Goal: Task Accomplishment & Management: Use online tool/utility

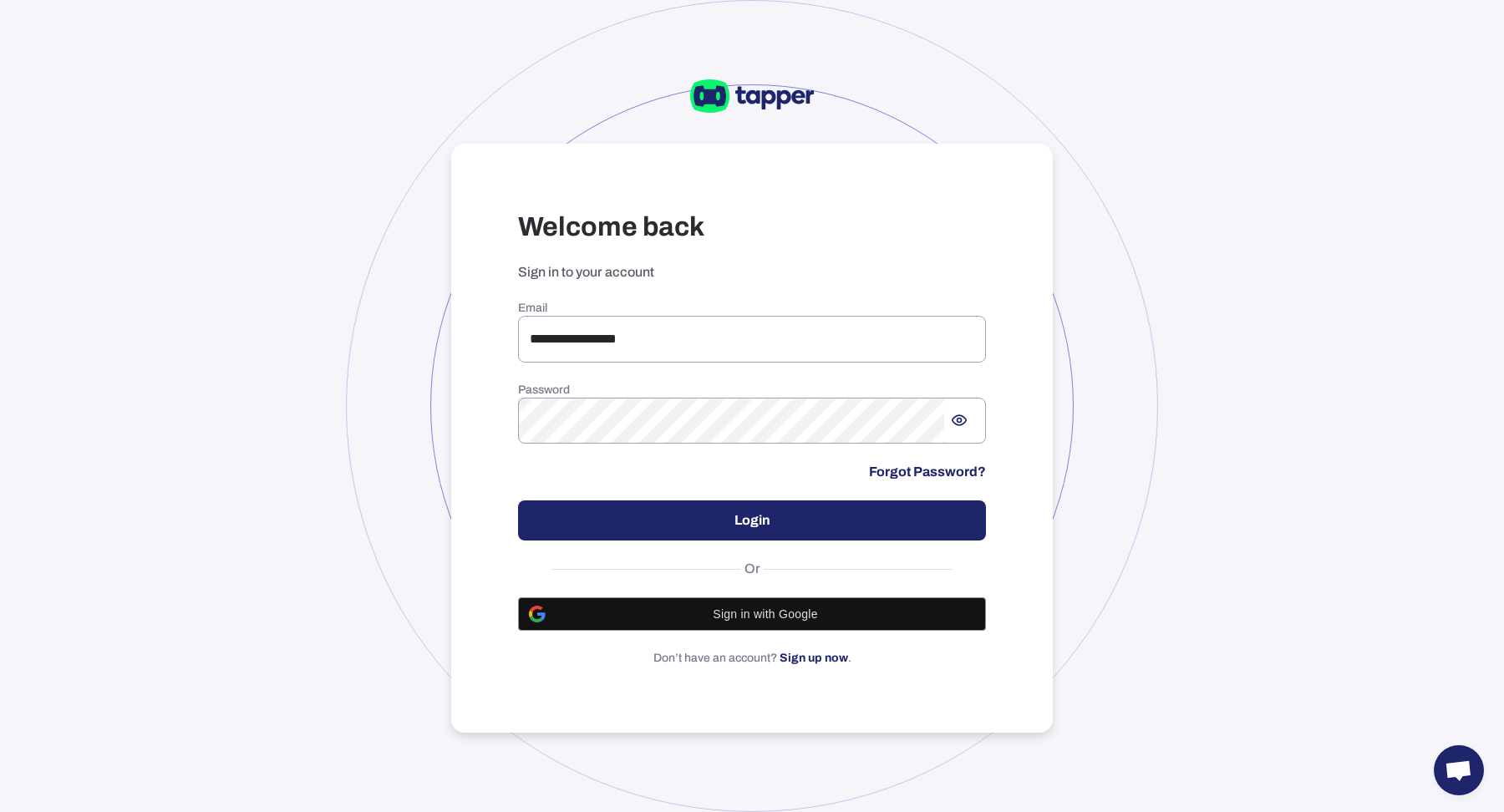
click at [721, 532] on button "Login" at bounding box center [752, 520] width 468 height 40
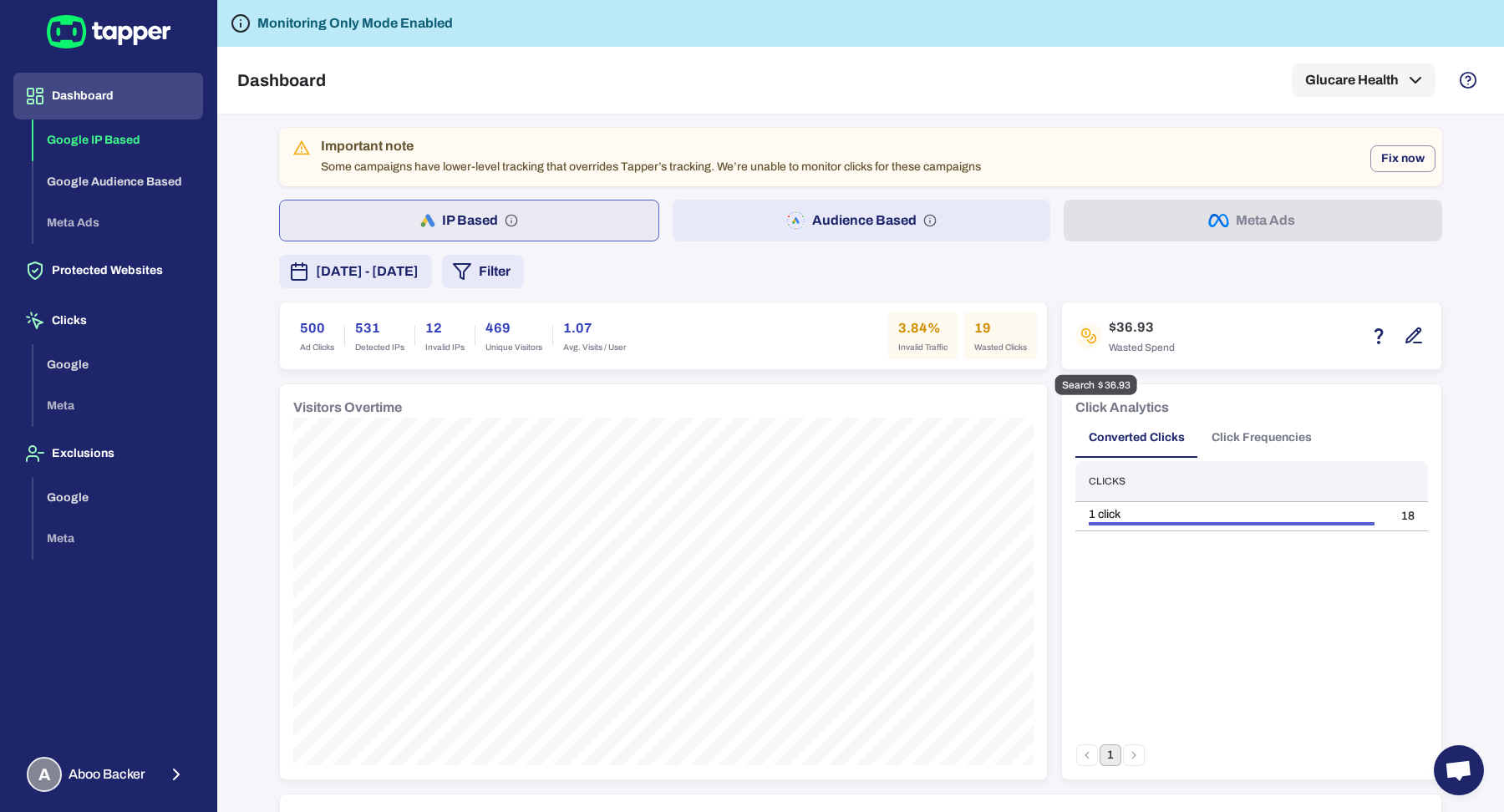
click at [1408, 334] on icon "button" at bounding box center [1413, 335] width 20 height 20
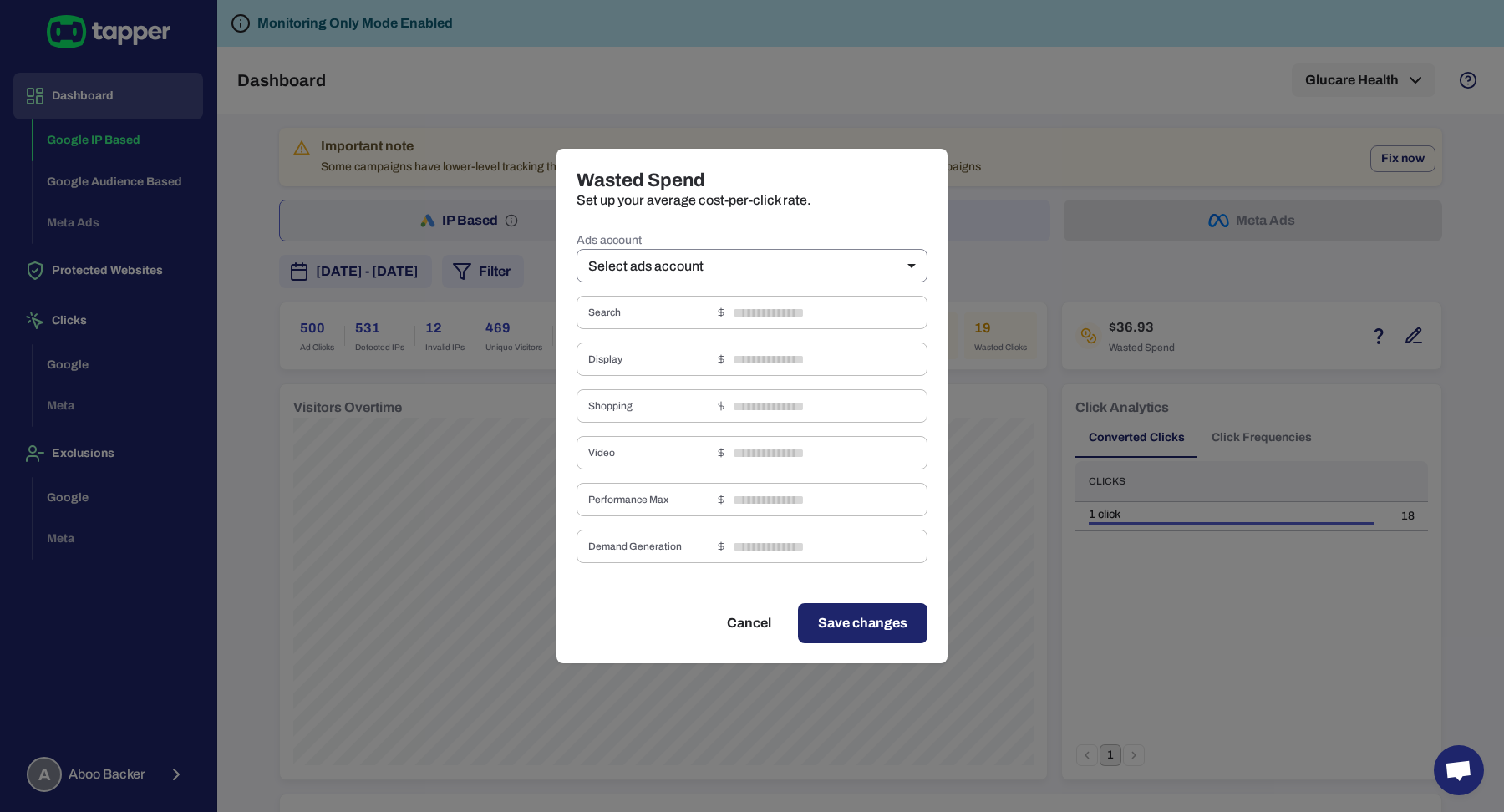
click at [844, 255] on body "Dashboard Google IP Based Google Audience Based Meta Ads Protected Websites Cli…" at bounding box center [752, 406] width 1504 height 812
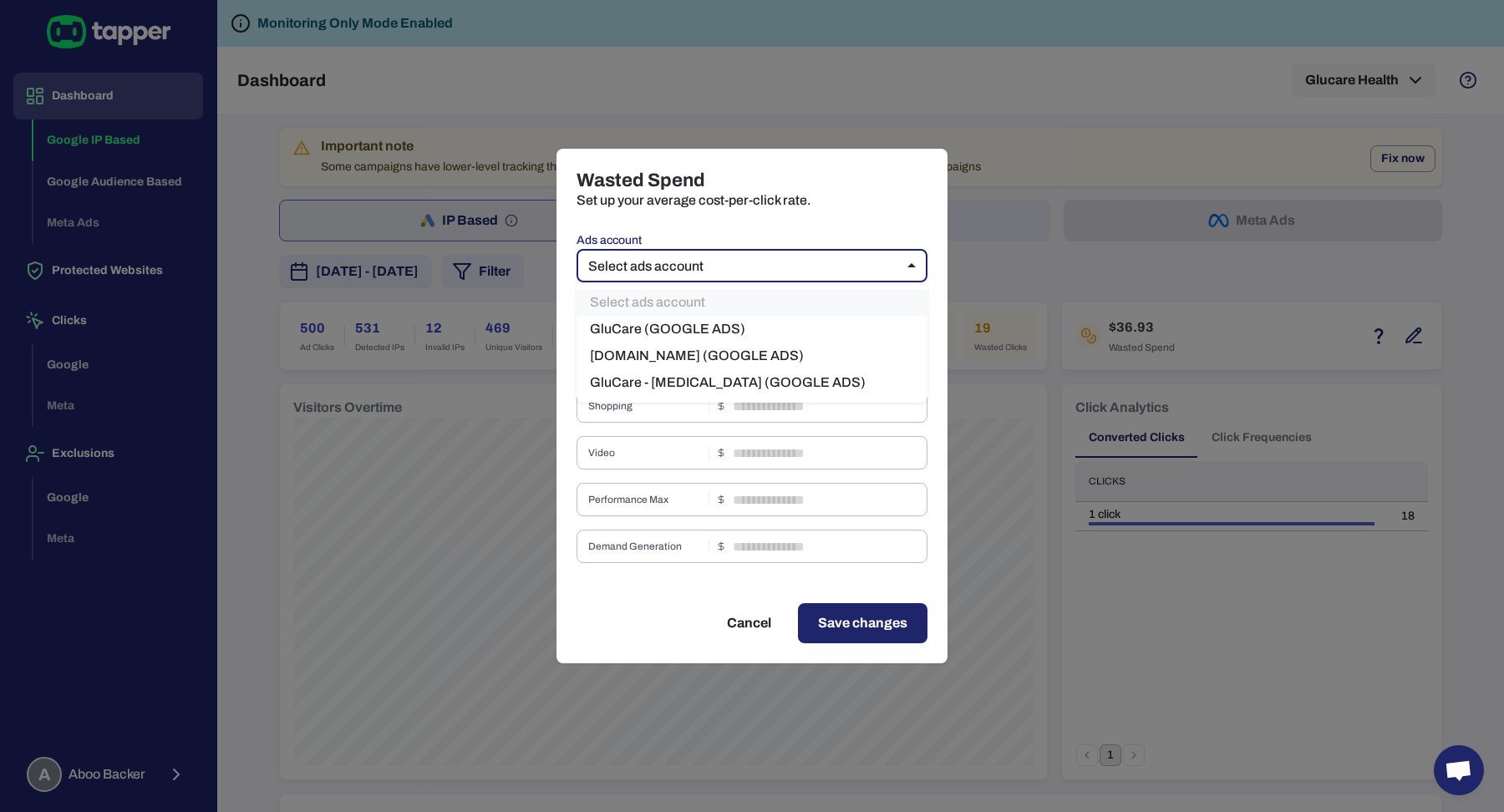
click at [832, 309] on ul "Select ads account GluCare (GOOGLE ADS) Zone.Health (GOOGLE ADS) GluCare - Diab…" at bounding box center [752, 342] width 351 height 120
click at [830, 325] on li "GluCare (GOOGLE ADS)" at bounding box center [752, 329] width 351 height 27
type input "****"
type input "*"
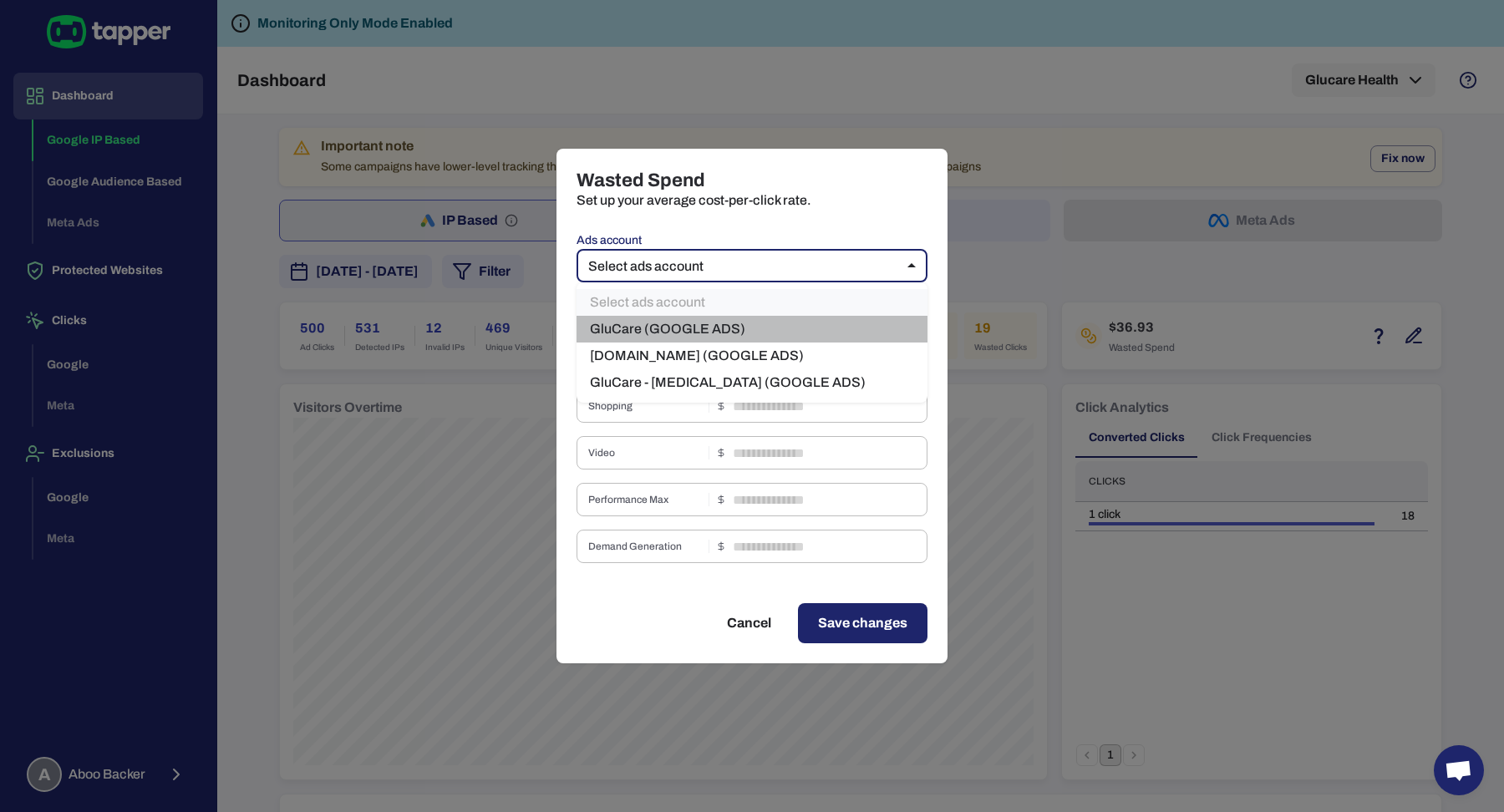
type input "*"
type input "*****"
type input "*"
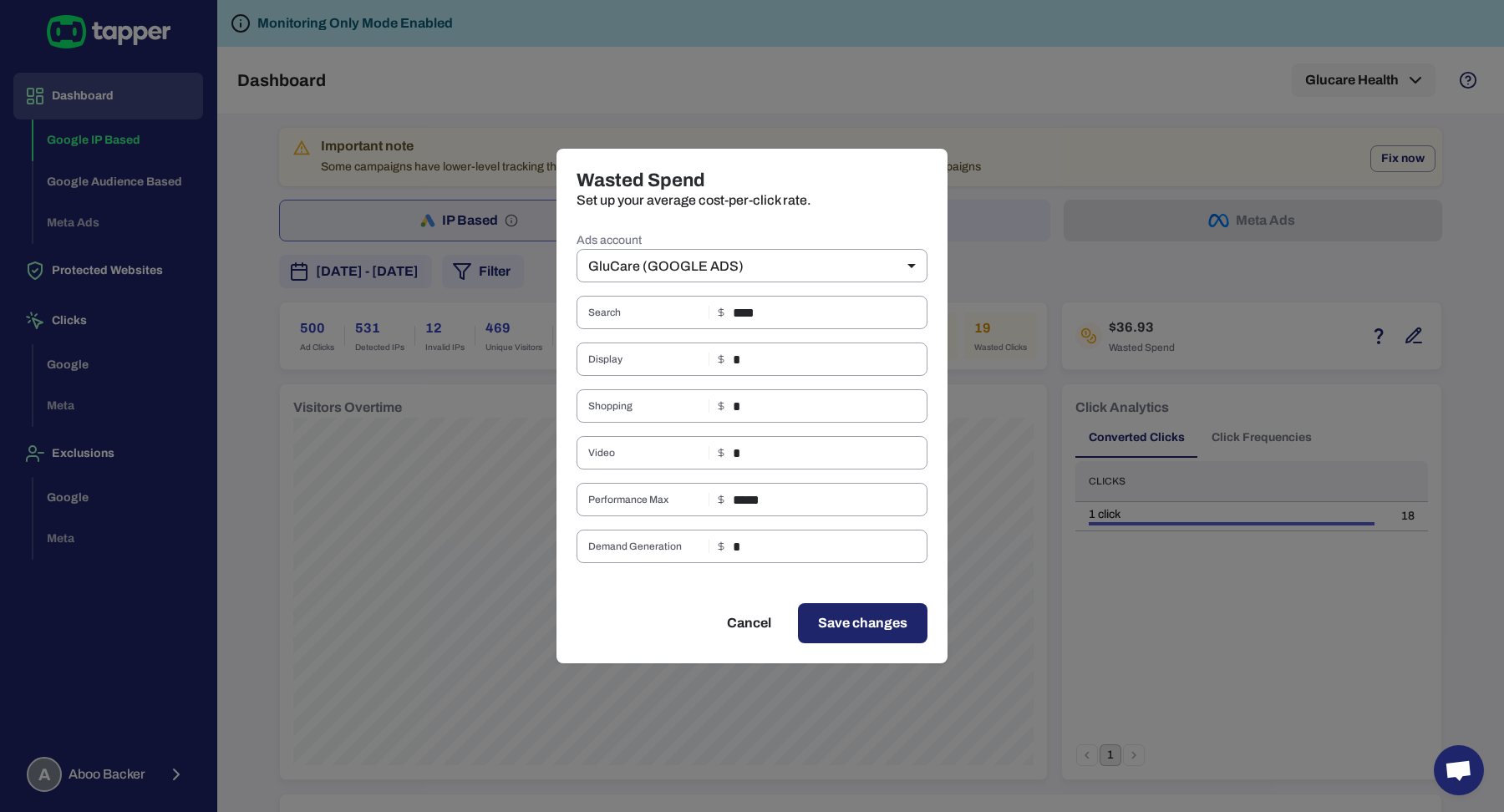
click at [1086, 390] on div "Wasted Spend Set up your average cost-per-click rate. Ads account GluCare (GOOG…" at bounding box center [752, 406] width 1504 height 812
type input "**"
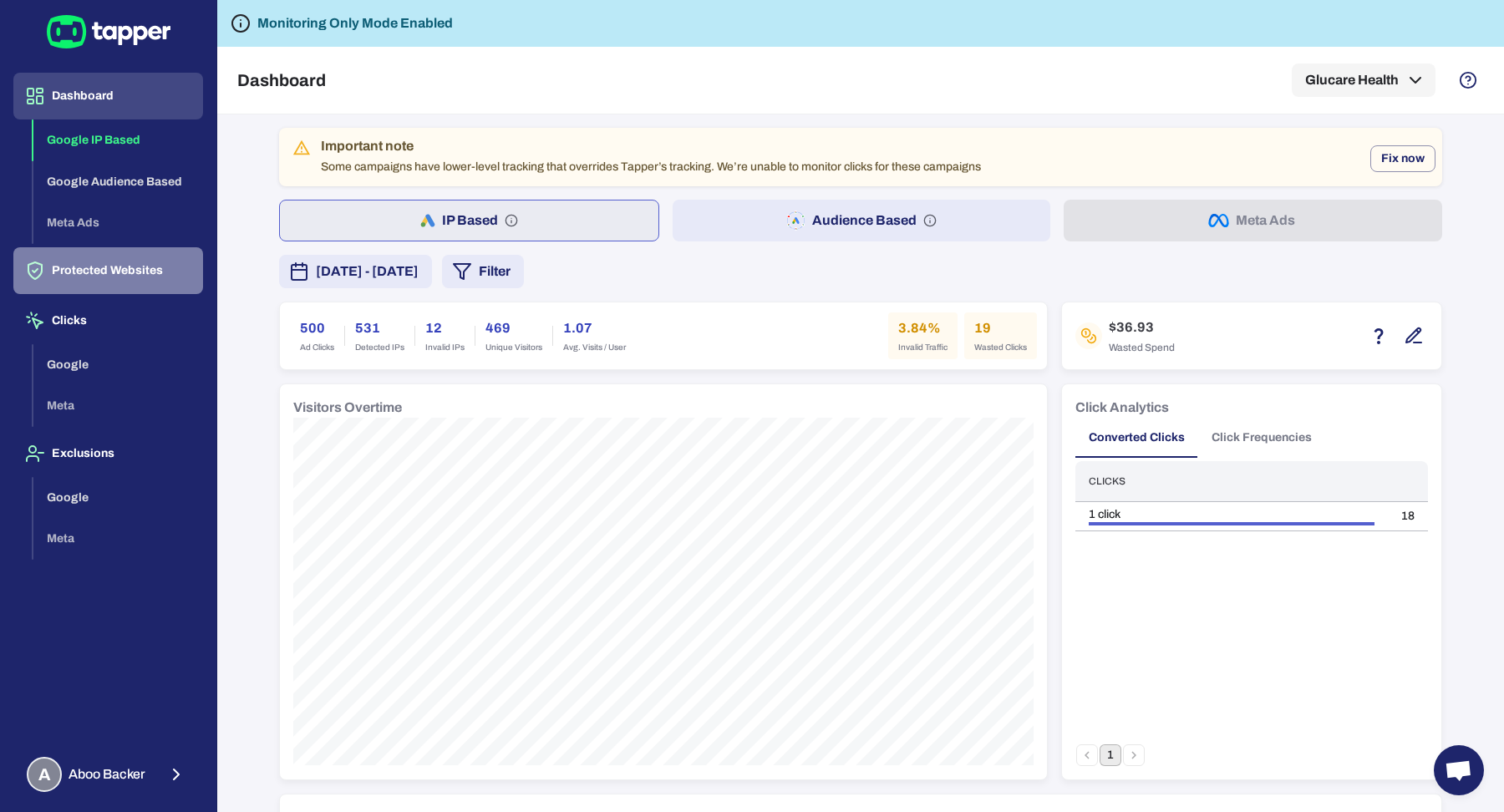
click at [63, 275] on button "Protected Websites" at bounding box center [108, 270] width 190 height 46
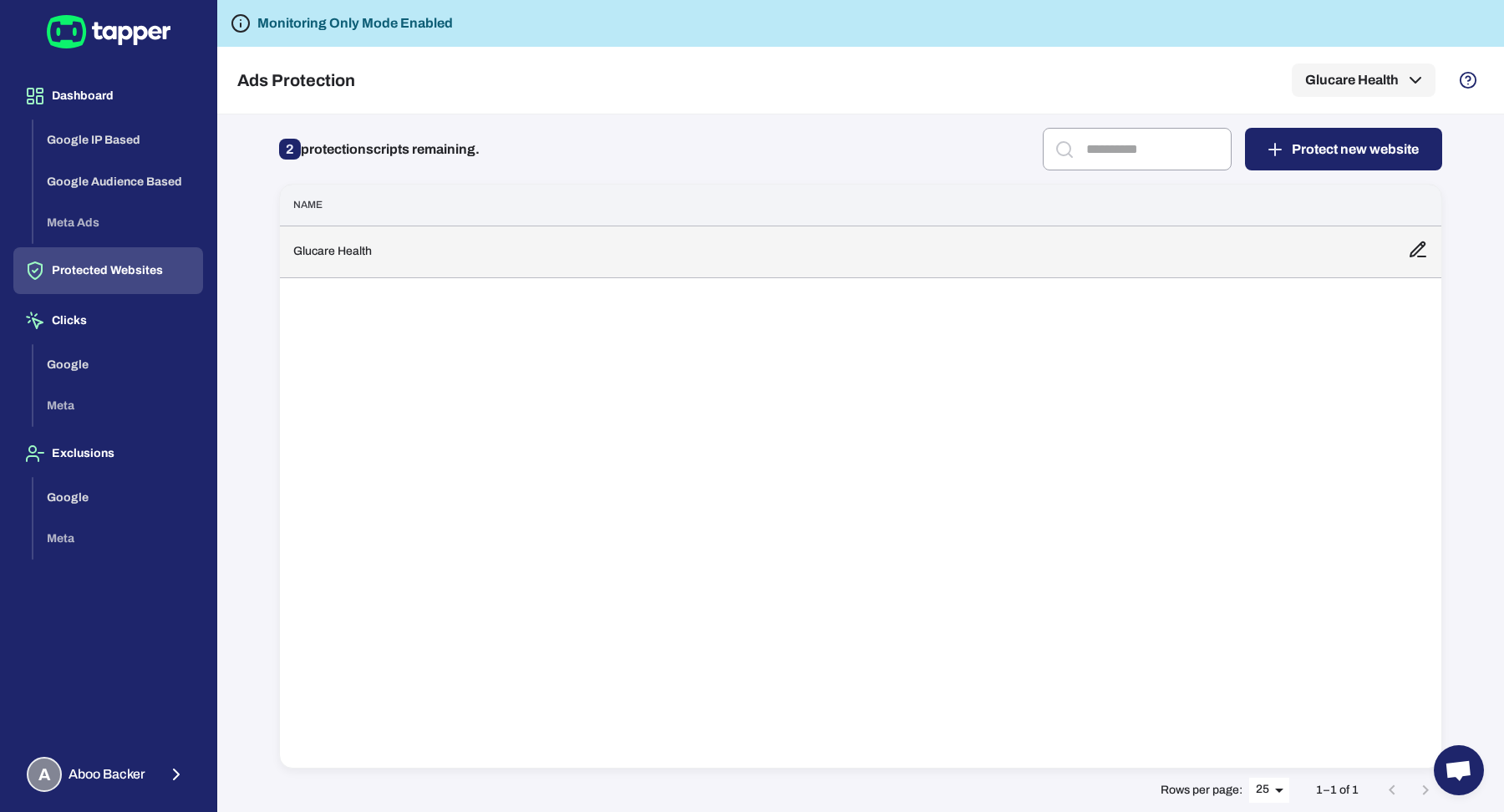
click at [444, 242] on td "Glucare Health" at bounding box center [837, 251] width 1114 height 52
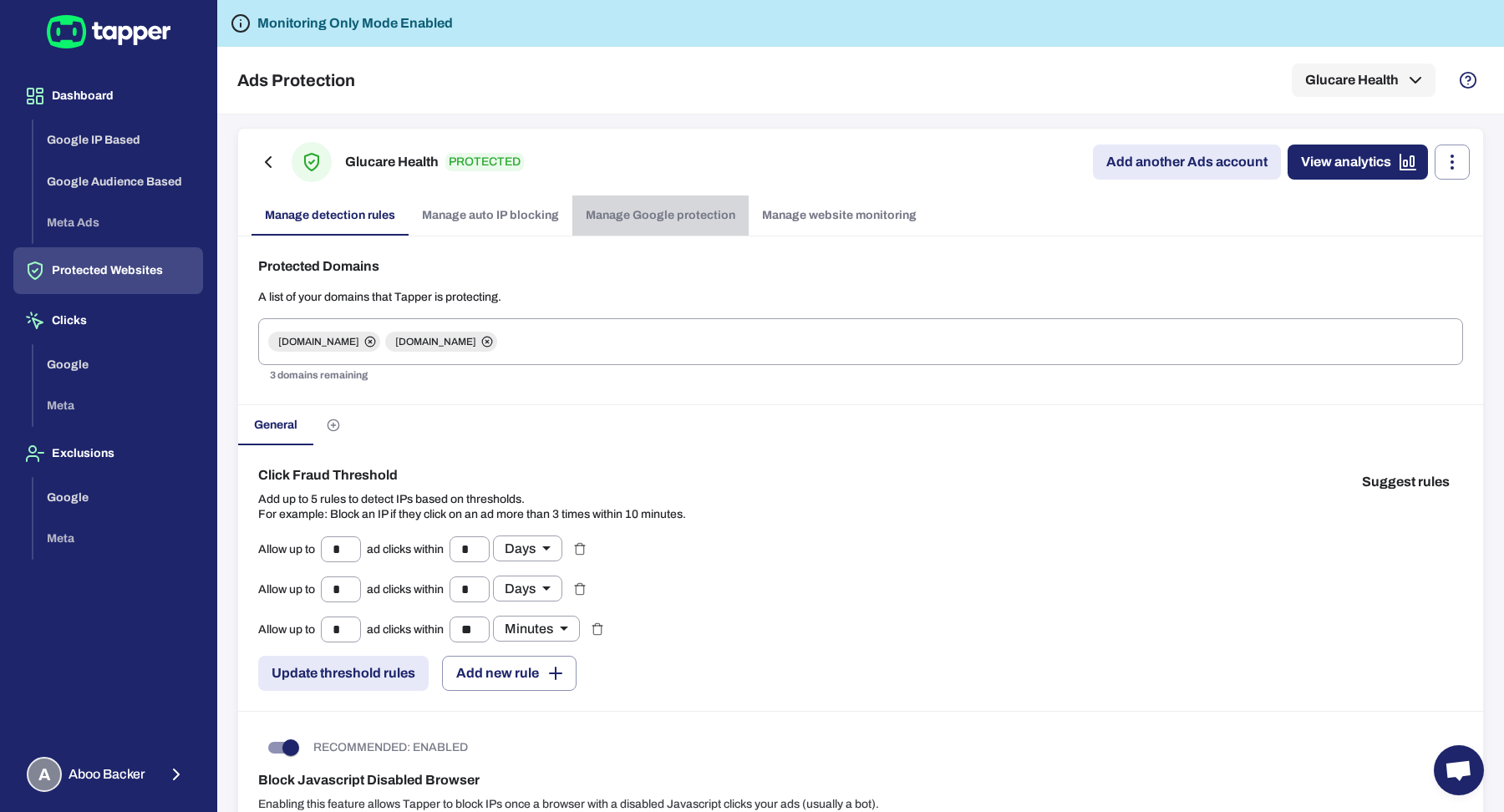
click at [704, 221] on link "Manage Google protection" at bounding box center [661, 215] width 176 height 40
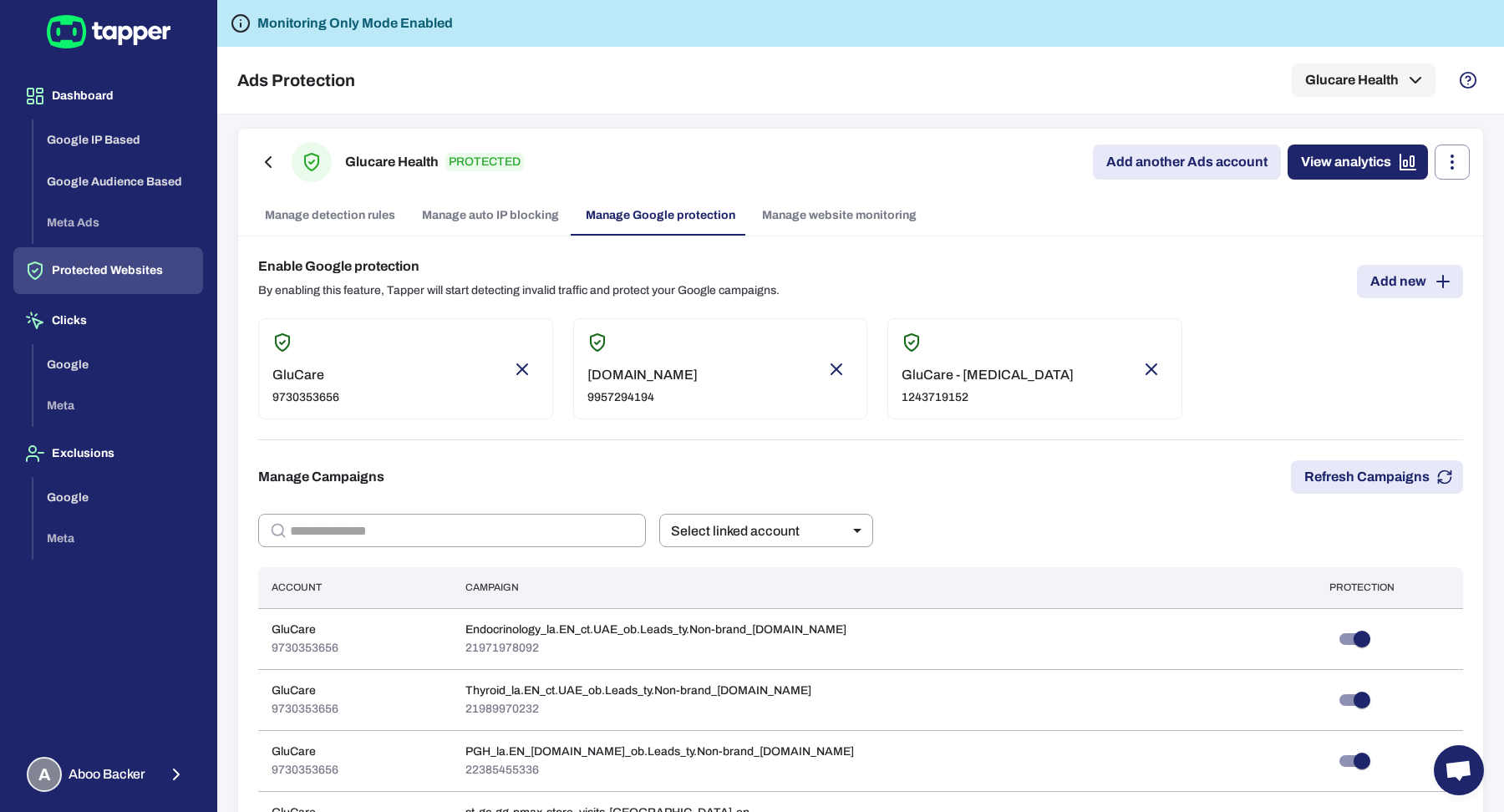
click at [1130, 148] on link "Add another Ads account" at bounding box center [1187, 161] width 188 height 35
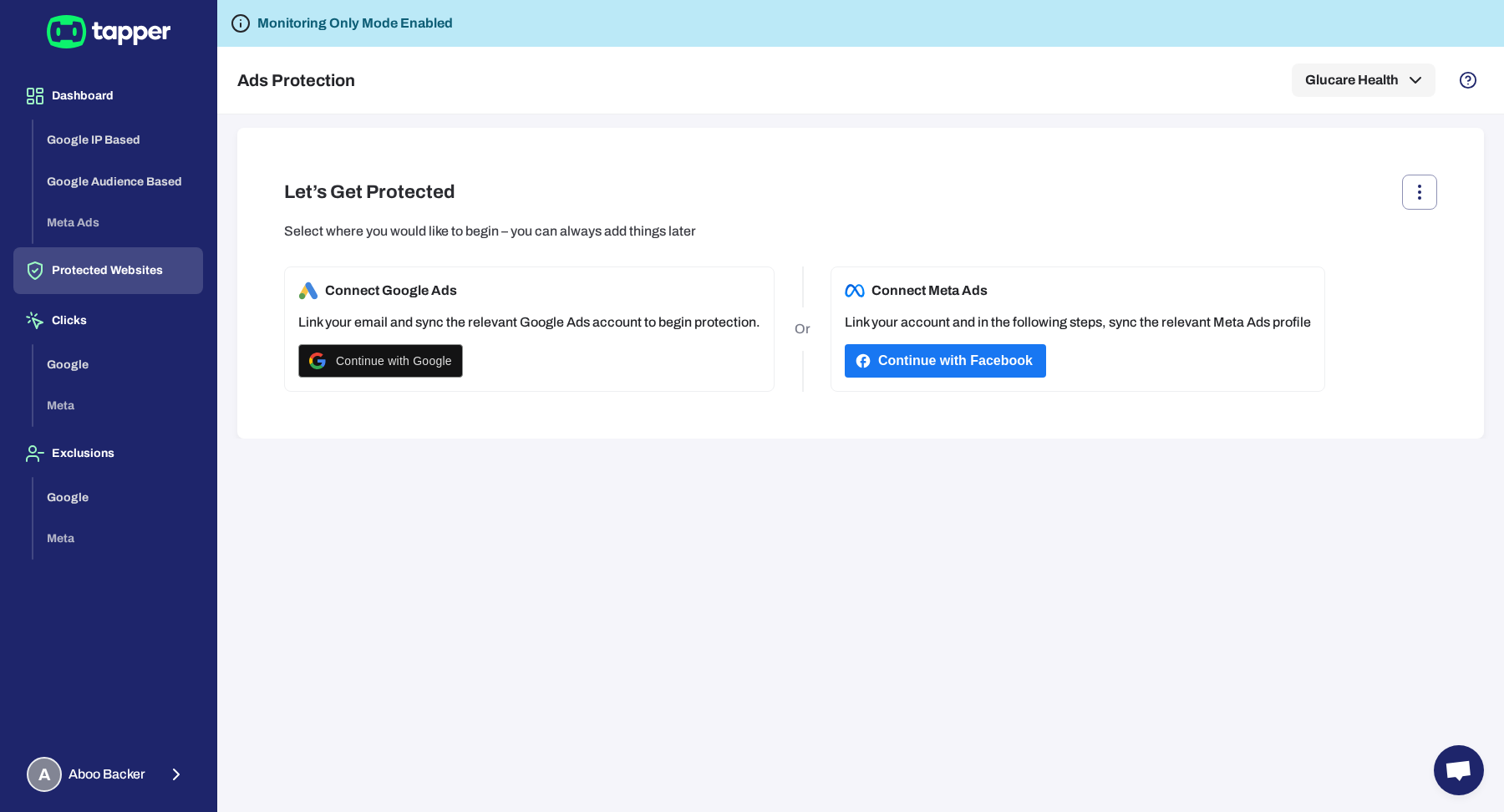
click at [30, 266] on icon "button" at bounding box center [34, 270] width 20 height 20
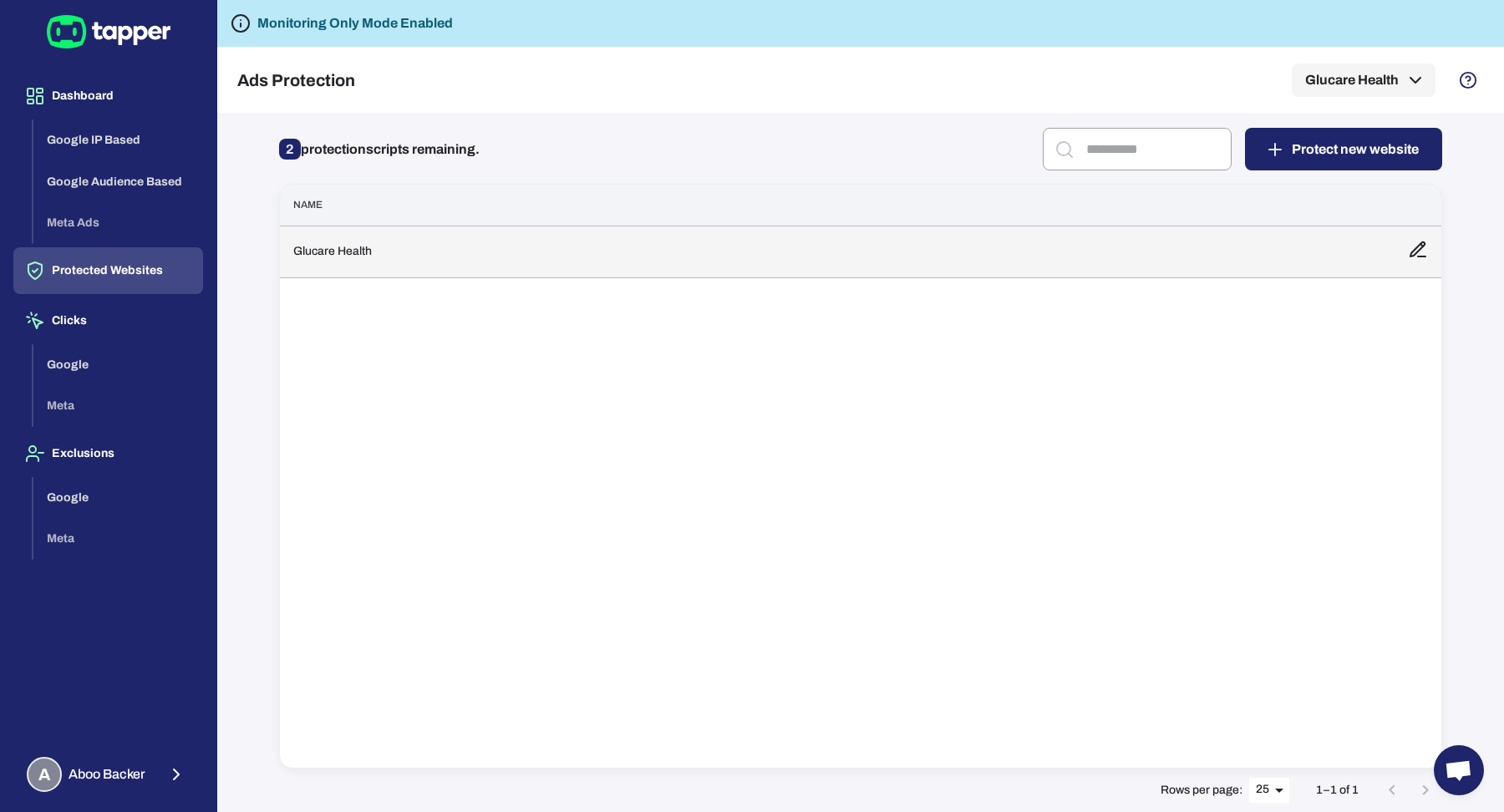
click at [821, 240] on td "Glucare Health" at bounding box center [837, 251] width 1114 height 52
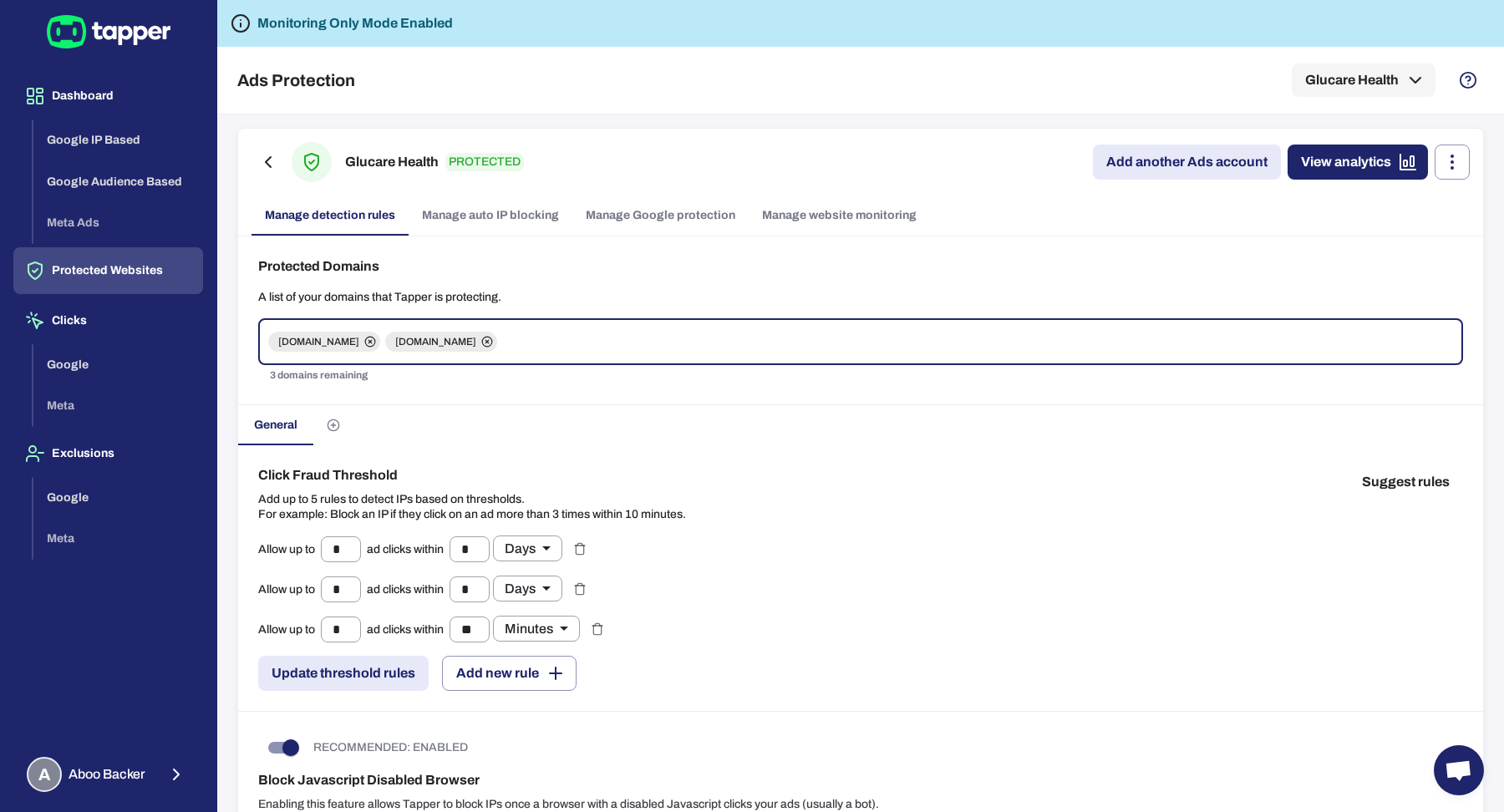
click at [713, 214] on link "Manage Google protection" at bounding box center [661, 215] width 176 height 40
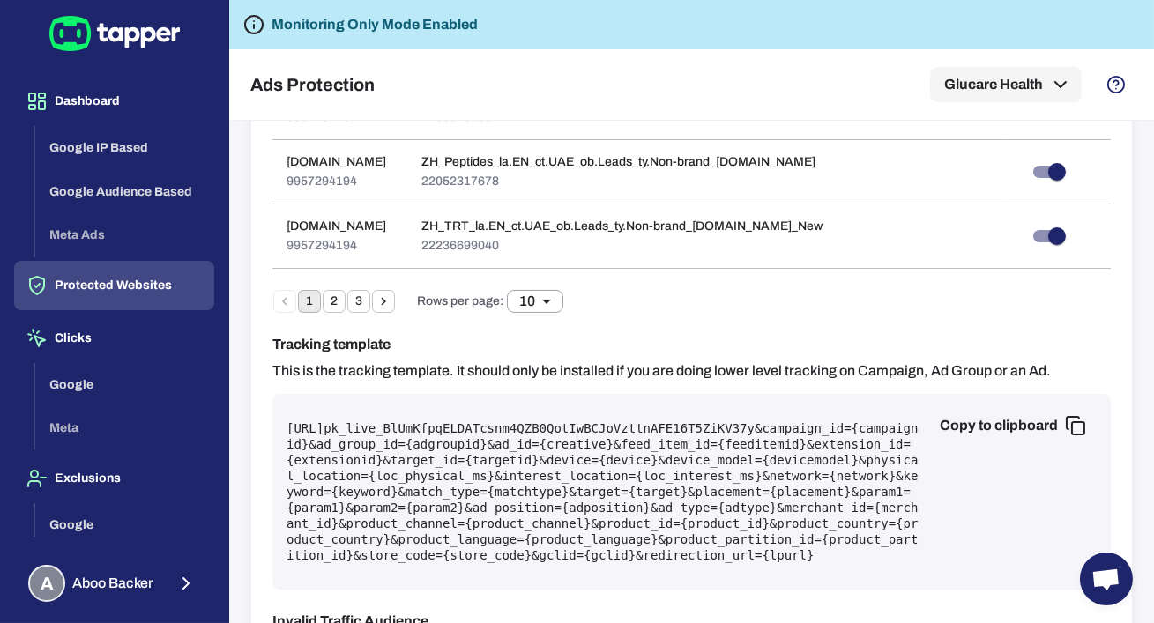
scroll to position [1112, 0]
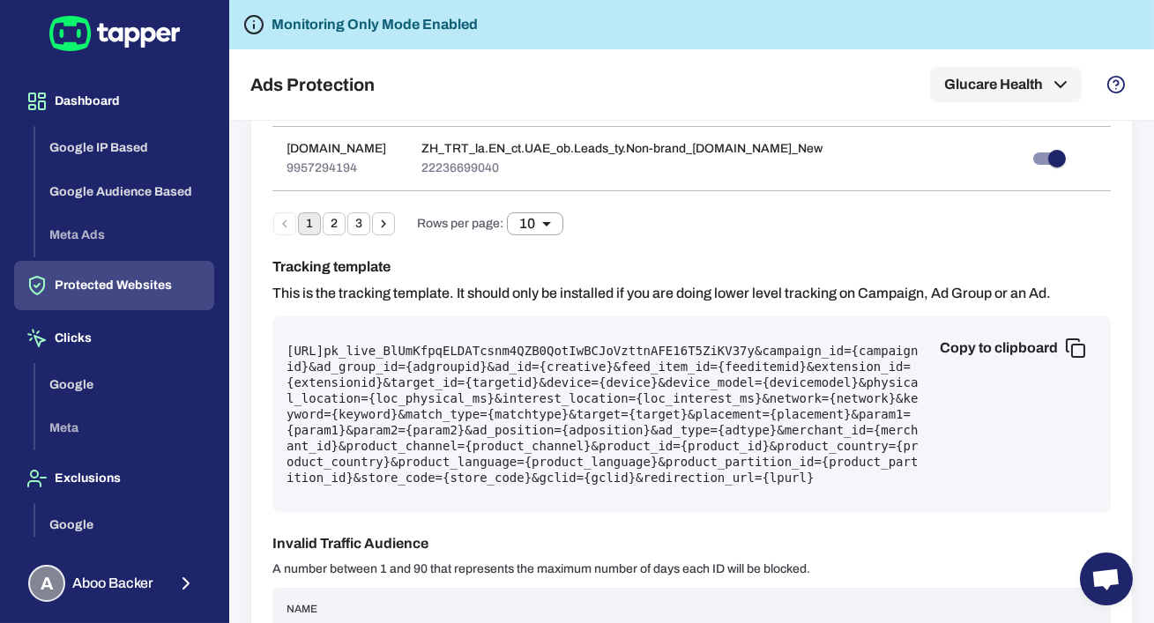
click at [654, 465] on pre "https://protect.tapper.ai/google-ads/click?pk= pk_live_BlUmKfpqELDATcsnm4QZB0Qo…" at bounding box center [691, 414] width 810 height 143
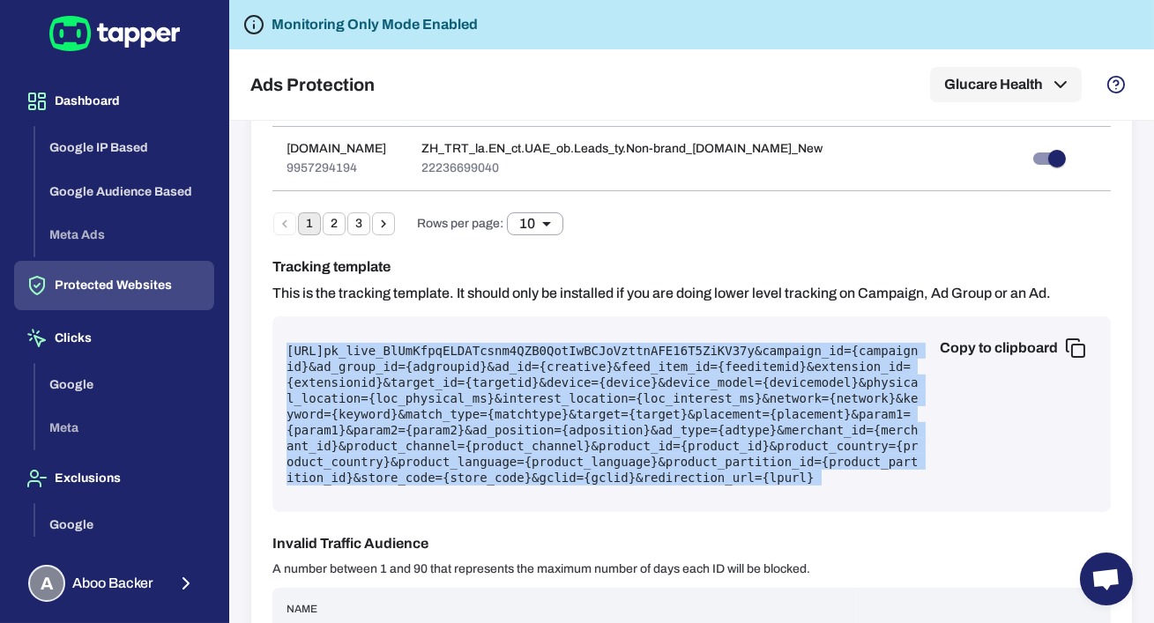
click at [654, 465] on pre "https://protect.tapper.ai/google-ads/click?pk= pk_live_BlUmKfpqELDATcsnm4QZB0Qo…" at bounding box center [691, 414] width 810 height 143
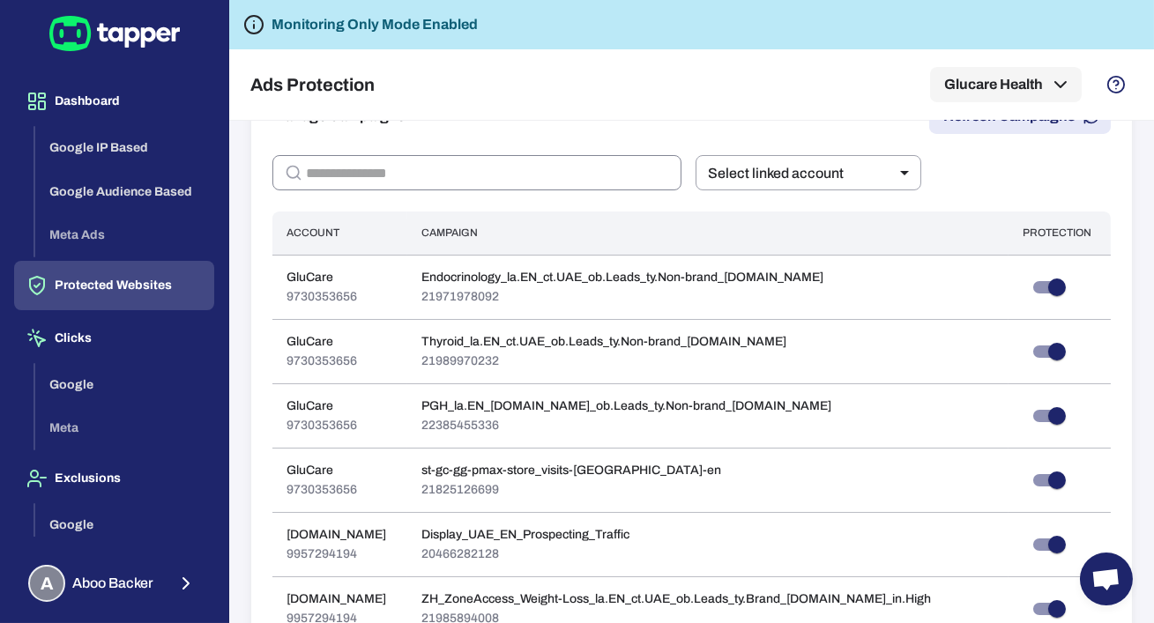
scroll to position [0, 0]
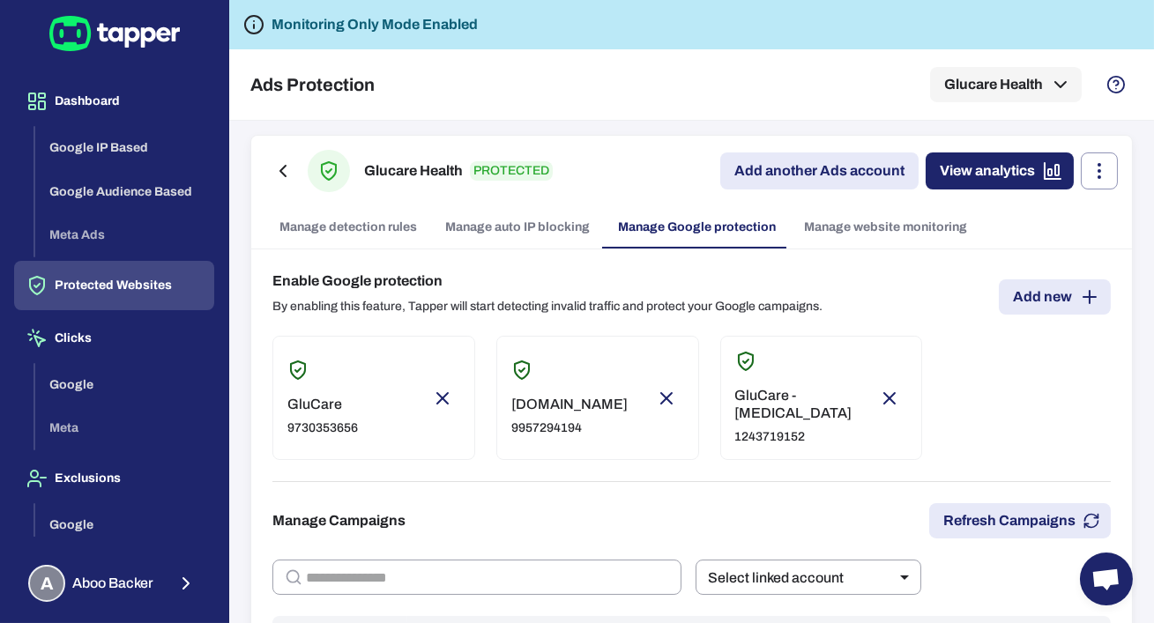
click at [861, 235] on link "Manage website monitoring" at bounding box center [885, 227] width 191 height 42
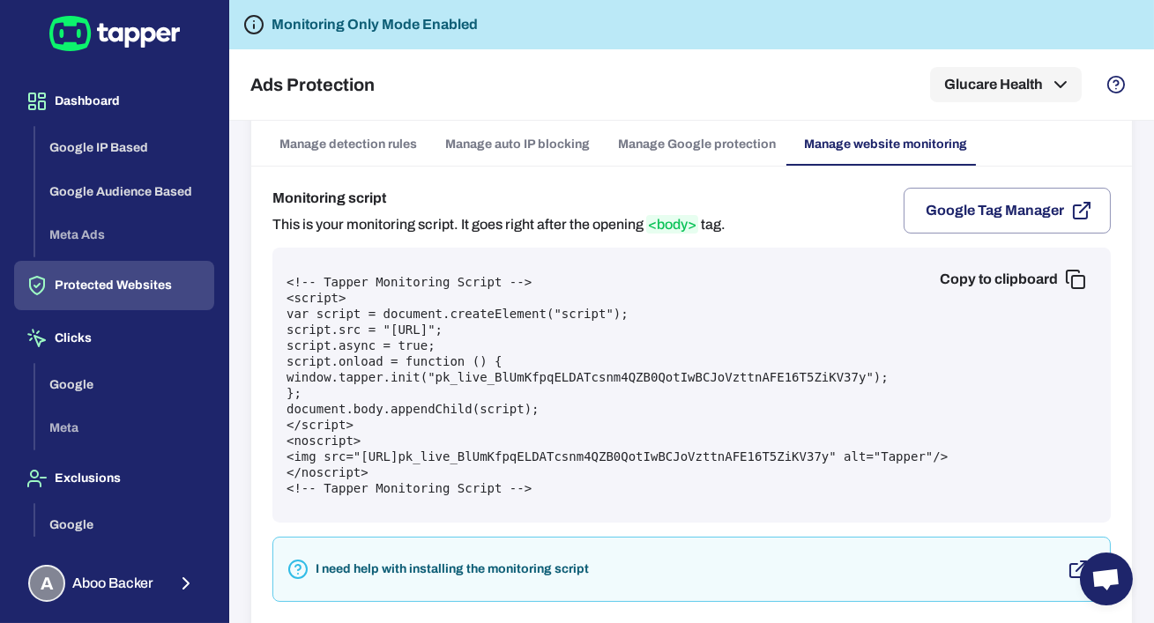
scroll to position [90, 0]
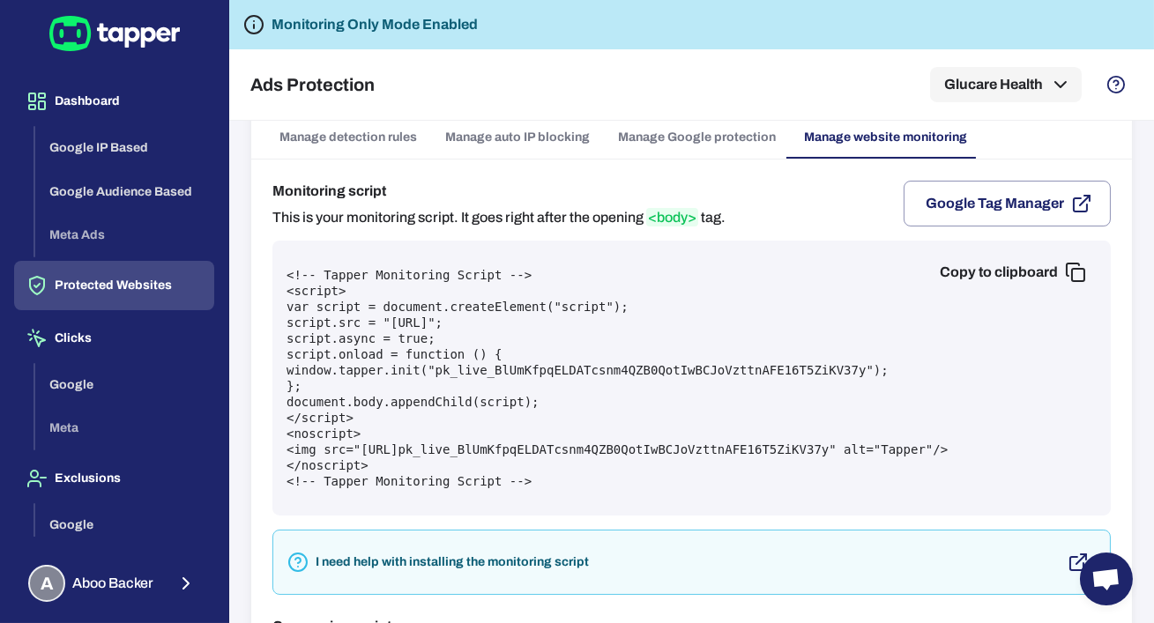
click at [719, 160] on div "Monitoring script This is your monitoring script. It goes right after the openi…" at bounding box center [691, 574] width 881 height 829
click at [699, 141] on link "Manage Google protection" at bounding box center [697, 137] width 186 height 42
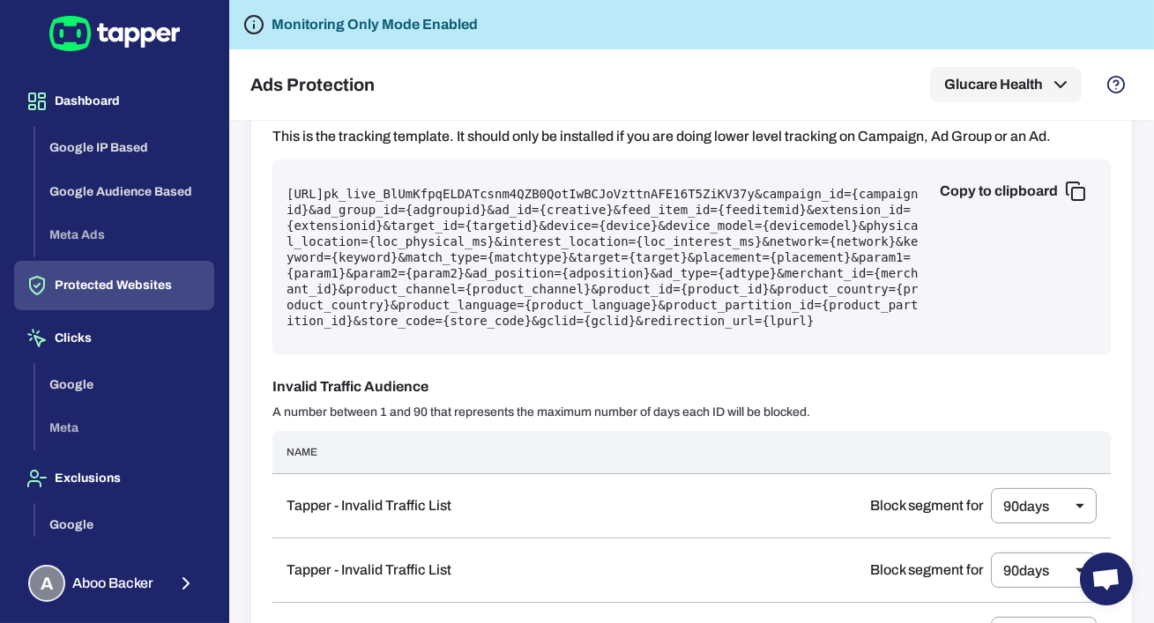
scroll to position [1163, 0]
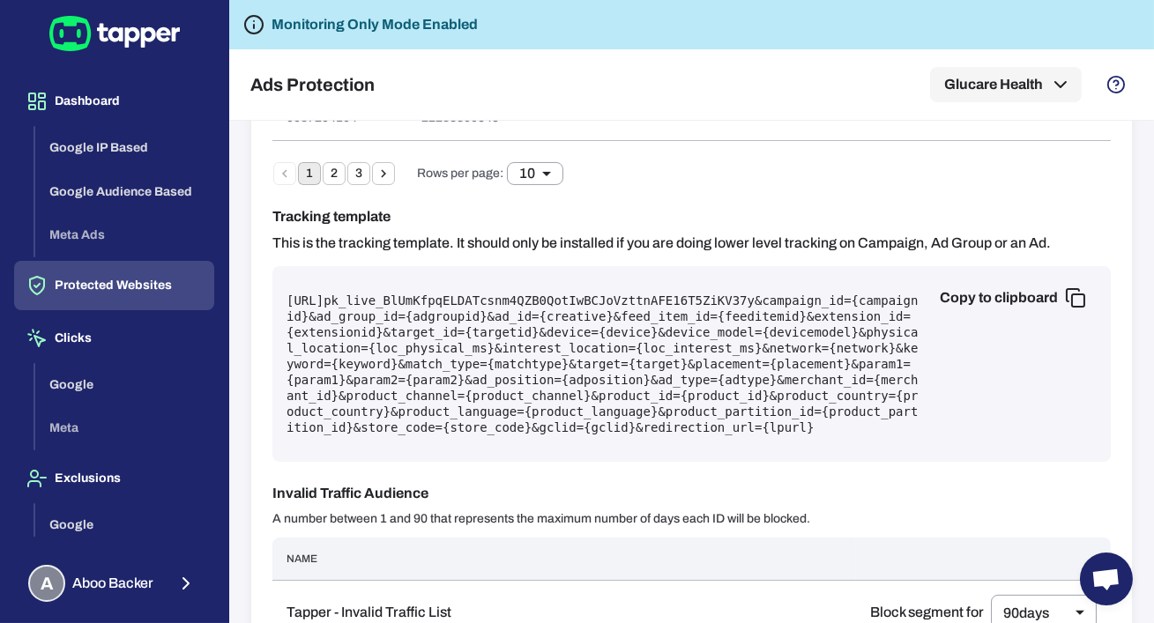
click at [699, 333] on pre "https://protect.tapper.ai/google-ads/click?pk= pk_live_BlUmKfpqELDATcsnm4QZB0Qo…" at bounding box center [691, 364] width 810 height 143
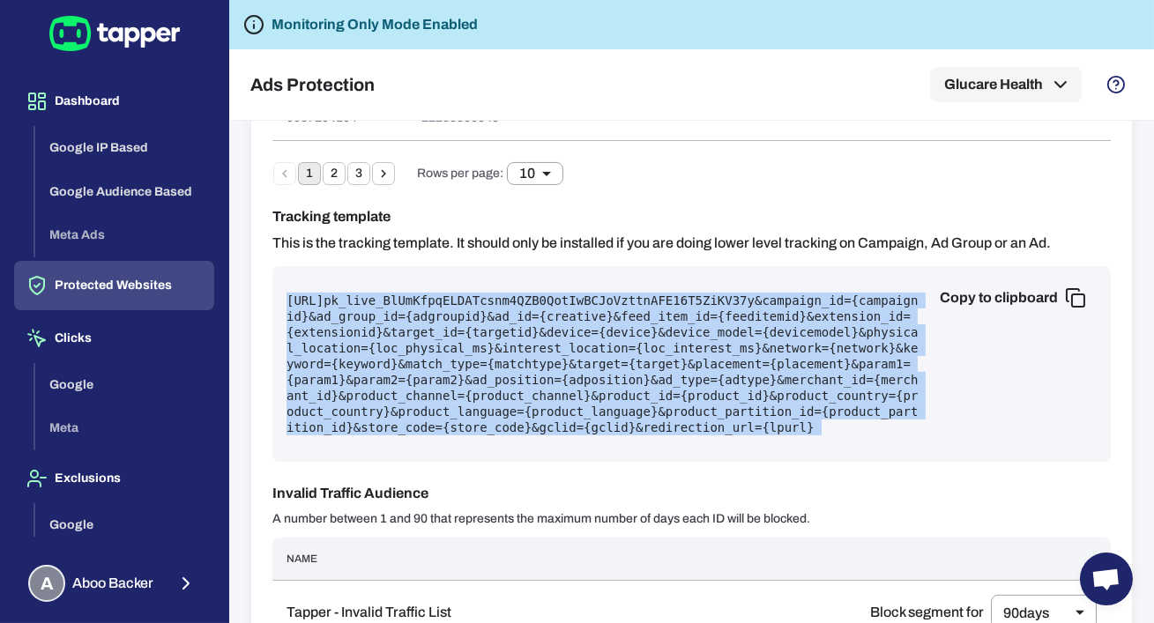
click at [699, 333] on pre "https://protect.tapper.ai/google-ads/click?pk= pk_live_BlUmKfpqELDATcsnm4QZB0Qo…" at bounding box center [691, 364] width 810 height 143
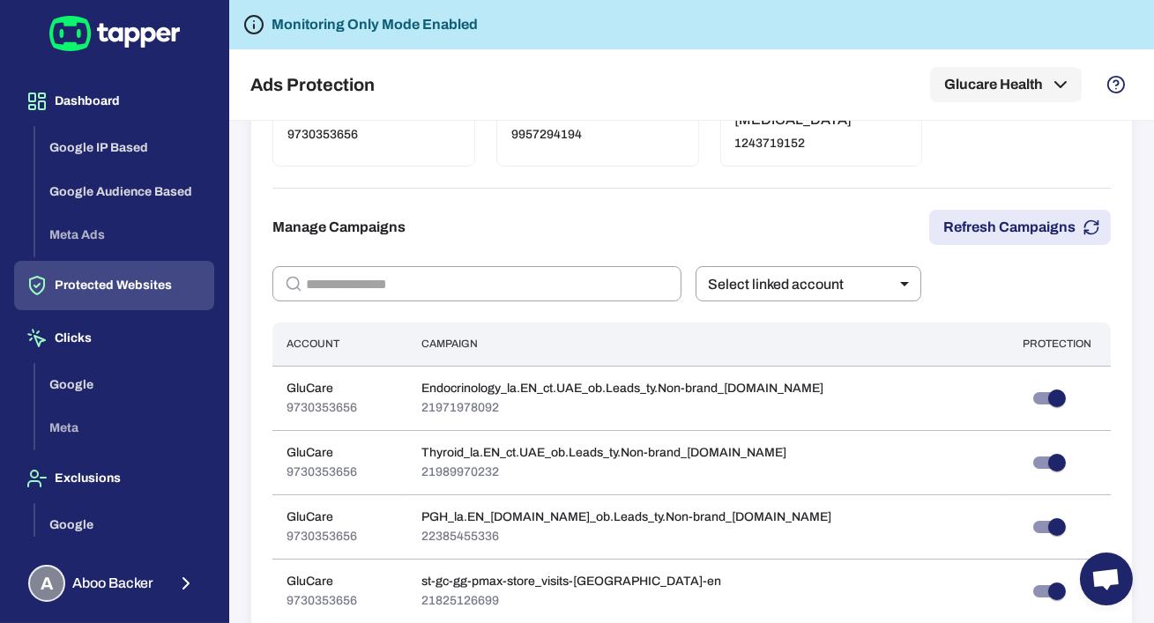
scroll to position [0, 0]
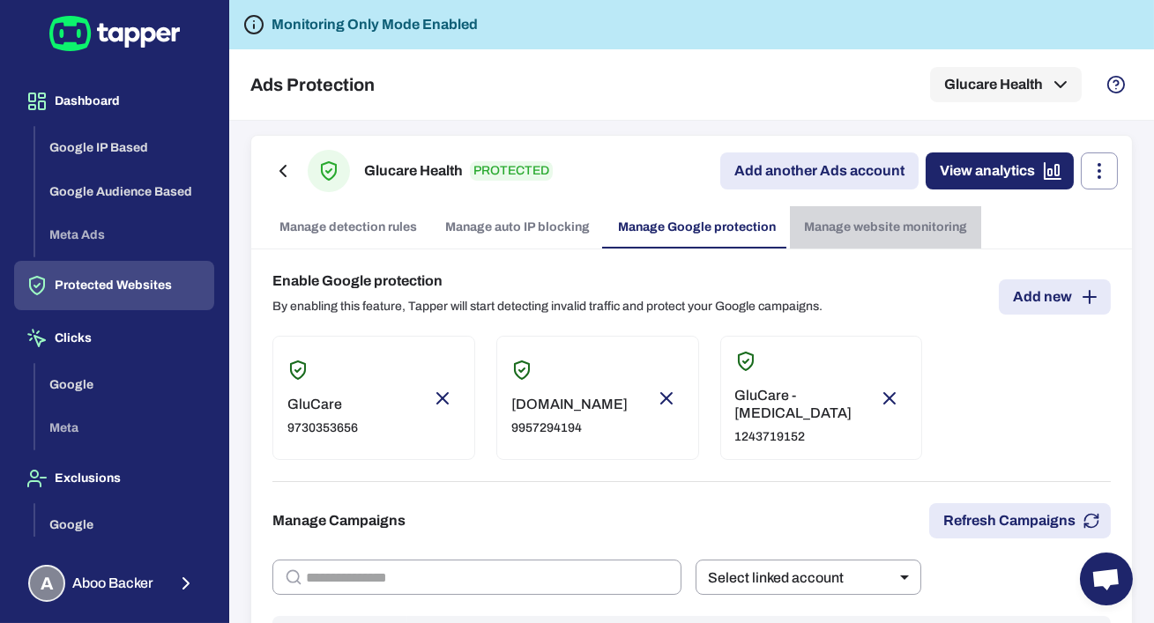
click at [797, 230] on link "Manage website monitoring" at bounding box center [885, 227] width 191 height 42
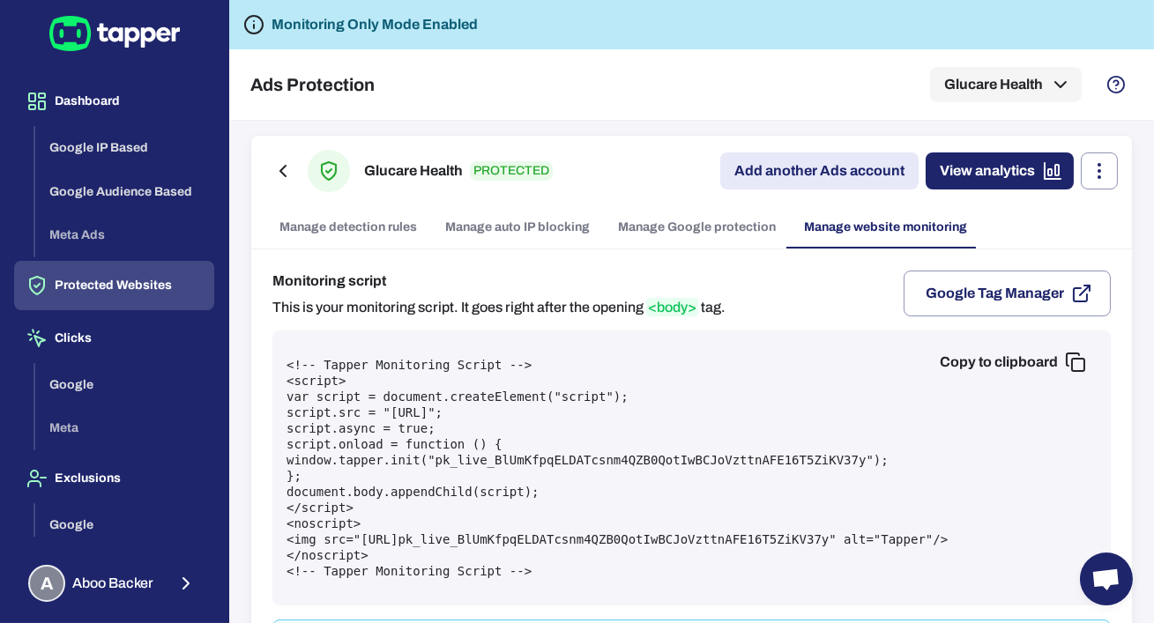
click at [465, 232] on link "Manage auto IP blocking" at bounding box center [517, 227] width 173 height 42
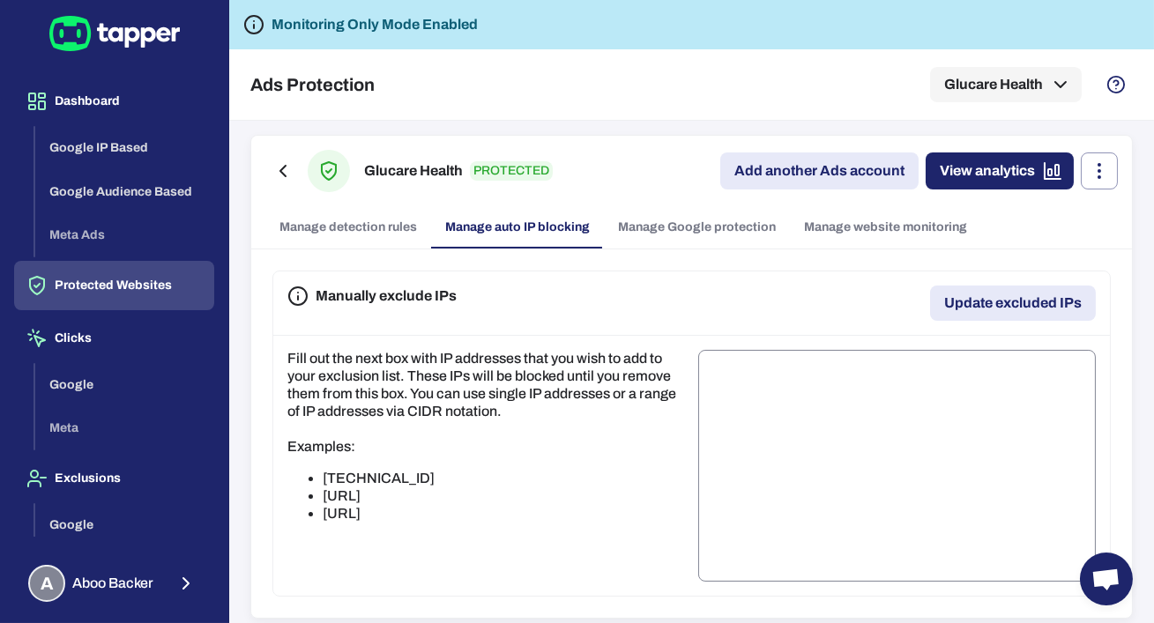
click at [811, 358] on div "* ​" at bounding box center [897, 466] width 398 height 232
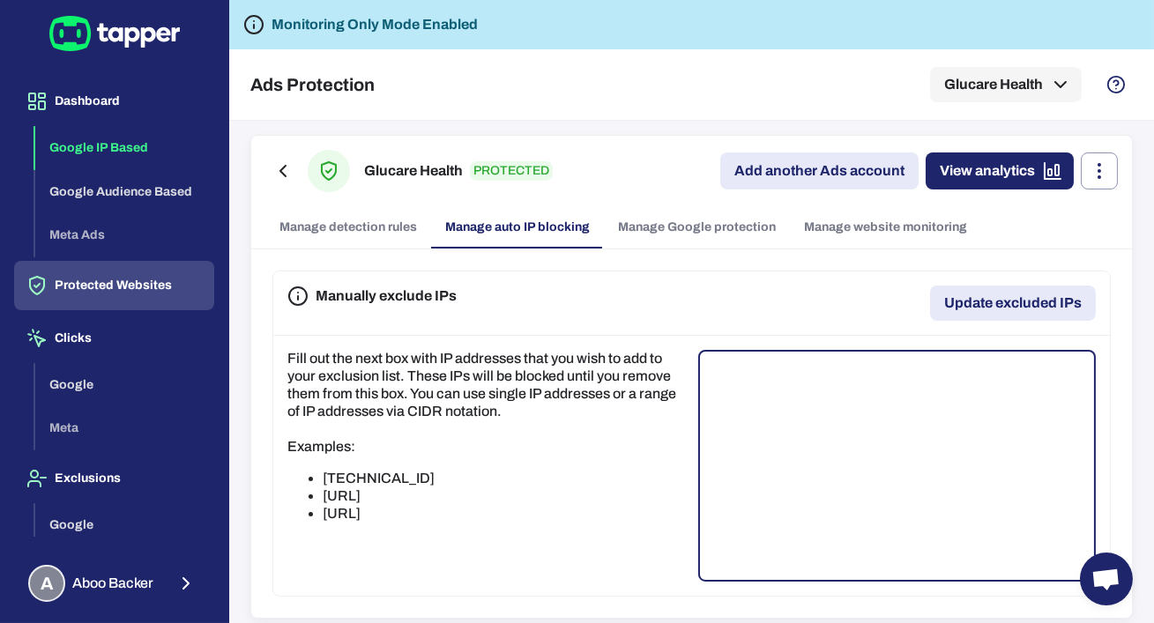
click at [137, 154] on button "Google IP Based" at bounding box center [124, 148] width 179 height 44
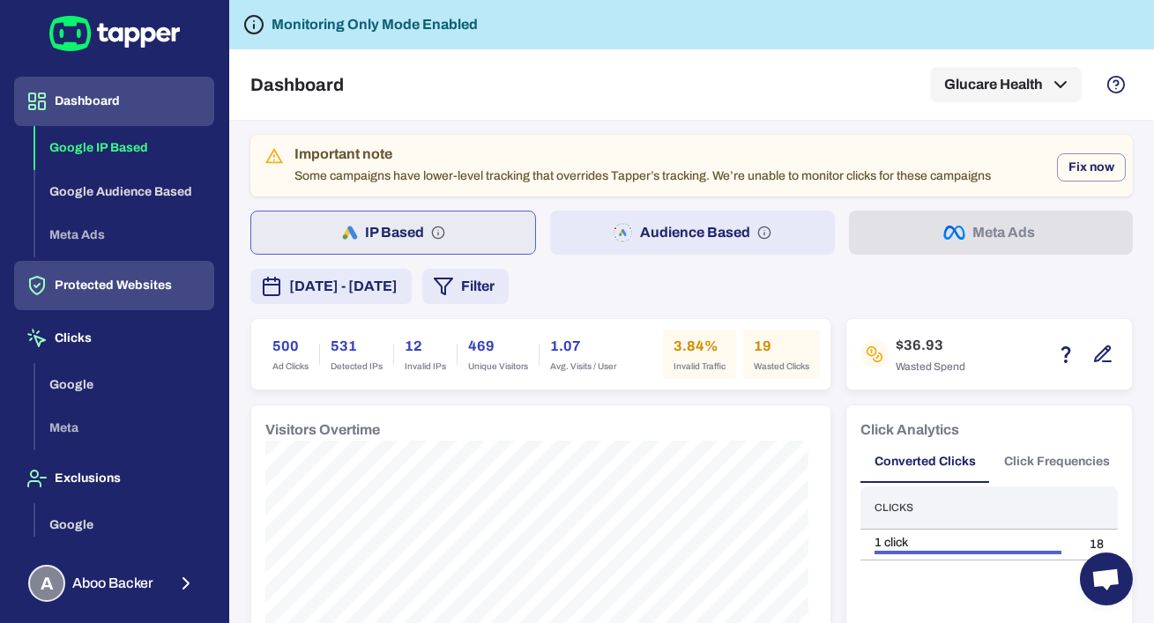
click at [163, 284] on button "Protected Websites" at bounding box center [114, 285] width 200 height 49
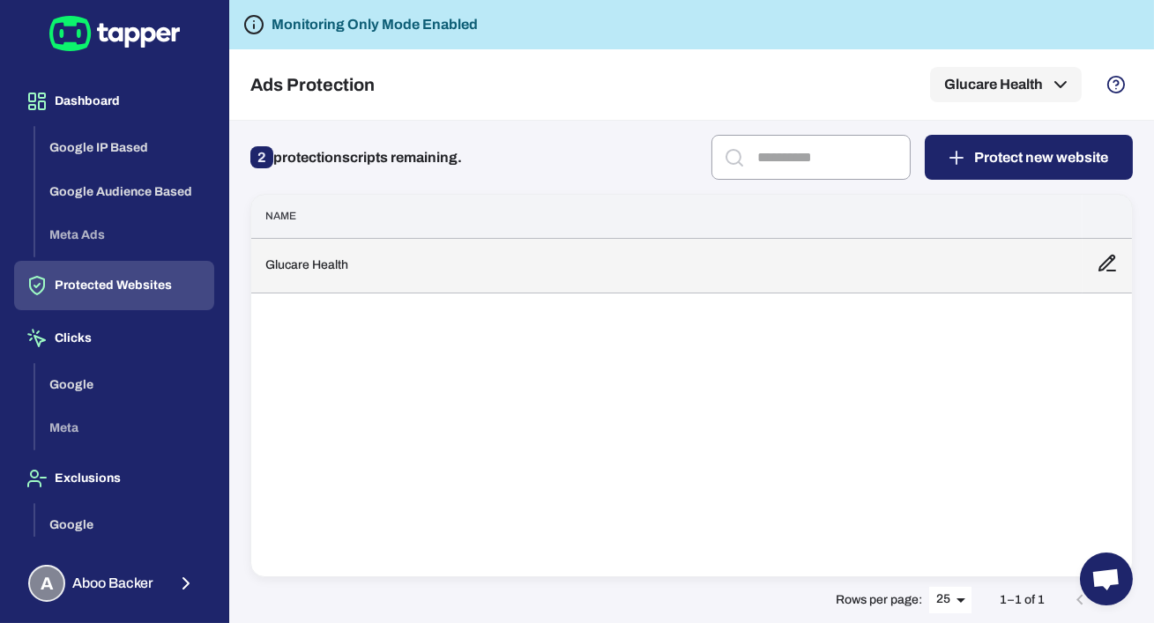
click at [354, 261] on td "Glucare Health" at bounding box center [666, 265] width 831 height 55
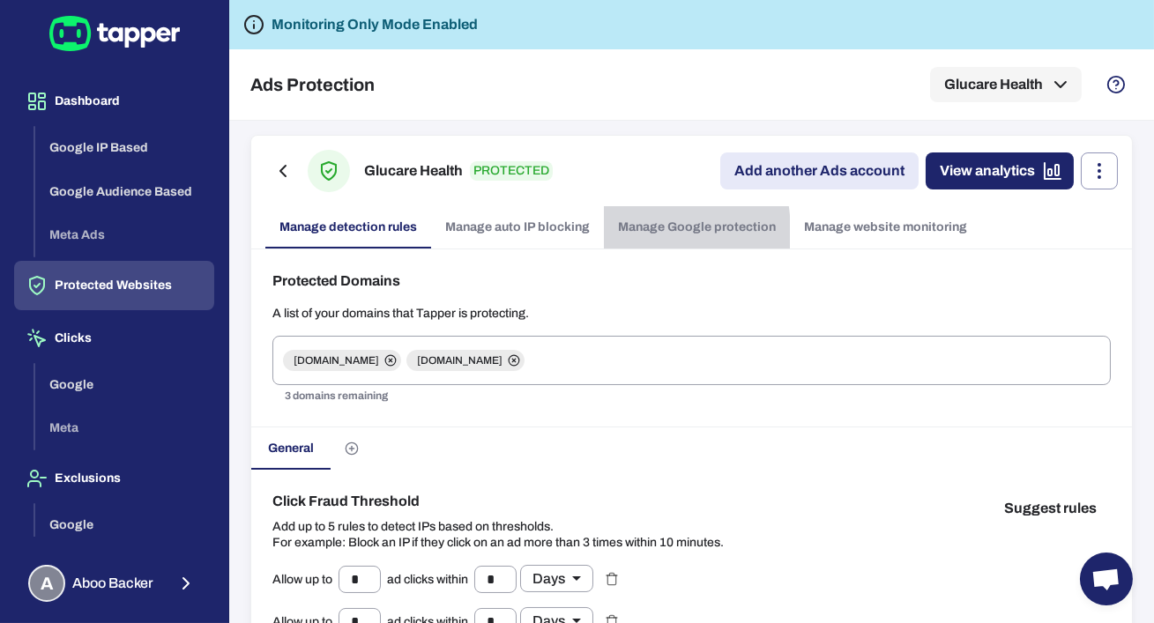
click at [604, 233] on link "Manage Google protection" at bounding box center [697, 227] width 186 height 42
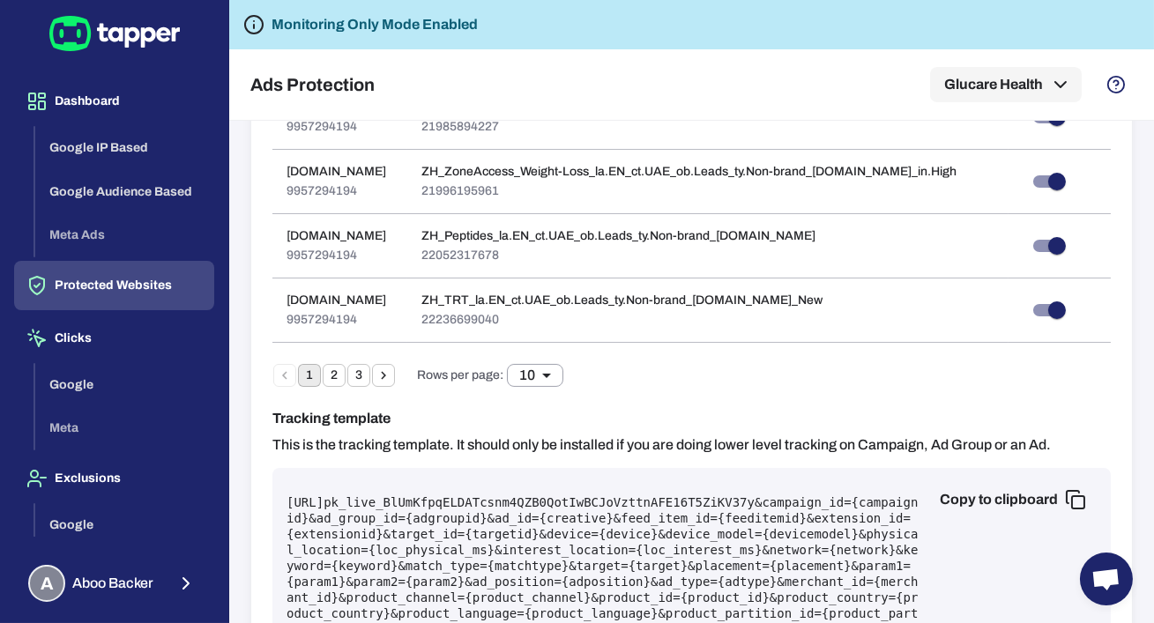
scroll to position [1345, 0]
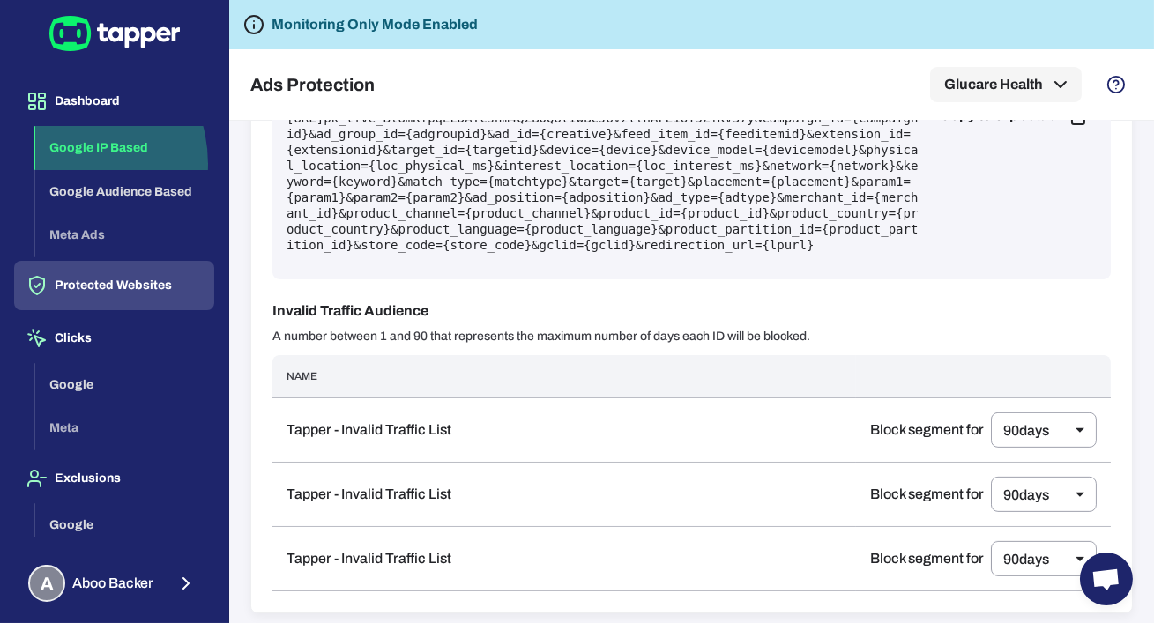
click at [59, 164] on button "Google IP Based" at bounding box center [124, 148] width 179 height 44
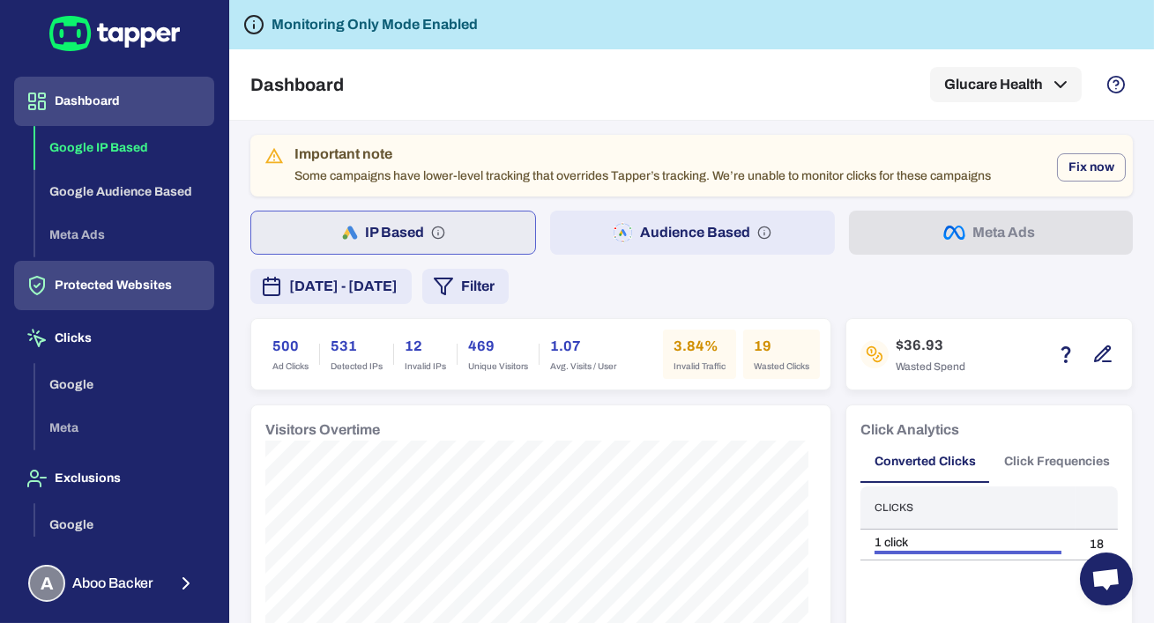
click at [133, 292] on button "Protected Websites" at bounding box center [114, 285] width 200 height 49
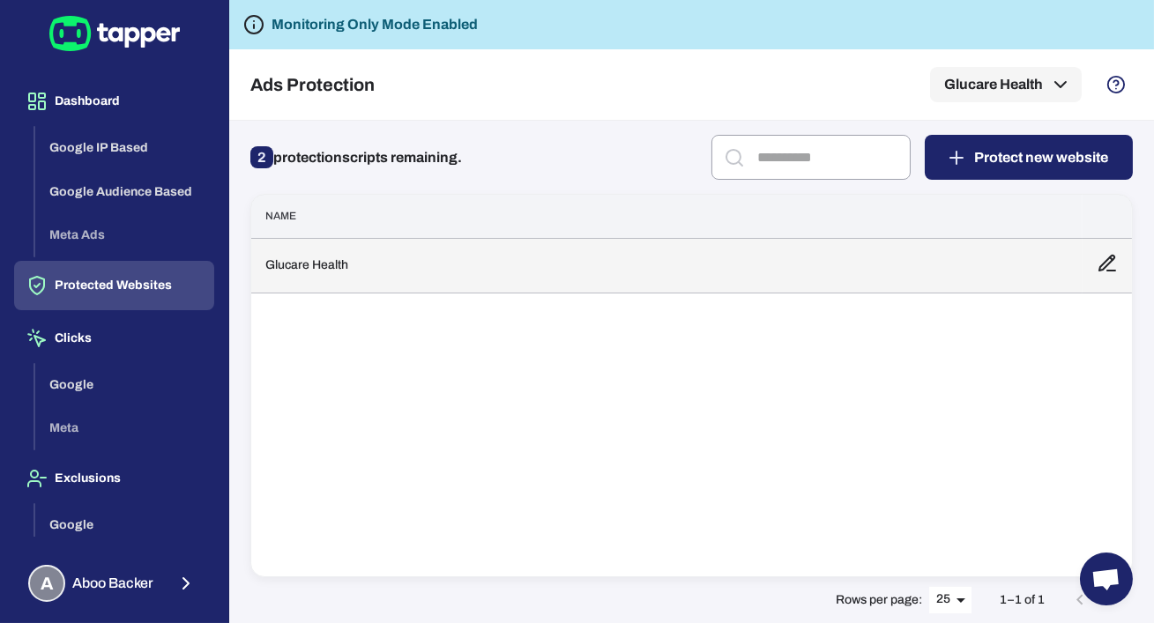
click at [330, 271] on td "Glucare Health" at bounding box center [666, 265] width 831 height 55
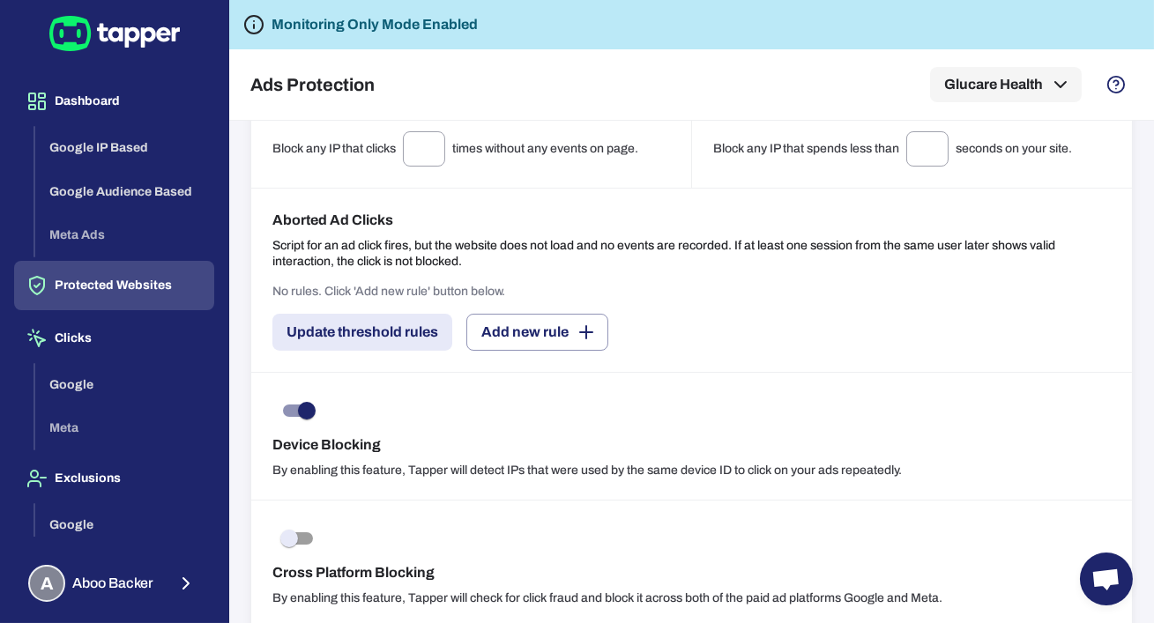
scroll to position [1258, 0]
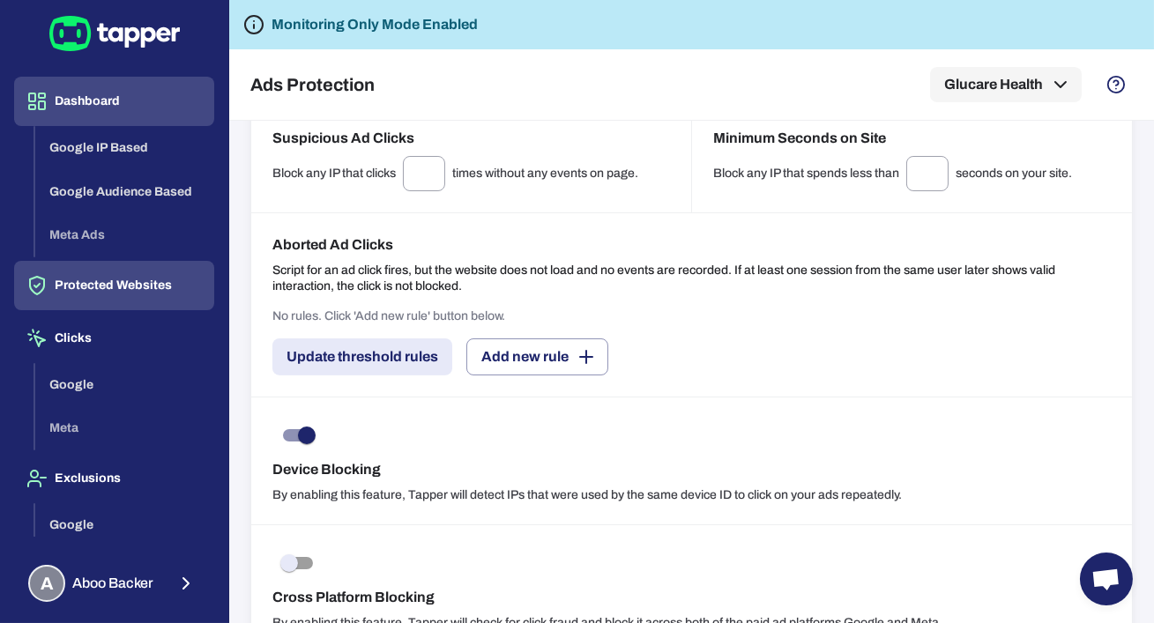
click at [68, 120] on button "Dashboard" at bounding box center [114, 101] width 200 height 49
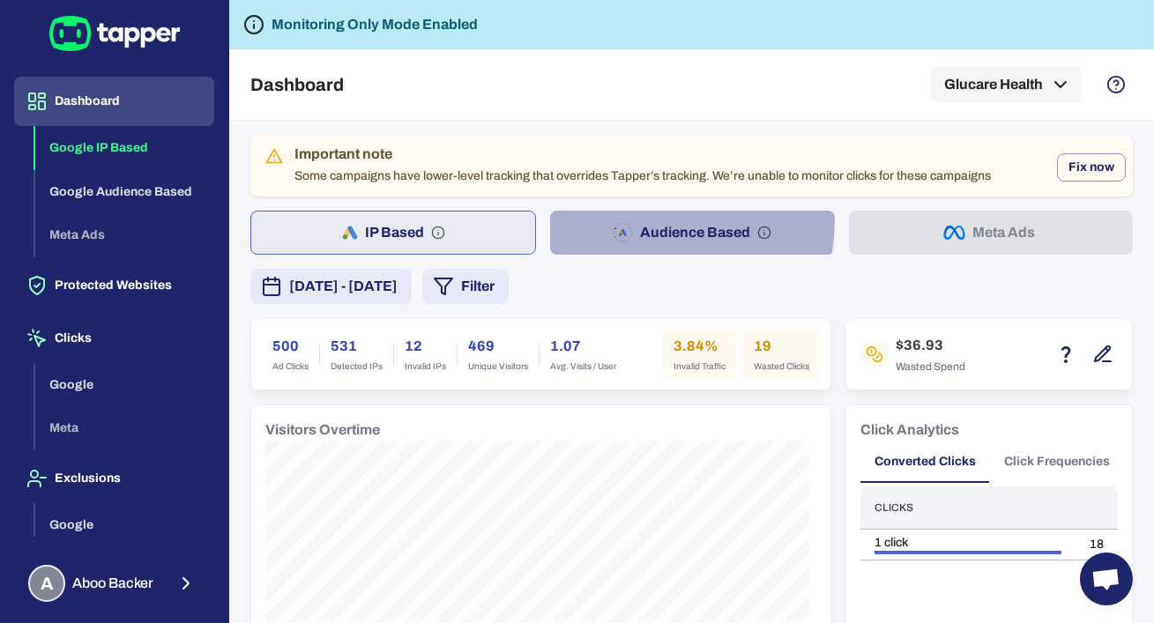
click at [613, 218] on button "Audience Based" at bounding box center [692, 233] width 284 height 44
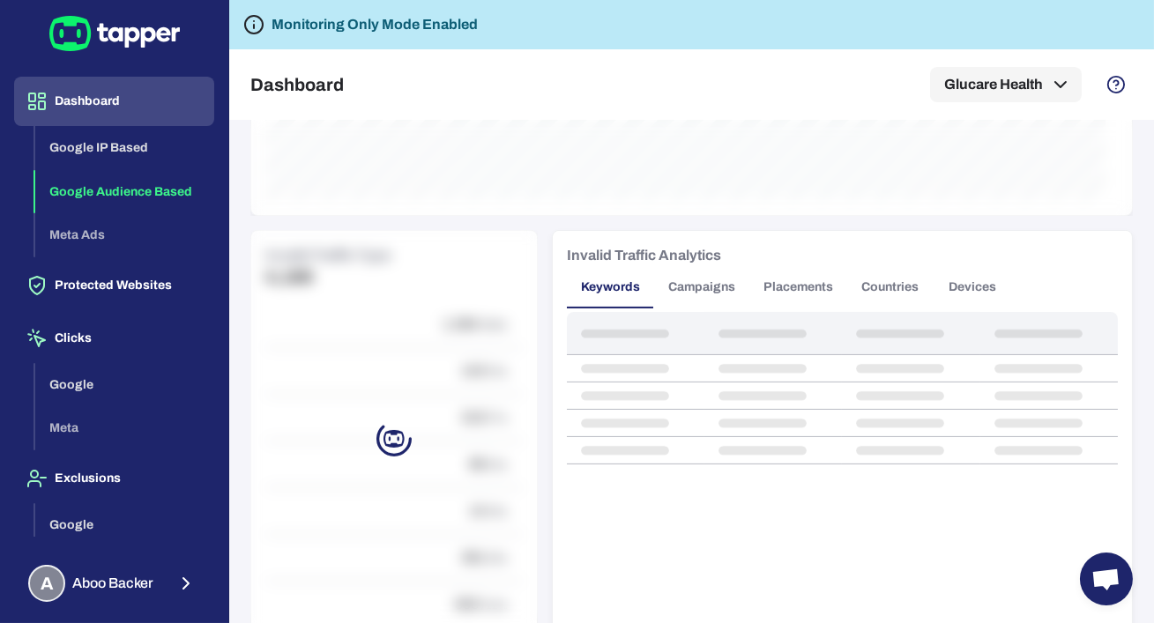
scroll to position [1402, 0]
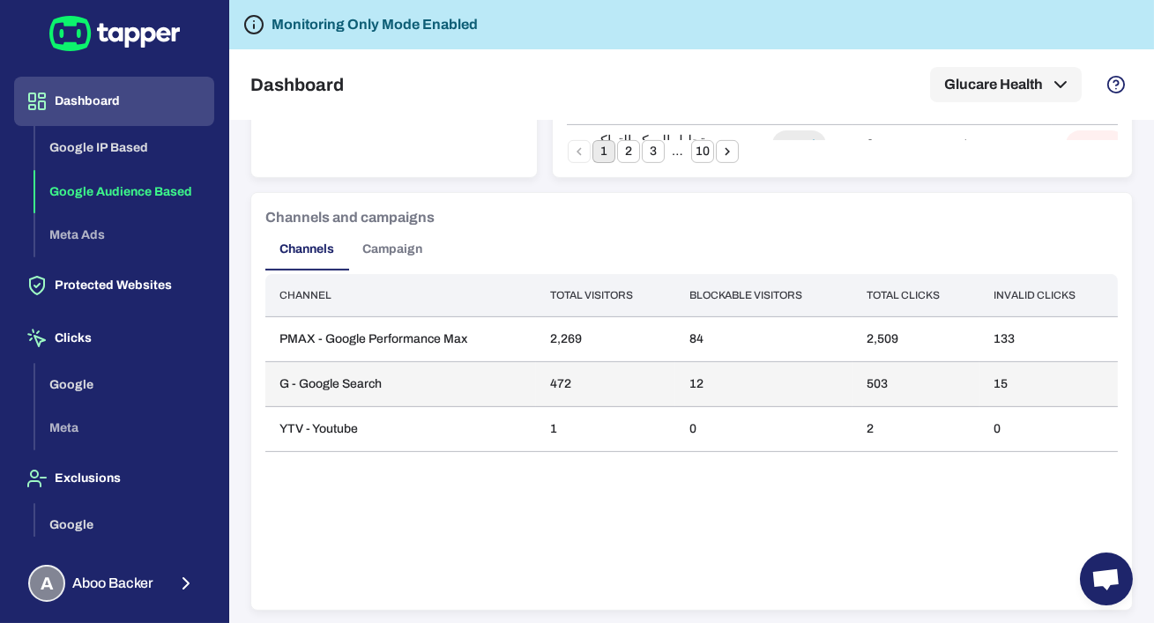
click at [397, 403] on td "G - Google Search" at bounding box center [400, 384] width 271 height 45
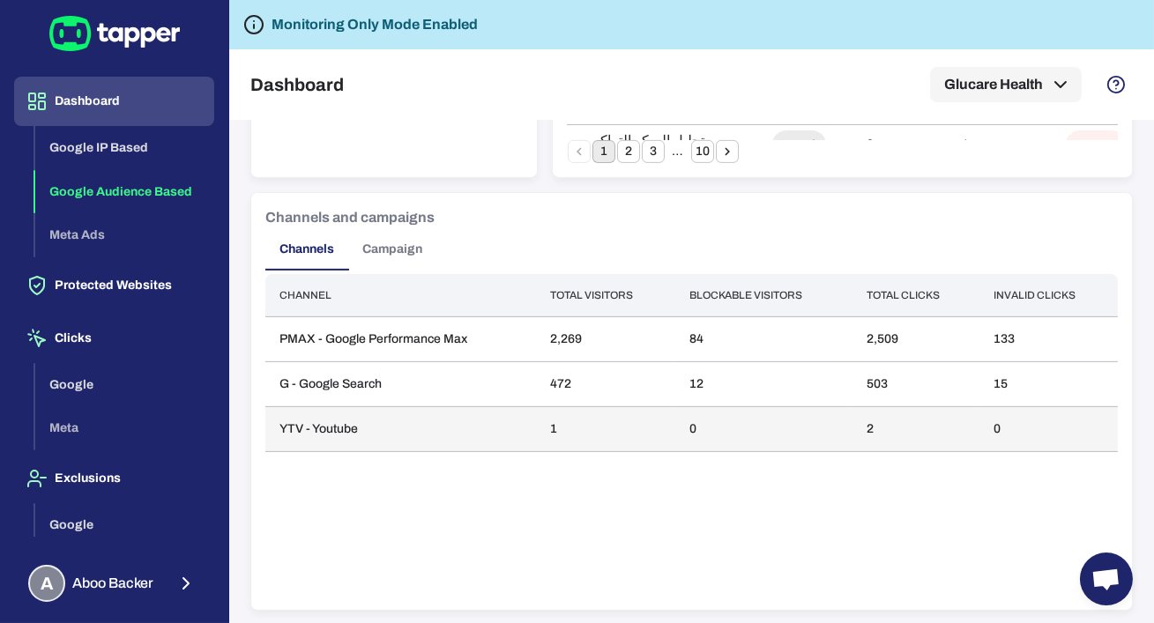
click at [388, 413] on td "YTV - Youtube" at bounding box center [400, 429] width 271 height 45
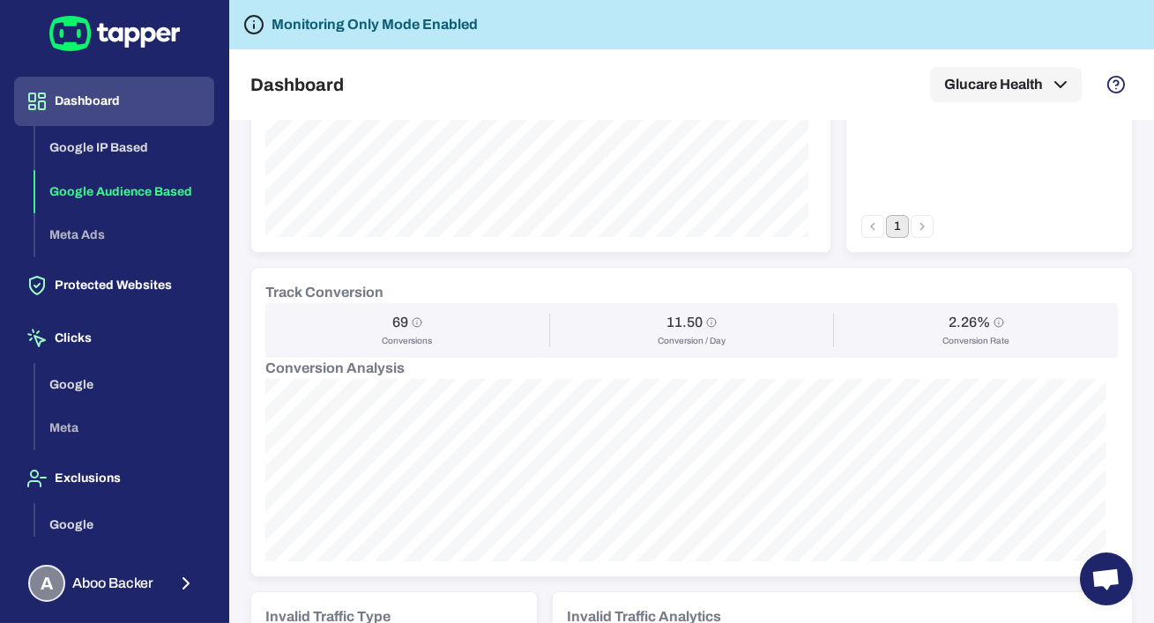
scroll to position [0, 0]
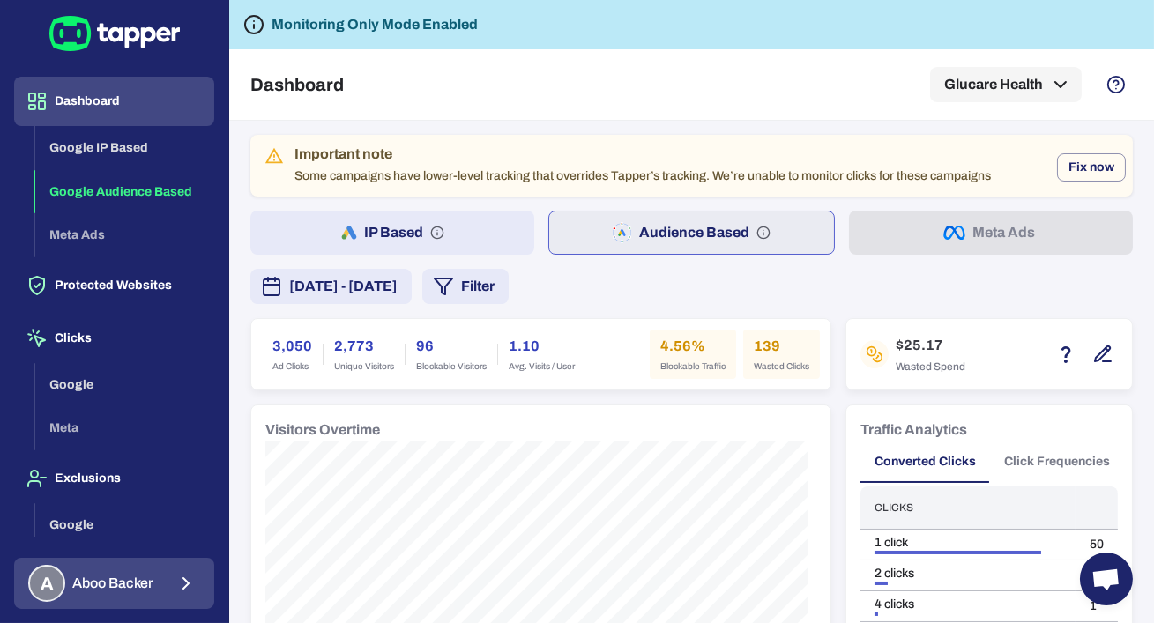
click at [112, 578] on span "Aboo Backer" at bounding box center [112, 584] width 81 height 18
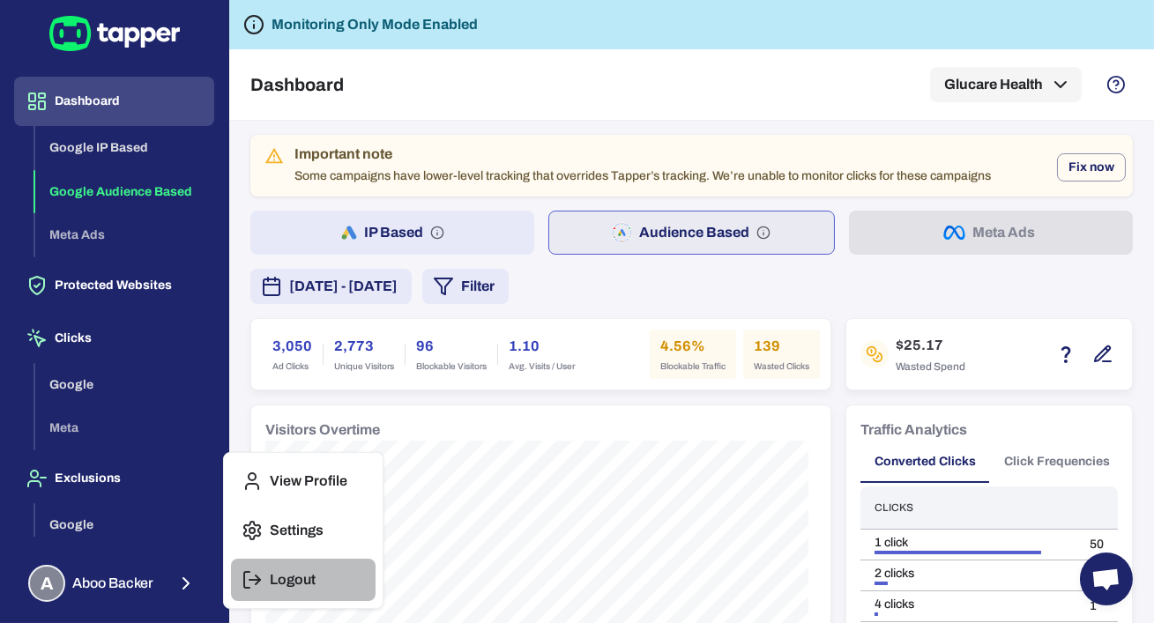
click at [249, 587] on icon "button" at bounding box center [246, 580] width 5 height 16
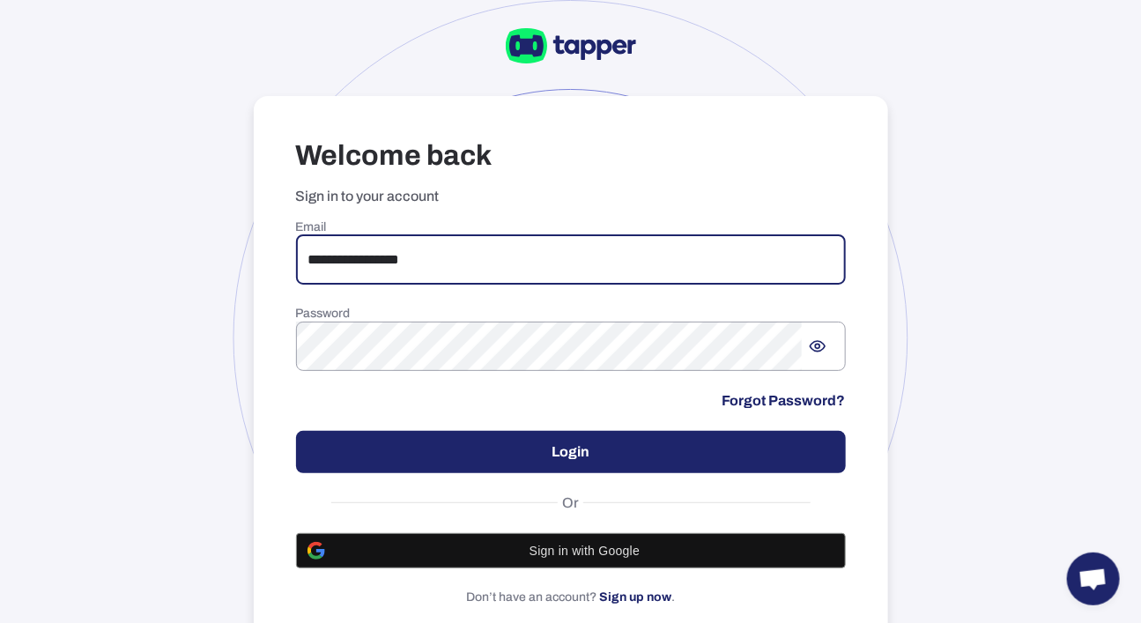
click at [455, 250] on input "**********" at bounding box center [571, 259] width 550 height 49
type input "**********"
click at [514, 445] on button "Login" at bounding box center [571, 452] width 550 height 42
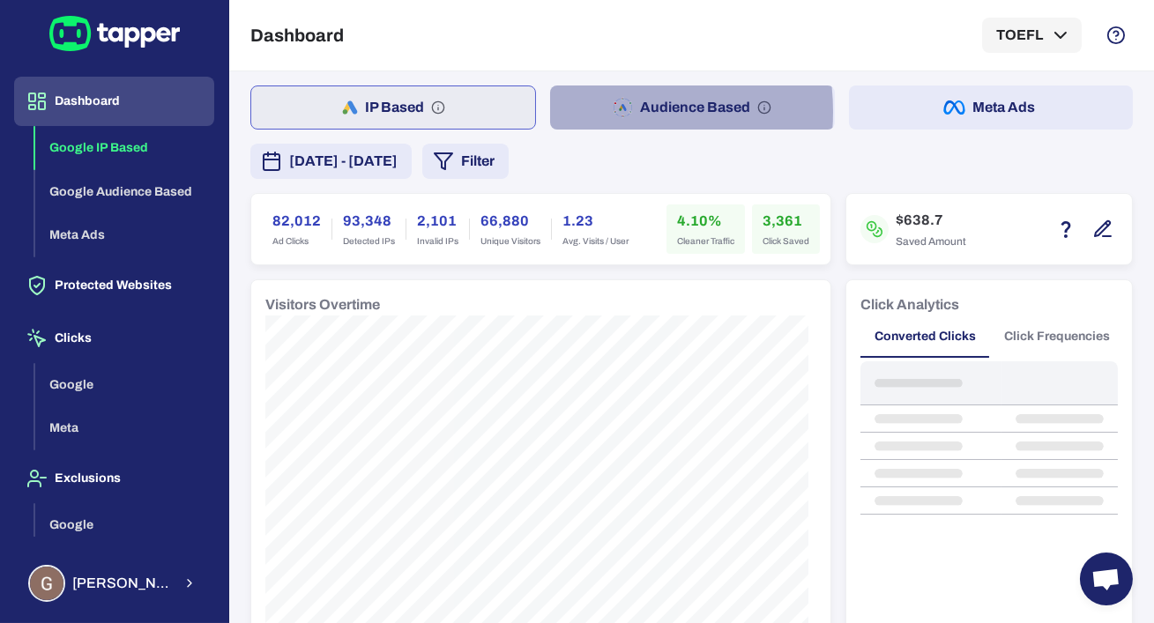
click at [586, 112] on button "Audience Based" at bounding box center [692, 107] width 284 height 44
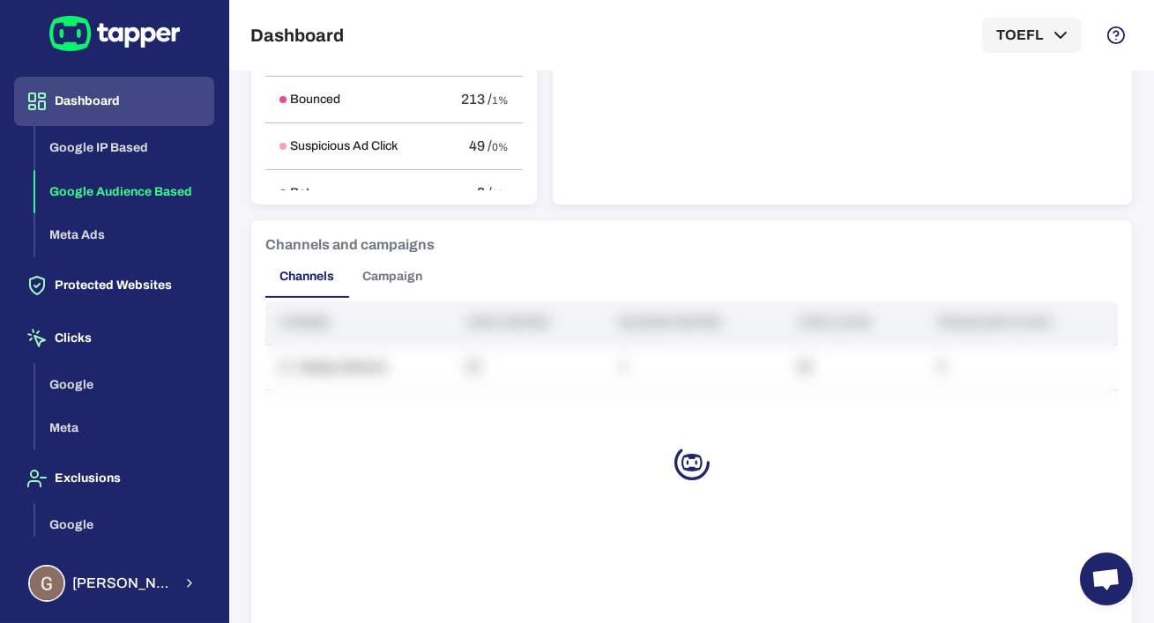
scroll to position [1278, 0]
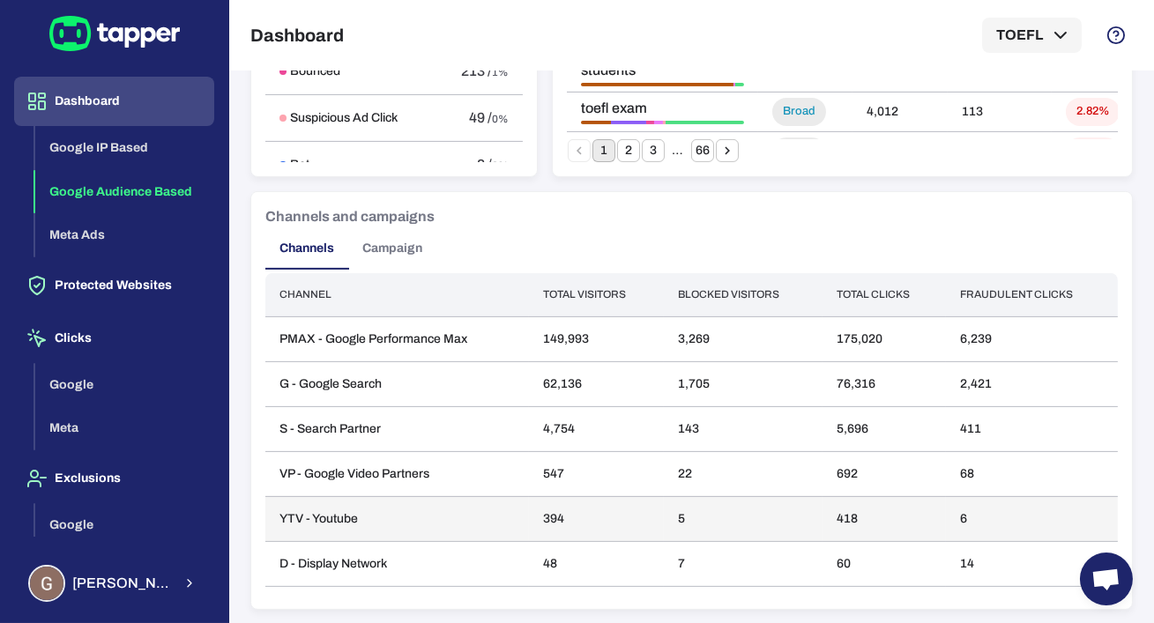
click at [561, 518] on td "394" at bounding box center [597, 518] width 136 height 45
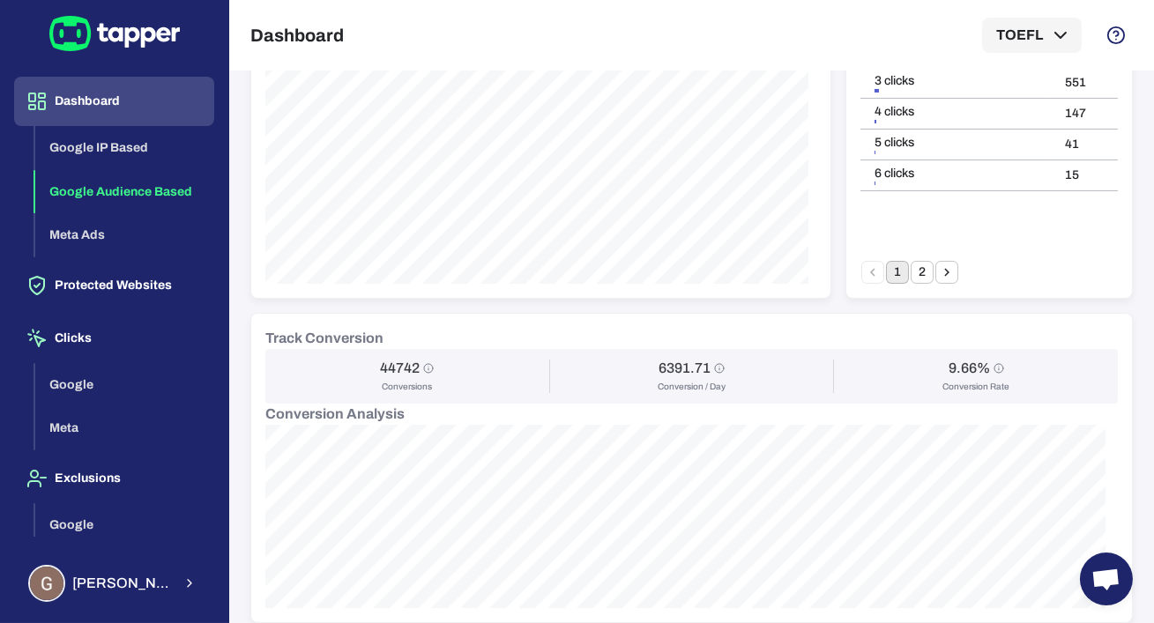
scroll to position [0, 0]
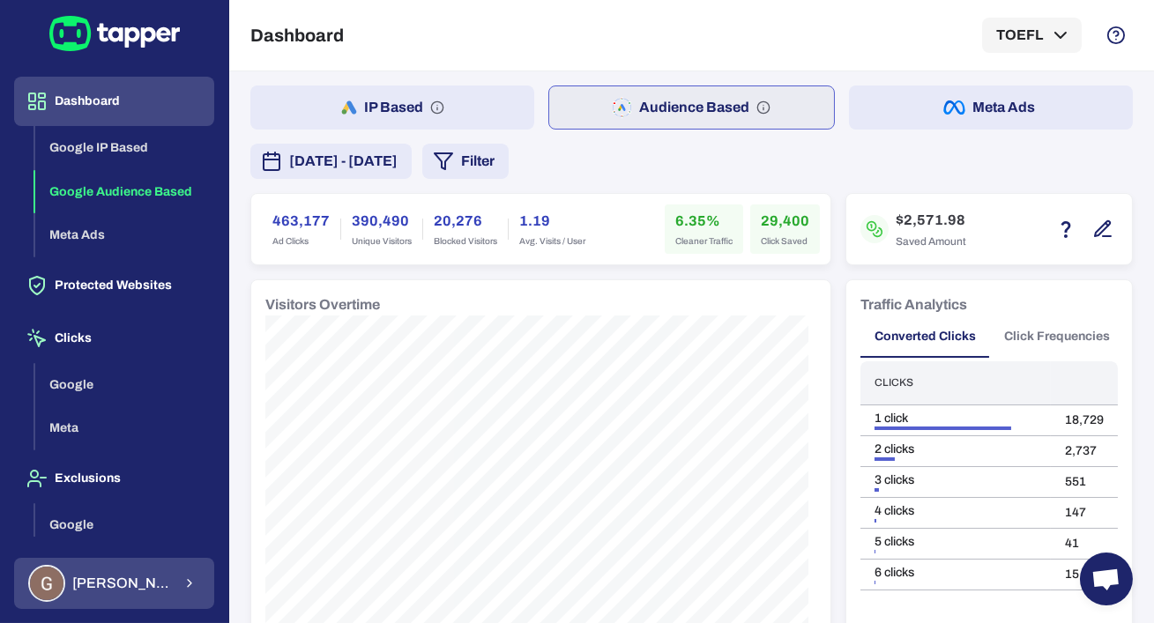
click at [142, 598] on div "Guillaume Lebelle" at bounding box center [100, 583] width 144 height 37
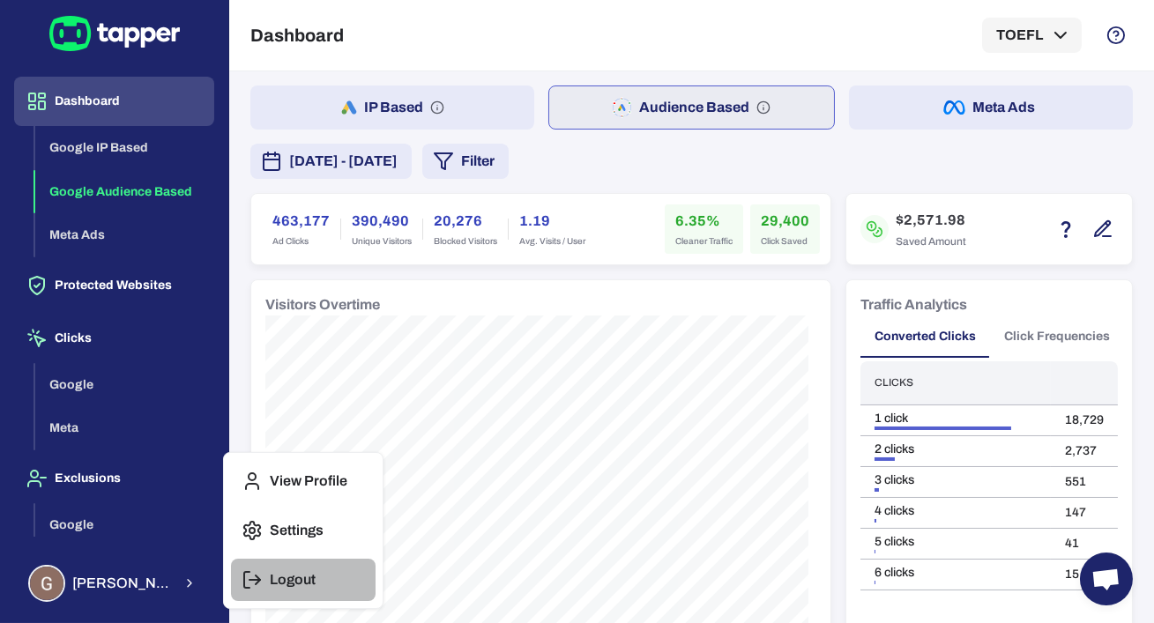
click at [276, 573] on p "Logout" at bounding box center [293, 580] width 46 height 18
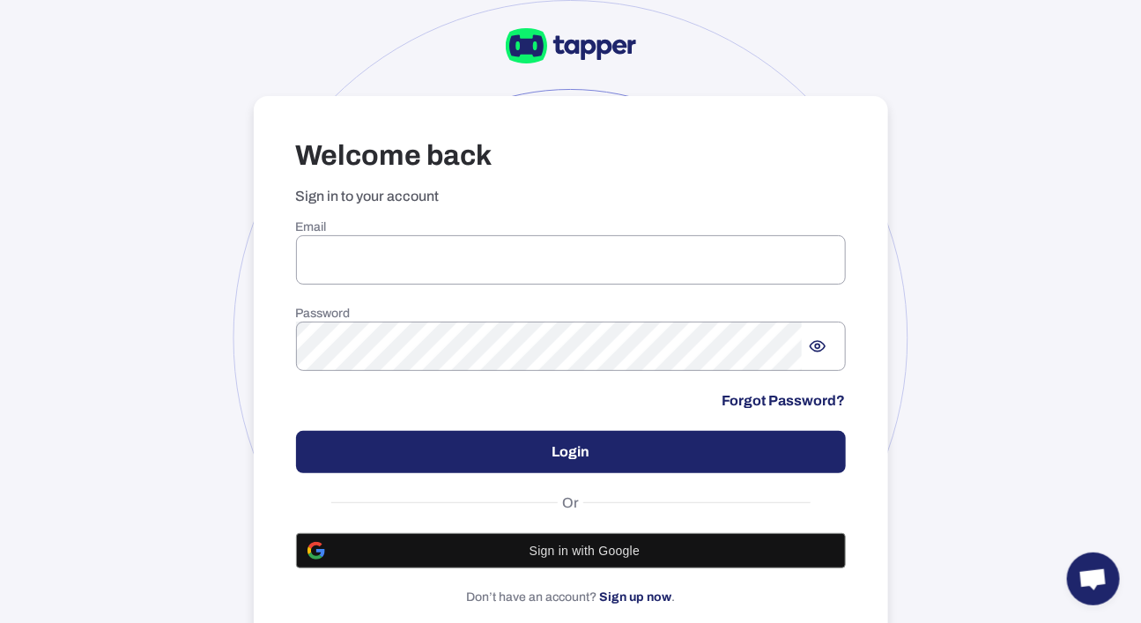
type input "**********"
click at [393, 446] on button "Login" at bounding box center [571, 452] width 550 height 42
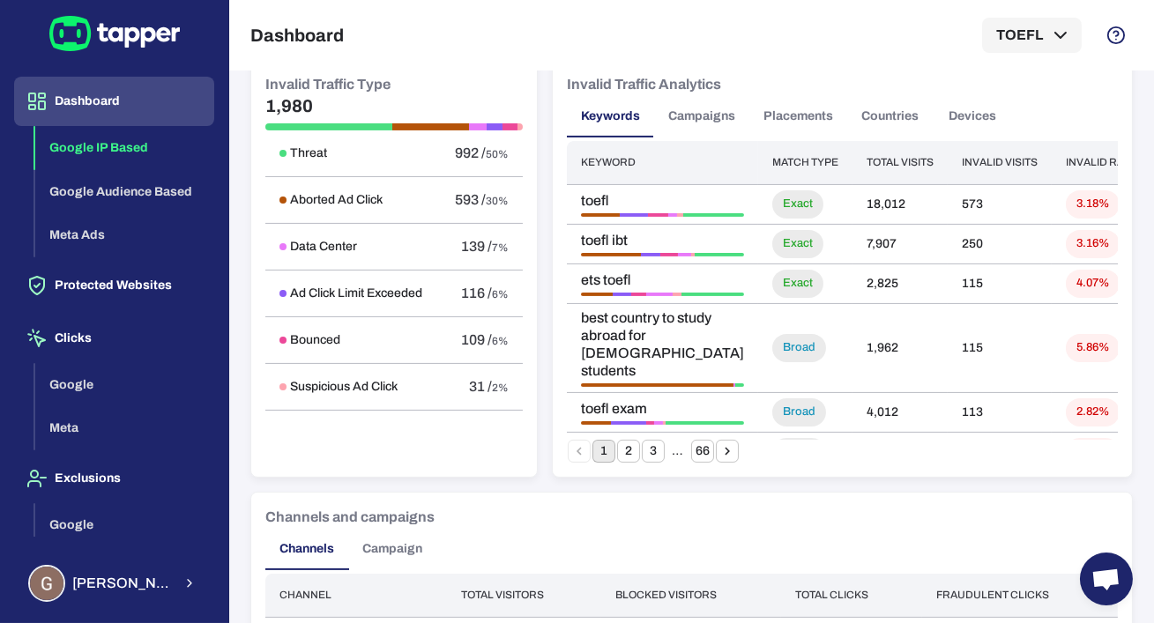
scroll to position [976, 0]
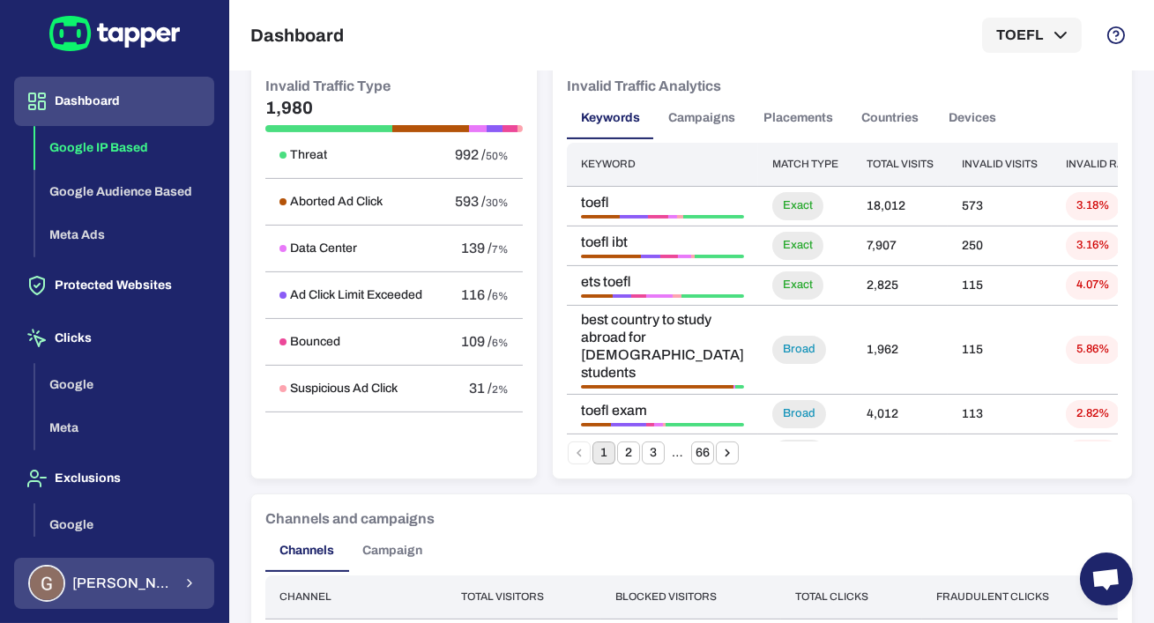
click at [152, 559] on button "[PERSON_NAME]" at bounding box center [114, 583] width 200 height 51
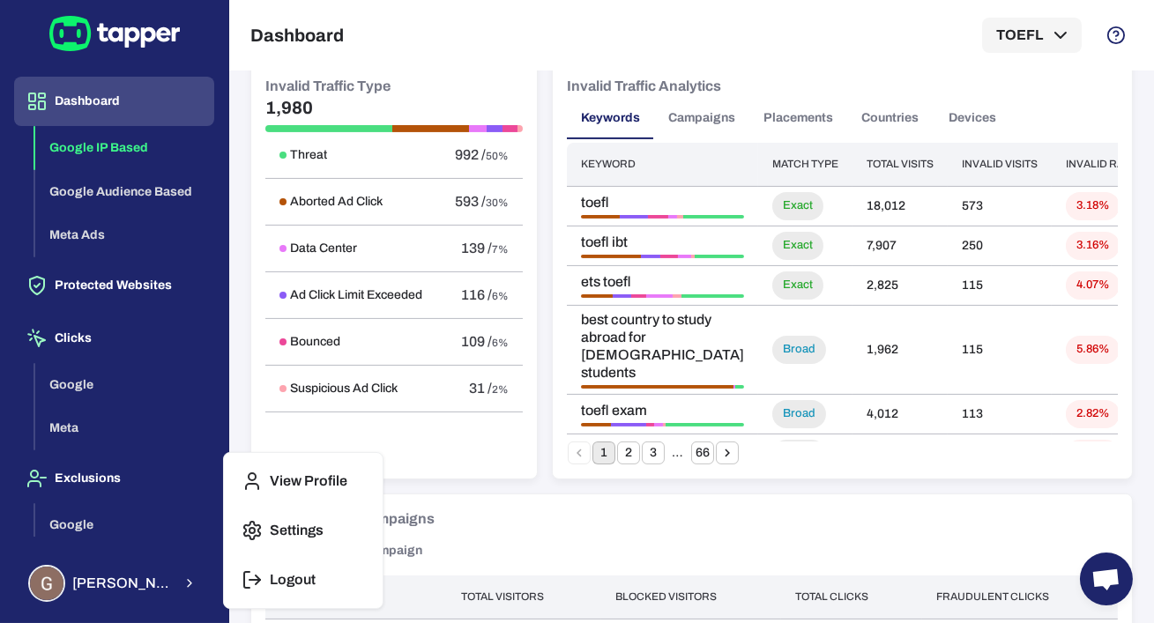
click at [274, 578] on p "Logout" at bounding box center [293, 580] width 46 height 18
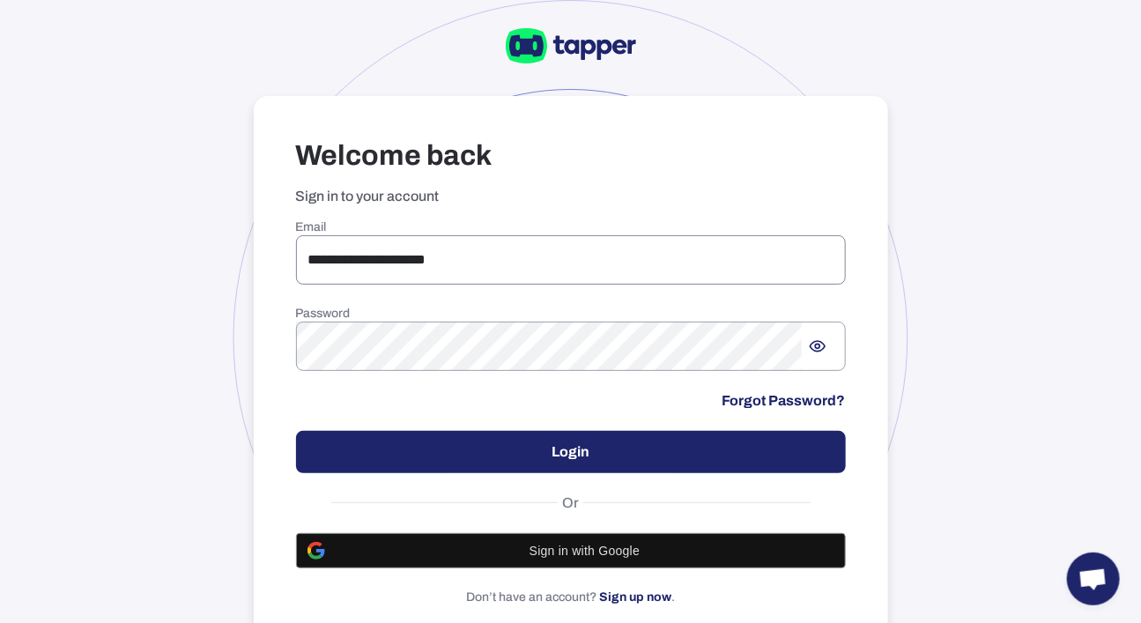
click at [518, 280] on input "**********" at bounding box center [571, 259] width 550 height 49
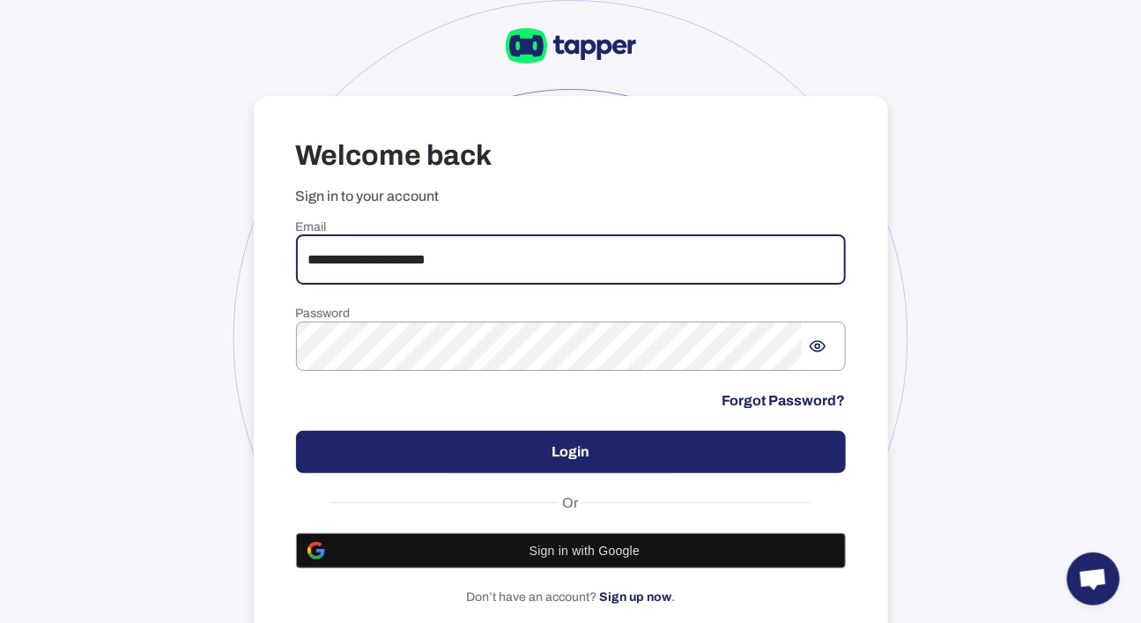
click at [518, 280] on input "**********" at bounding box center [571, 259] width 550 height 49
paste input "******"
type input "**********"
click at [519, 442] on button "Login" at bounding box center [571, 452] width 550 height 42
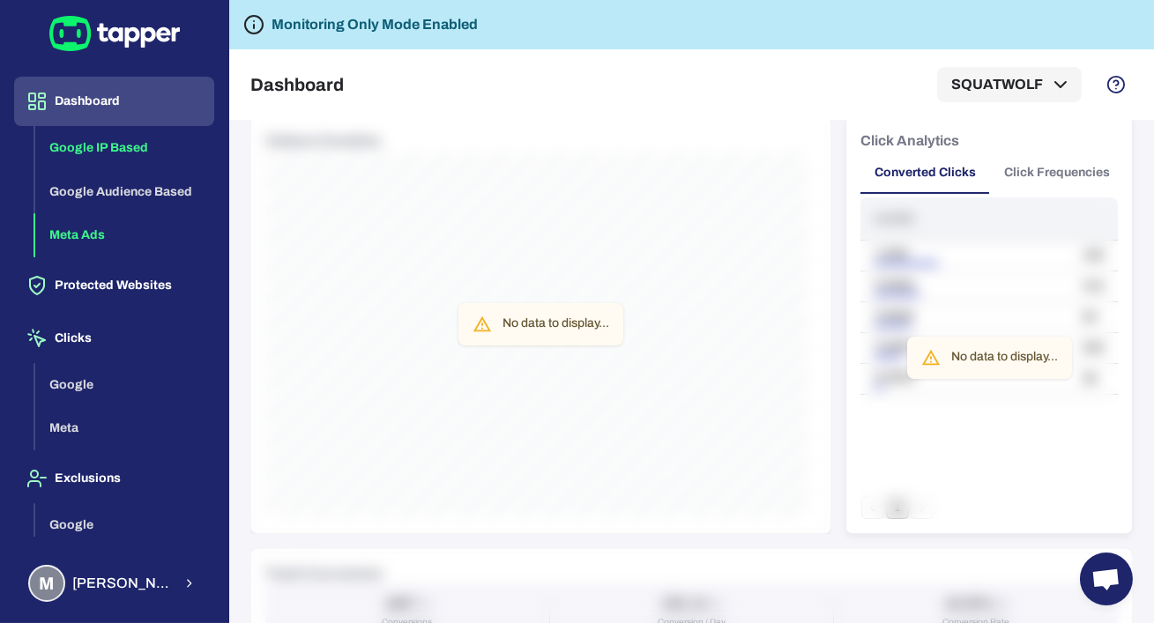
scroll to position [228, 0]
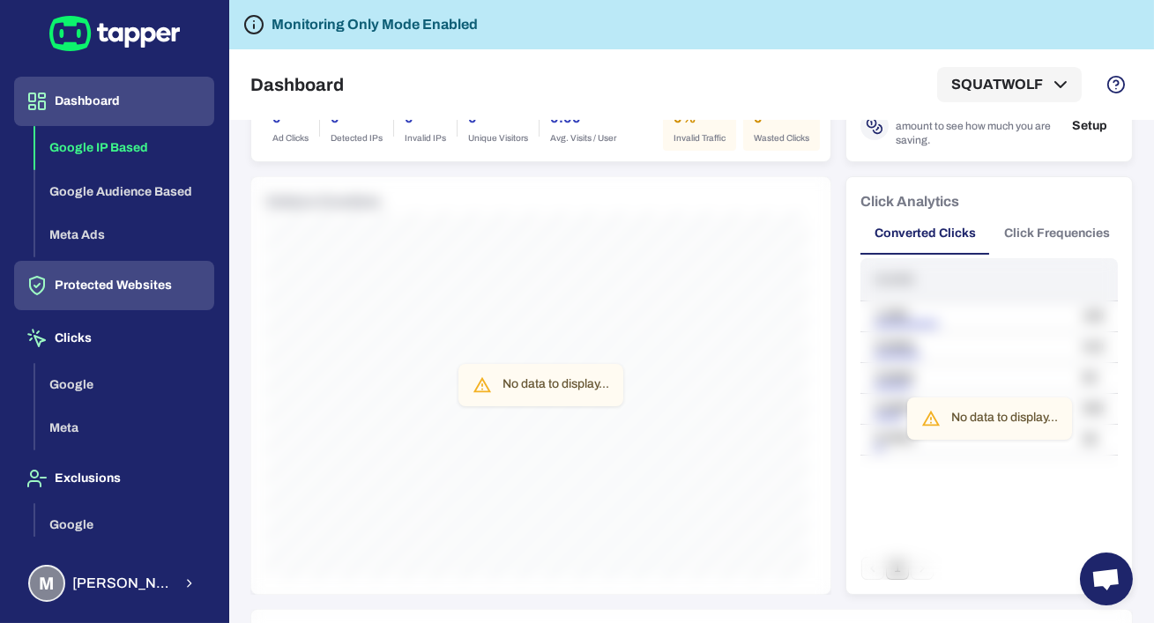
click at [115, 291] on button "Protected Websites" at bounding box center [114, 285] width 200 height 49
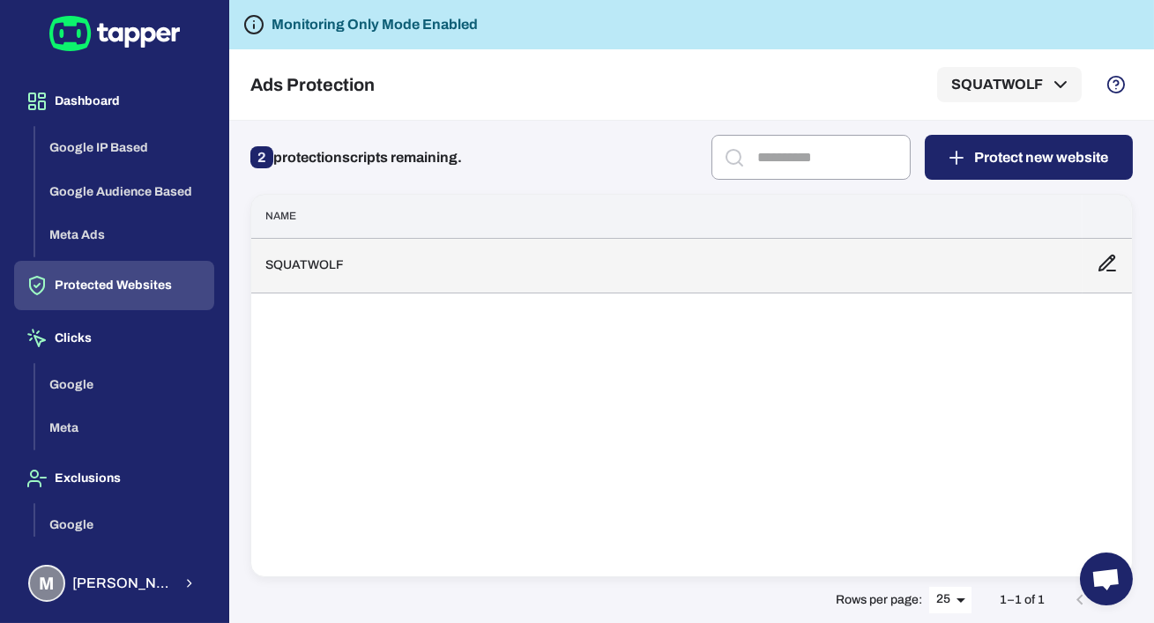
click at [464, 275] on td "SQUATWOLF" at bounding box center [666, 265] width 831 height 55
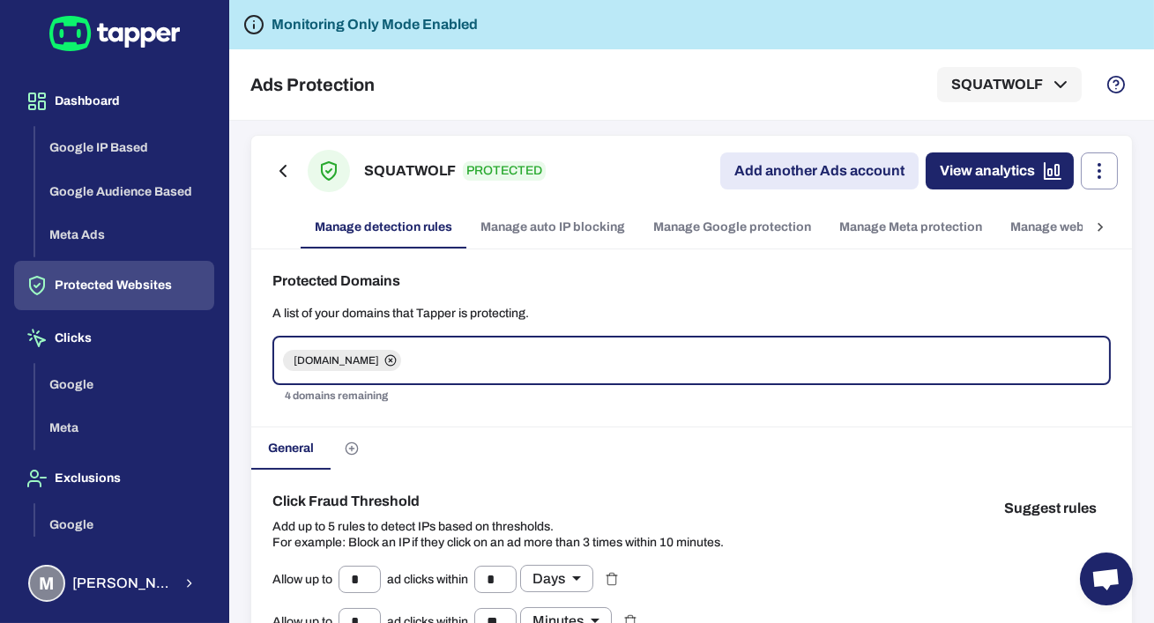
click at [541, 227] on link "Manage auto IP blocking" at bounding box center [552, 227] width 173 height 42
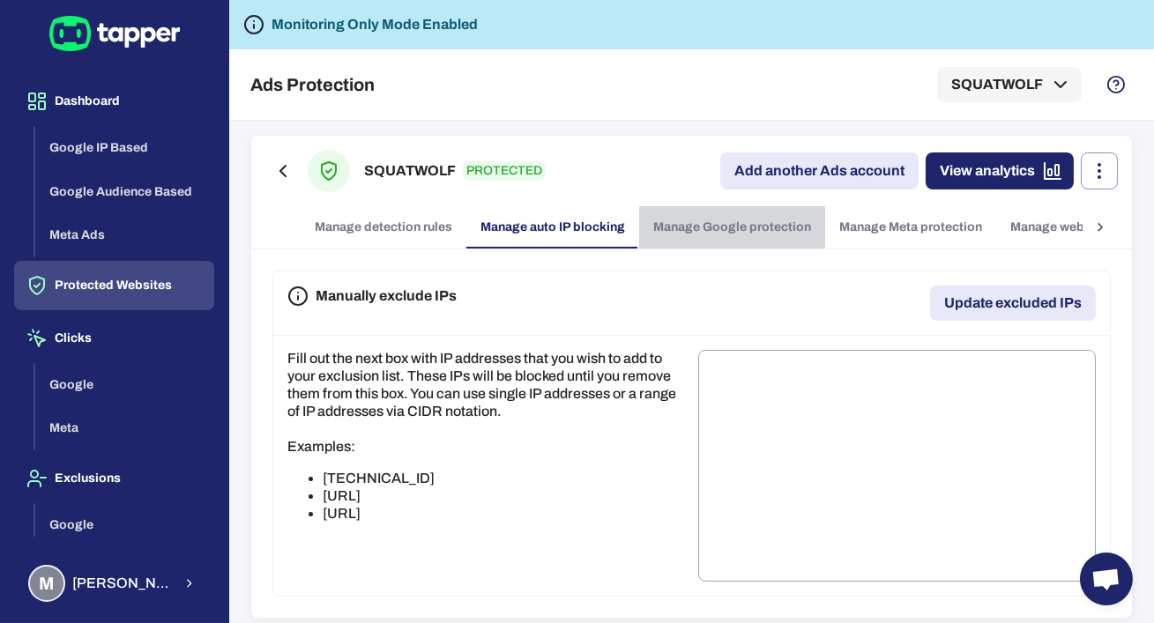
click at [723, 219] on link "Manage Google protection" at bounding box center [732, 227] width 186 height 42
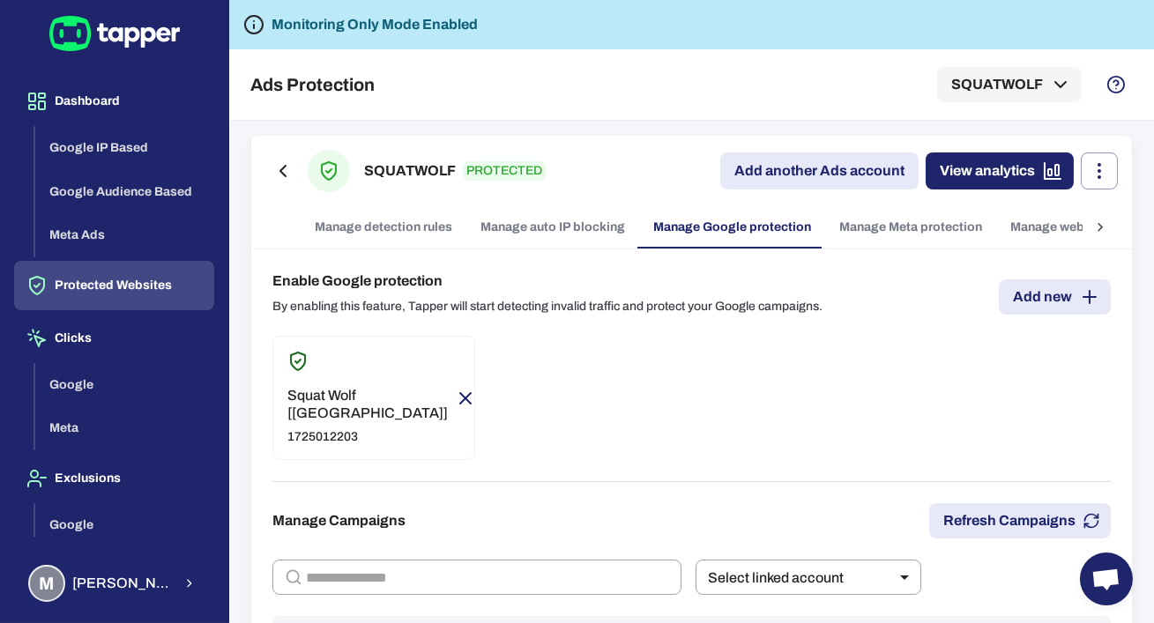
click at [868, 233] on link "Manage Meta protection" at bounding box center [910, 227] width 171 height 42
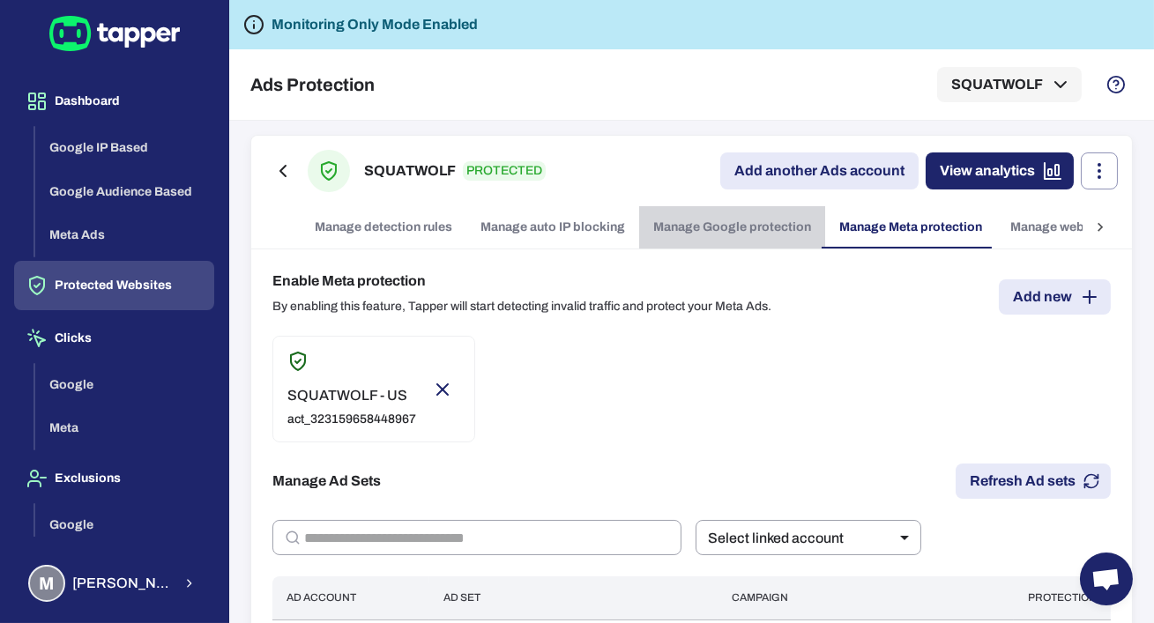
click at [769, 248] on link "Manage Google protection" at bounding box center [732, 227] width 186 height 42
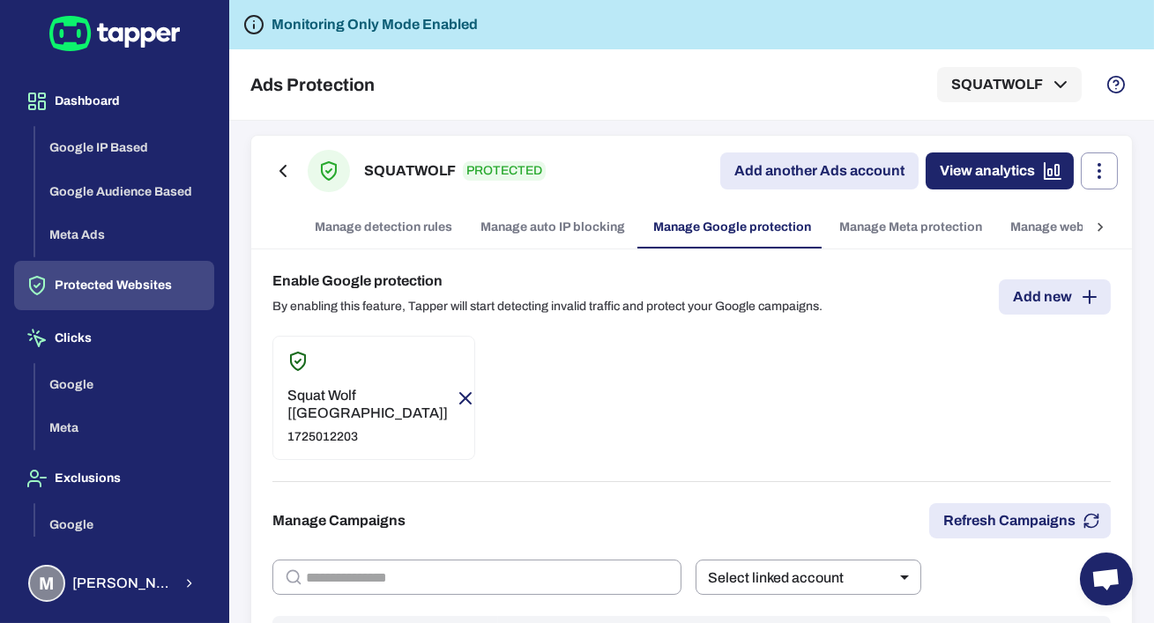
click at [887, 236] on link "Manage Meta protection" at bounding box center [910, 227] width 171 height 42
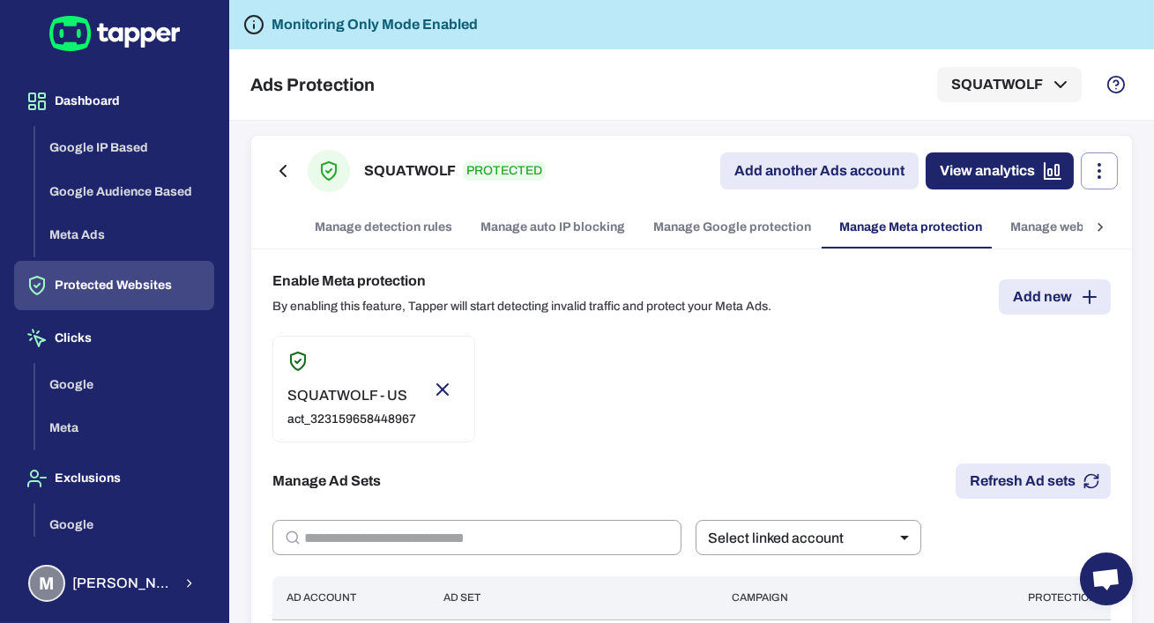
click at [390, 246] on link "Manage detection rules" at bounding box center [384, 227] width 166 height 42
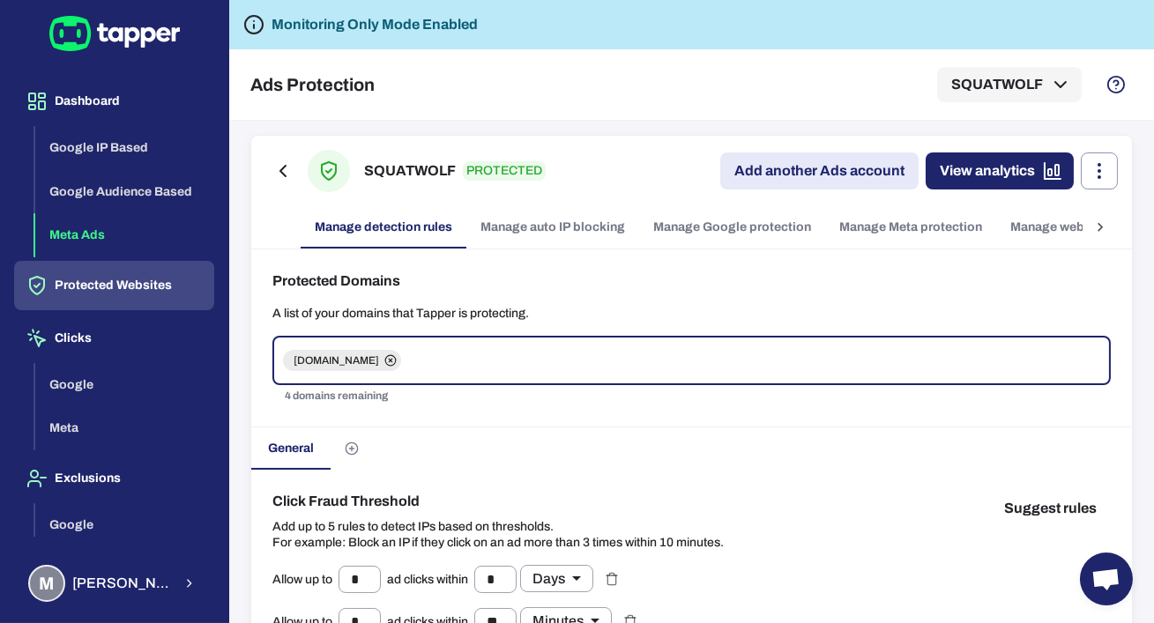
click at [89, 238] on button "Meta Ads" at bounding box center [124, 235] width 179 height 44
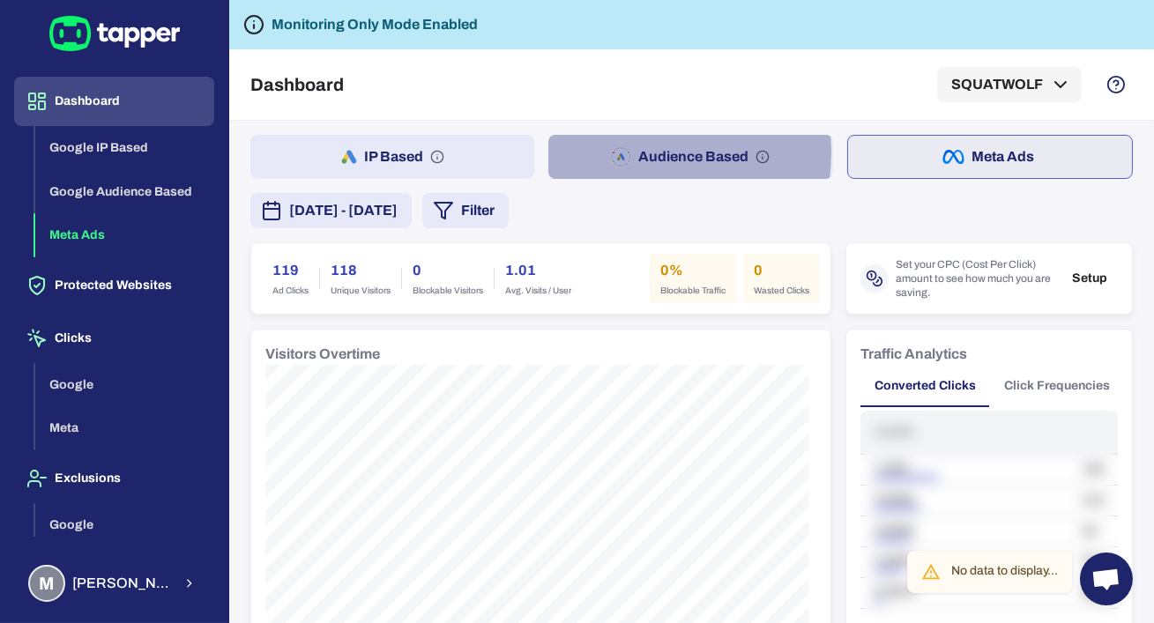
click at [618, 152] on icon "button" at bounding box center [621, 156] width 20 height 21
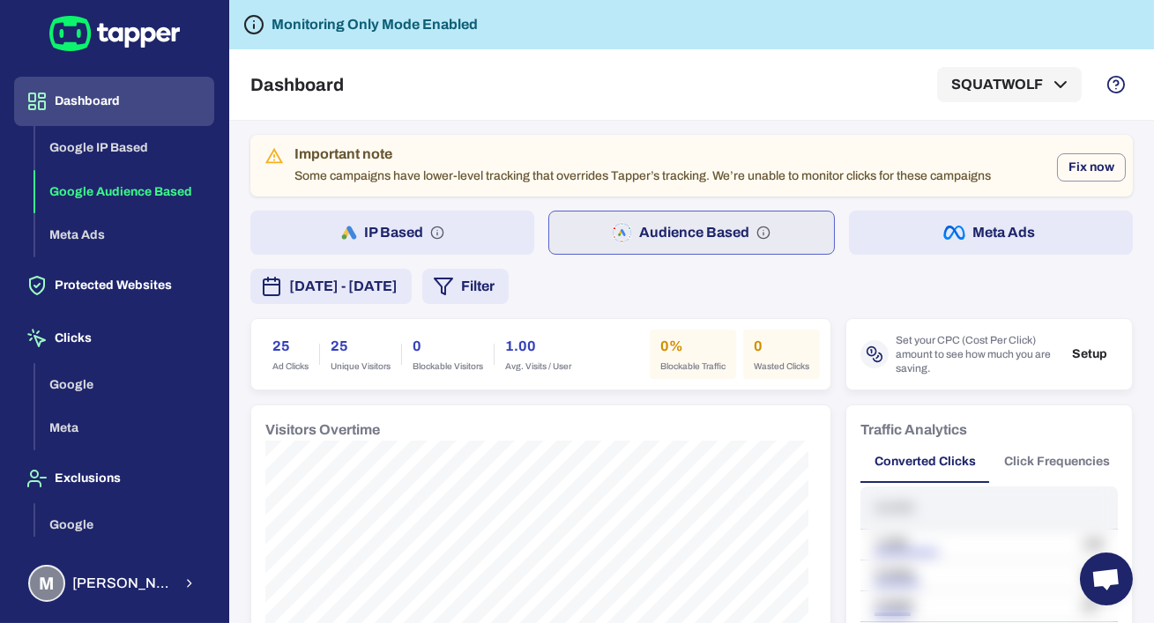
click at [444, 211] on button "IP Based" at bounding box center [392, 233] width 284 height 44
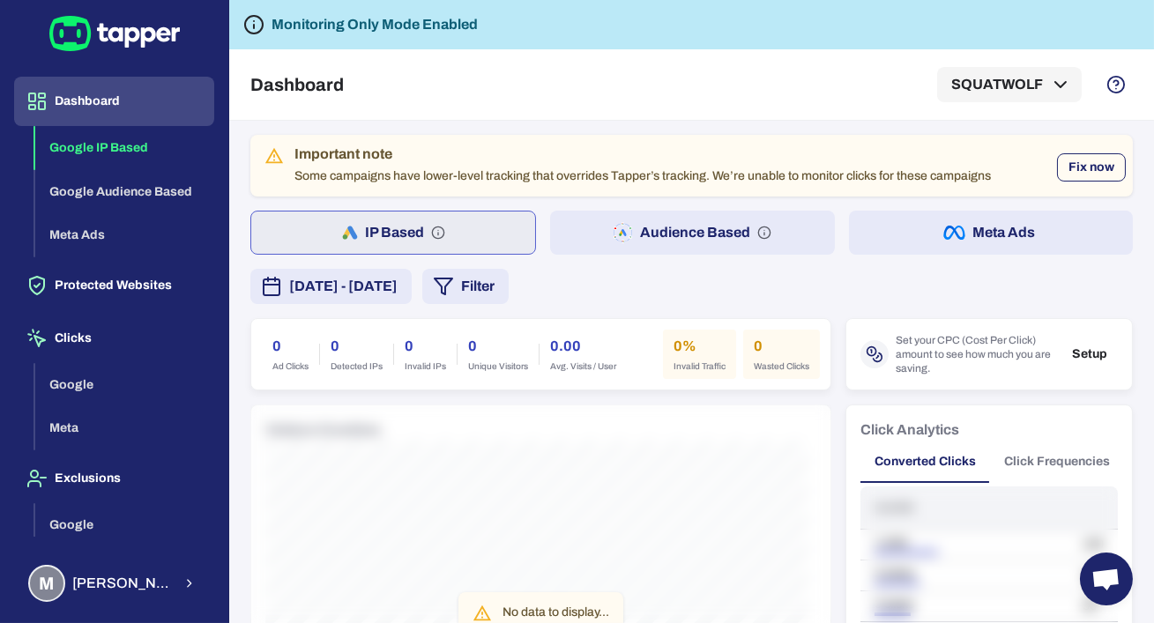
click at [1094, 163] on button "Fix now" at bounding box center [1091, 167] width 69 height 28
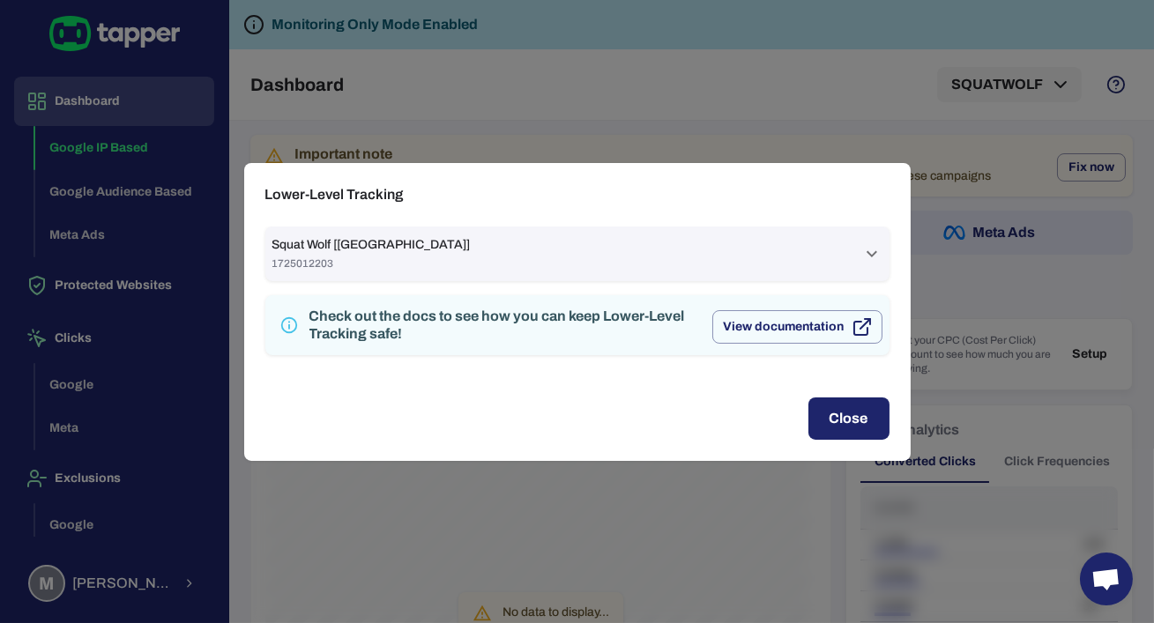
click at [574, 260] on div "Squat Wolf [US] 1725012203" at bounding box center [566, 253] width 589 height 33
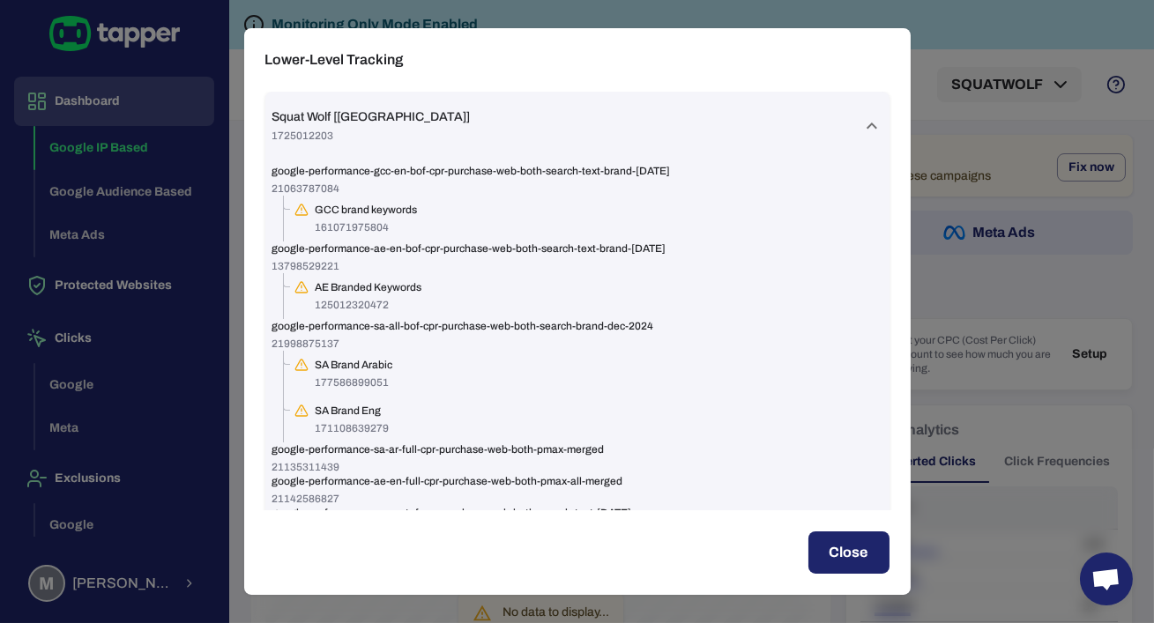
click at [361, 218] on div "GCC brand keywords 161071975804" at bounding box center [367, 219] width 102 height 32
click at [390, 208] on span "GCC brand keywords" at bounding box center [367, 210] width 102 height 14
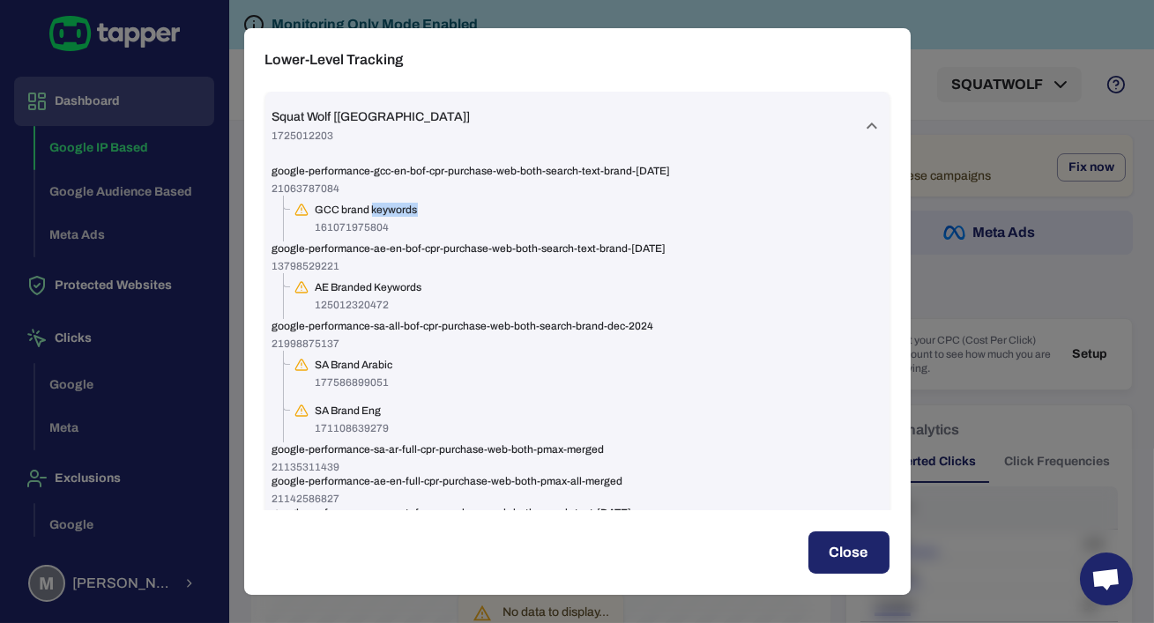
click at [392, 210] on span "GCC brand keywords" at bounding box center [367, 210] width 102 height 14
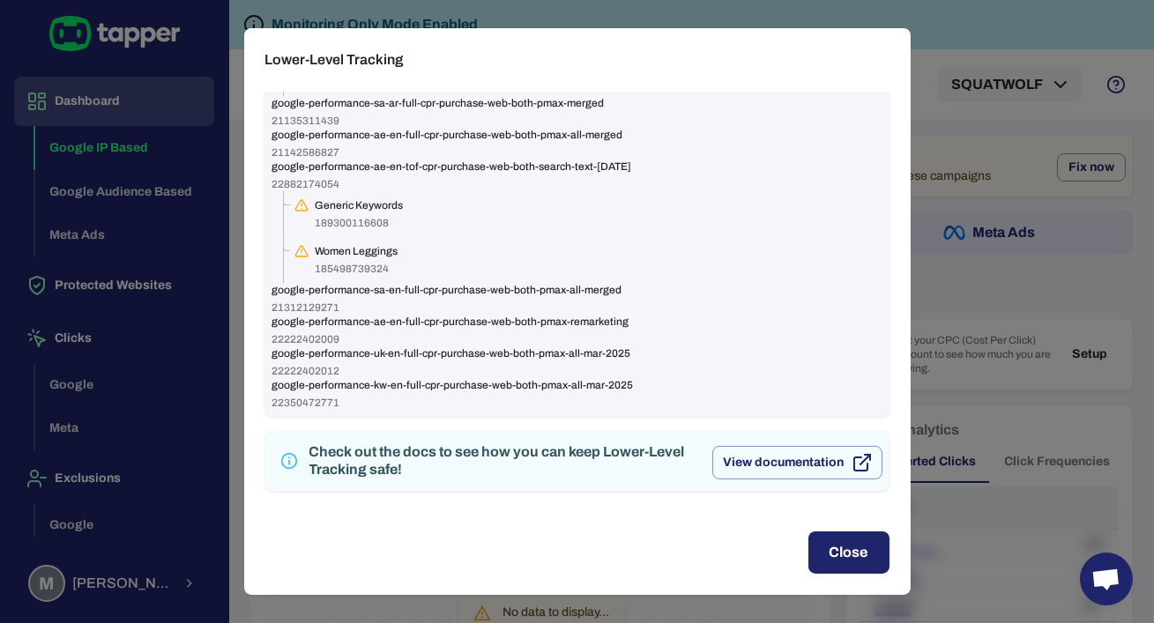
scroll to position [347, 0]
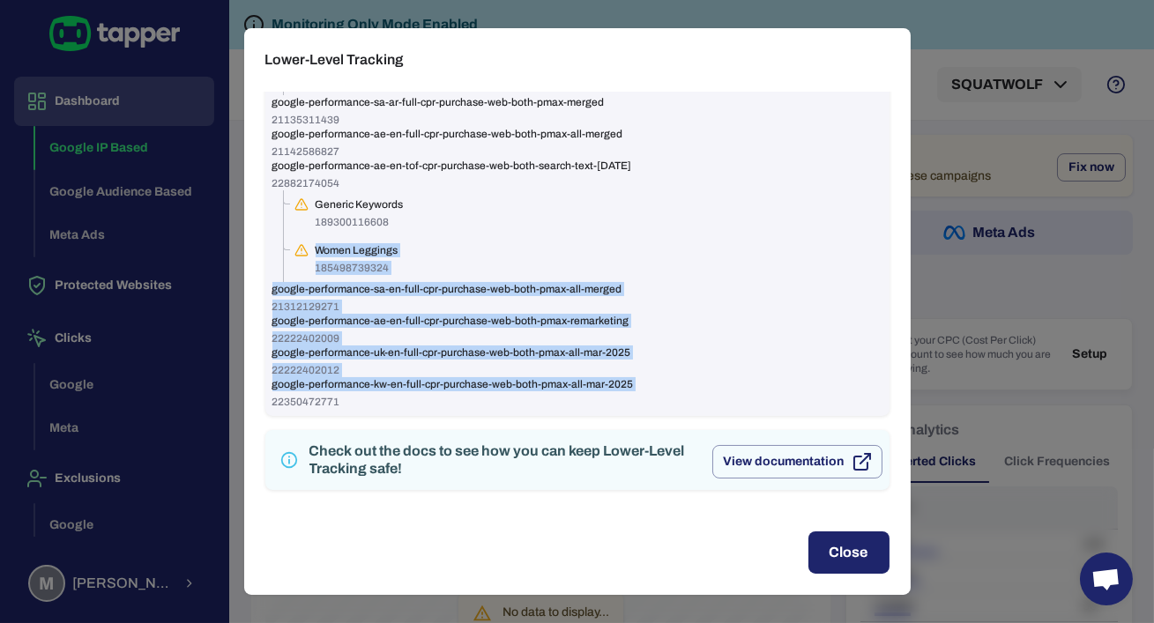
drag, startPoint x: 610, startPoint y: 392, endPoint x: 165, endPoint y: 244, distance: 469.1
click at [165, 245] on div "Lower-Level Tracking Squat Wolf [US] 1725012203 google-performance-gcc-en-bof-c…" at bounding box center [577, 311] width 1154 height 623
click at [341, 256] on span "Women Leggings" at bounding box center [357, 250] width 83 height 14
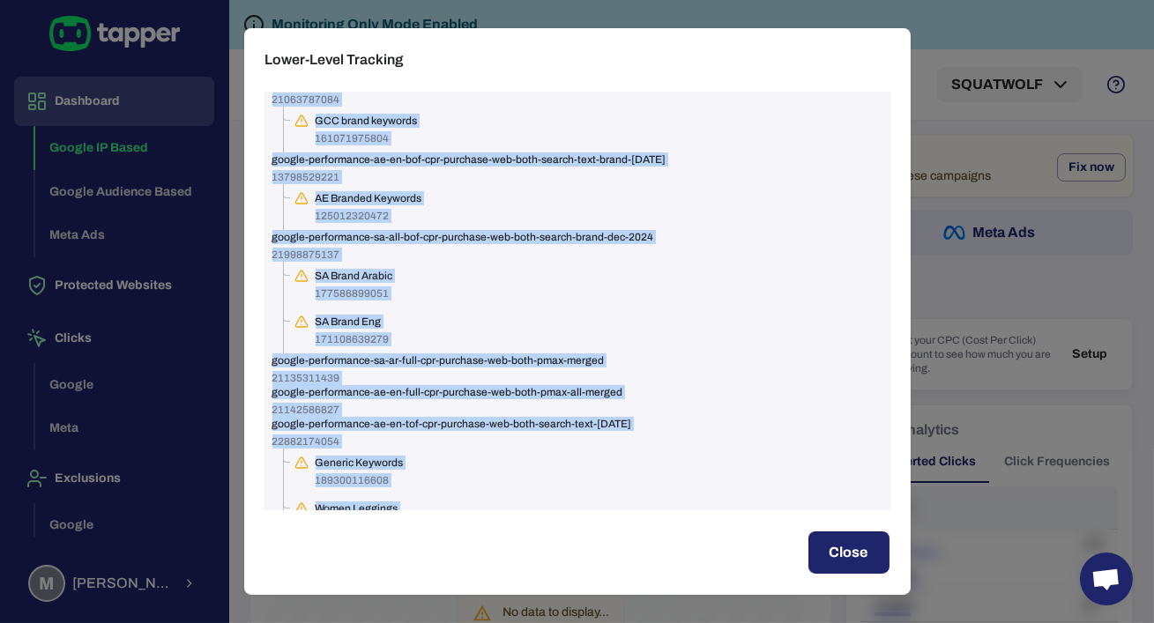
scroll to position [0, 0]
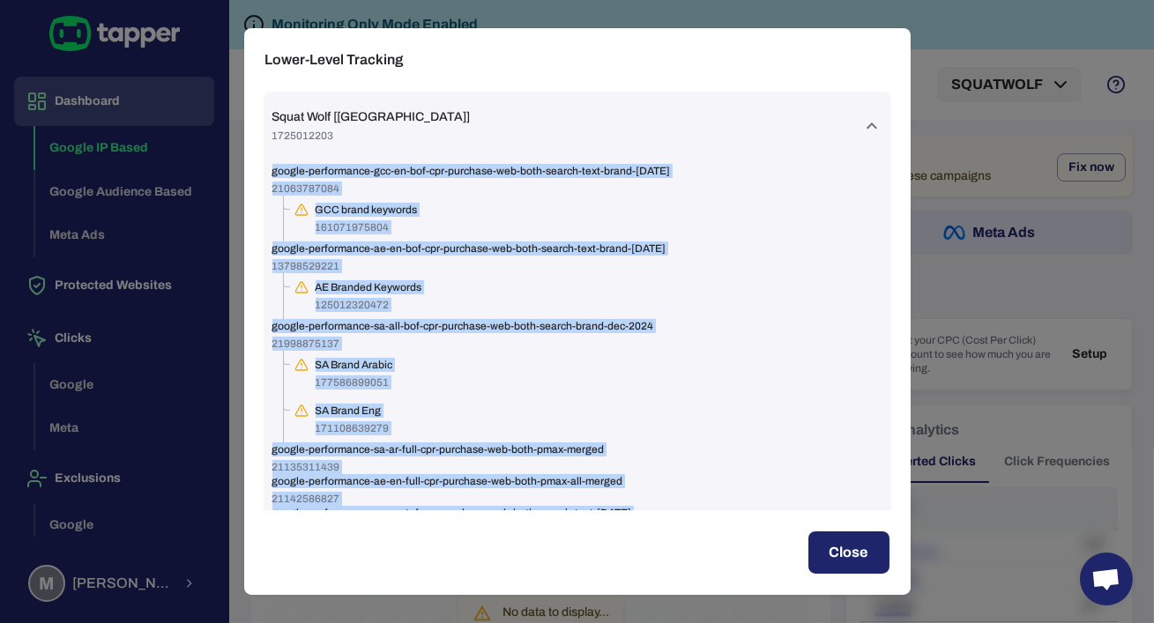
drag, startPoint x: 361, startPoint y: 405, endPoint x: 220, endPoint y: 114, distance: 324.1
click at [220, 114] on div "Lower-Level Tracking Squat Wolf [US] 1725012203 google-performance-gcc-en-bof-c…" at bounding box center [577, 311] width 1154 height 623
copy div "google-performance-gcc-en-bof-cpr-purchase-web-both-search-text-brand-feb24 210…"
click at [847, 555] on button "Close" at bounding box center [848, 553] width 81 height 42
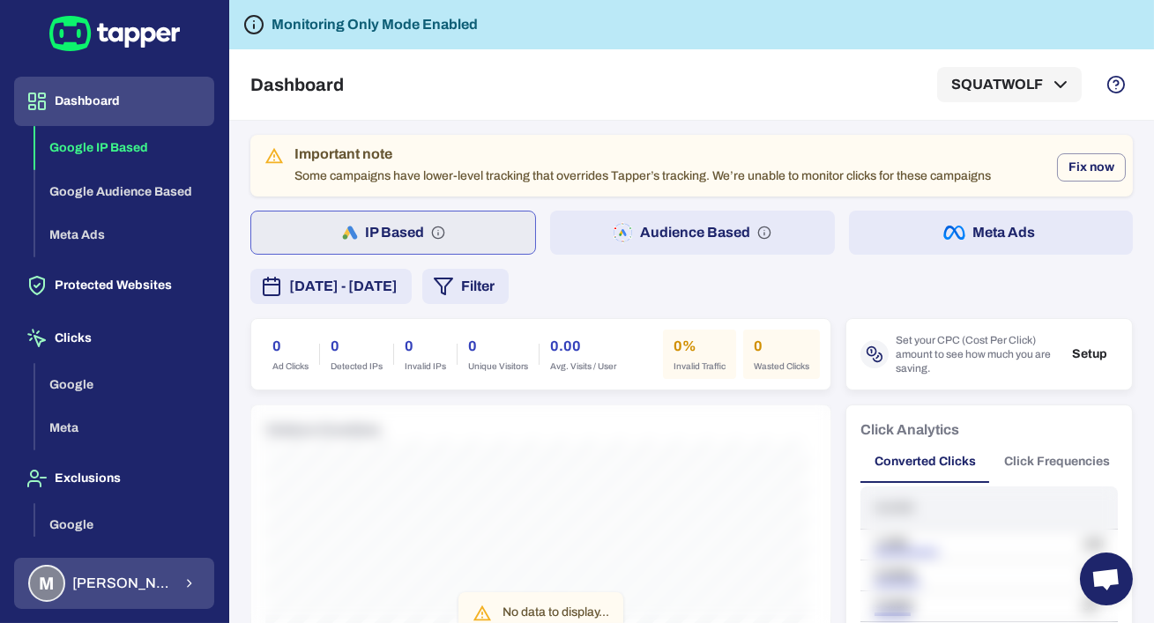
click at [80, 592] on span "Muhammad Hamza Muzaffar" at bounding box center [122, 584] width 100 height 18
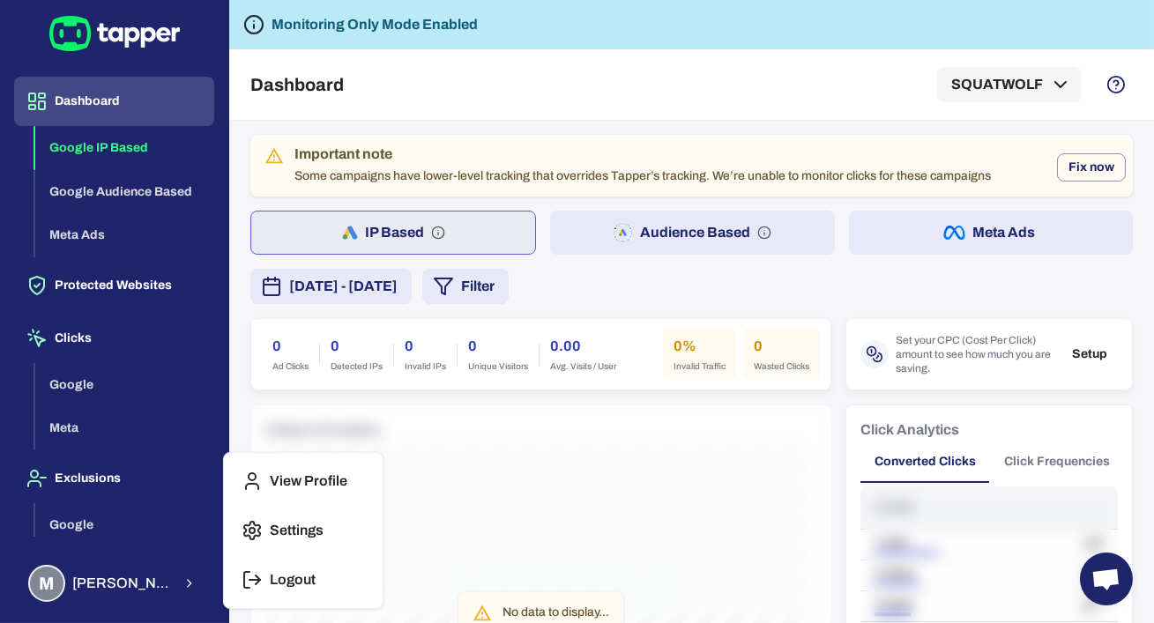
click at [291, 583] on p "Logout" at bounding box center [293, 580] width 46 height 18
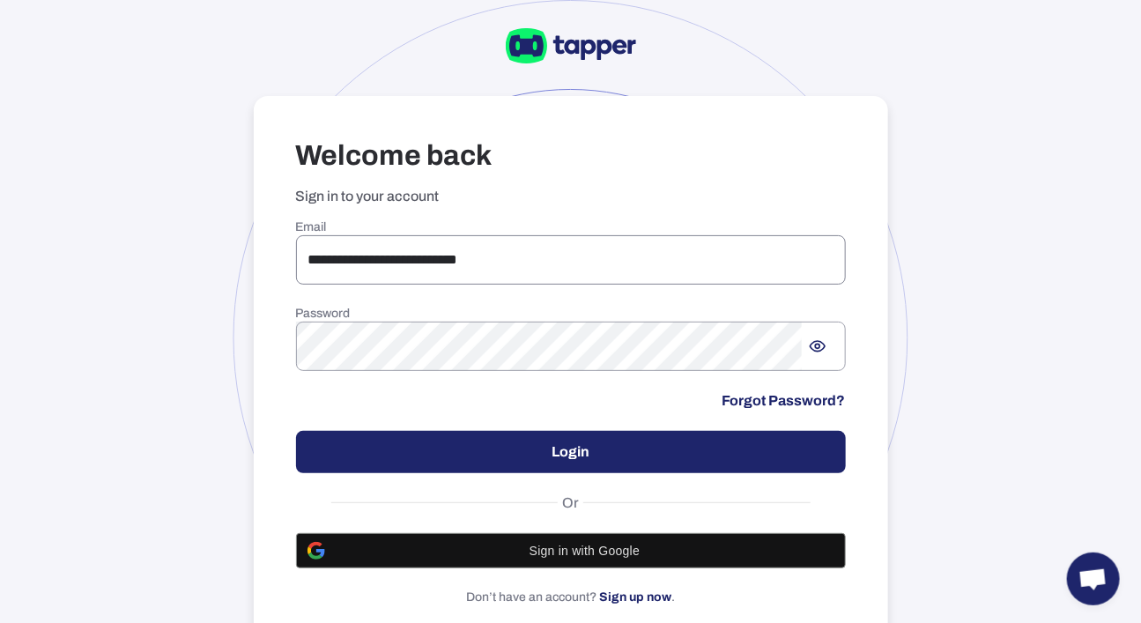
click at [465, 269] on input "**********" at bounding box center [571, 259] width 550 height 49
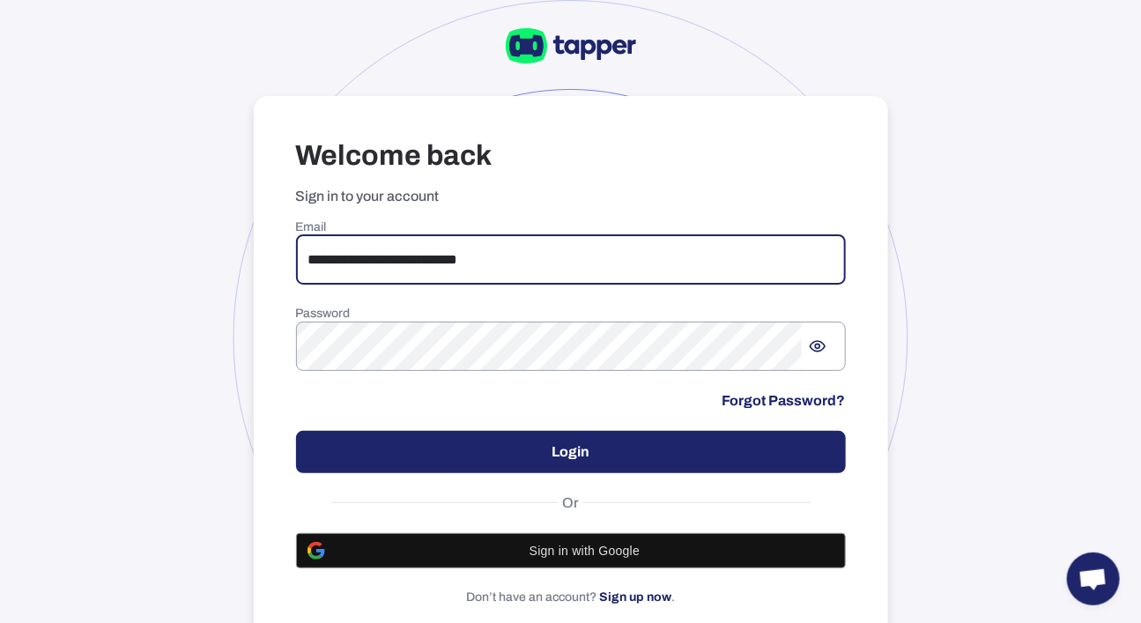
click at [465, 269] on input "**********" at bounding box center [571, 259] width 550 height 49
type input "**********"
click at [435, 442] on button "Login" at bounding box center [571, 452] width 550 height 42
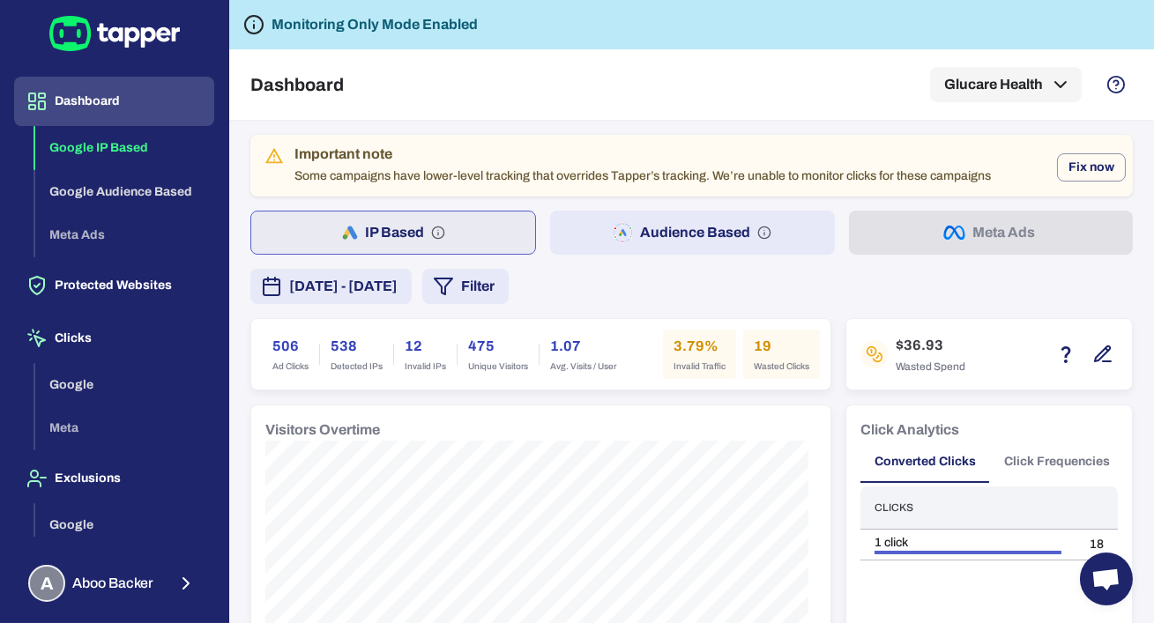
click at [398, 286] on span "[DATE] - [DATE]" at bounding box center [343, 286] width 108 height 21
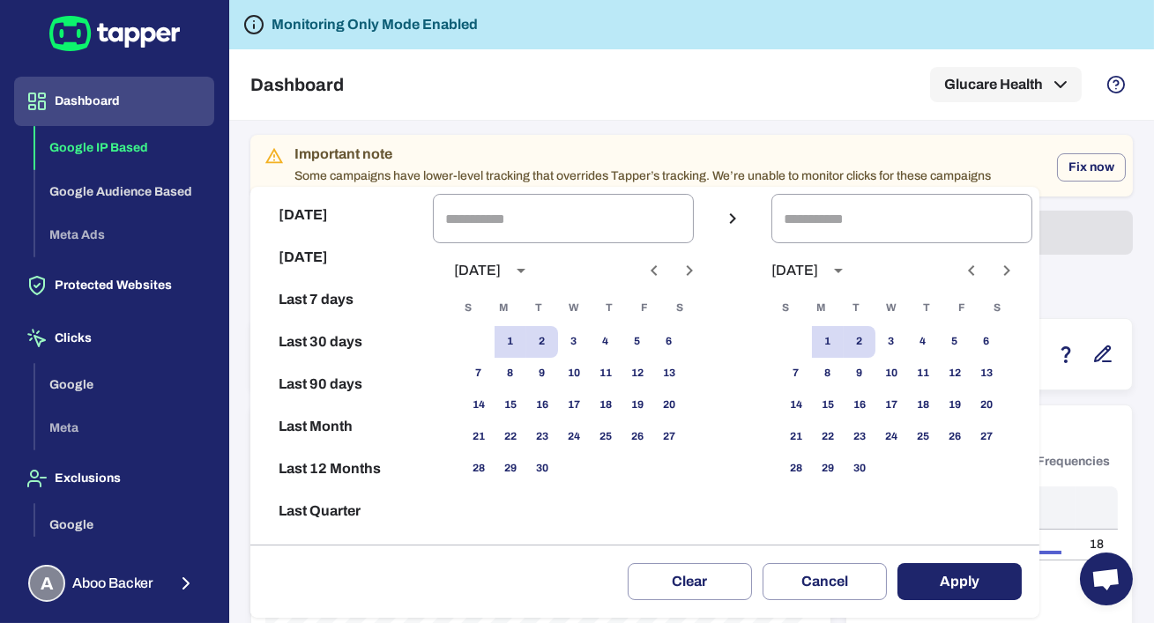
click at [388, 355] on button "Last 30 days" at bounding box center [341, 342] width 168 height 42
type input "**********"
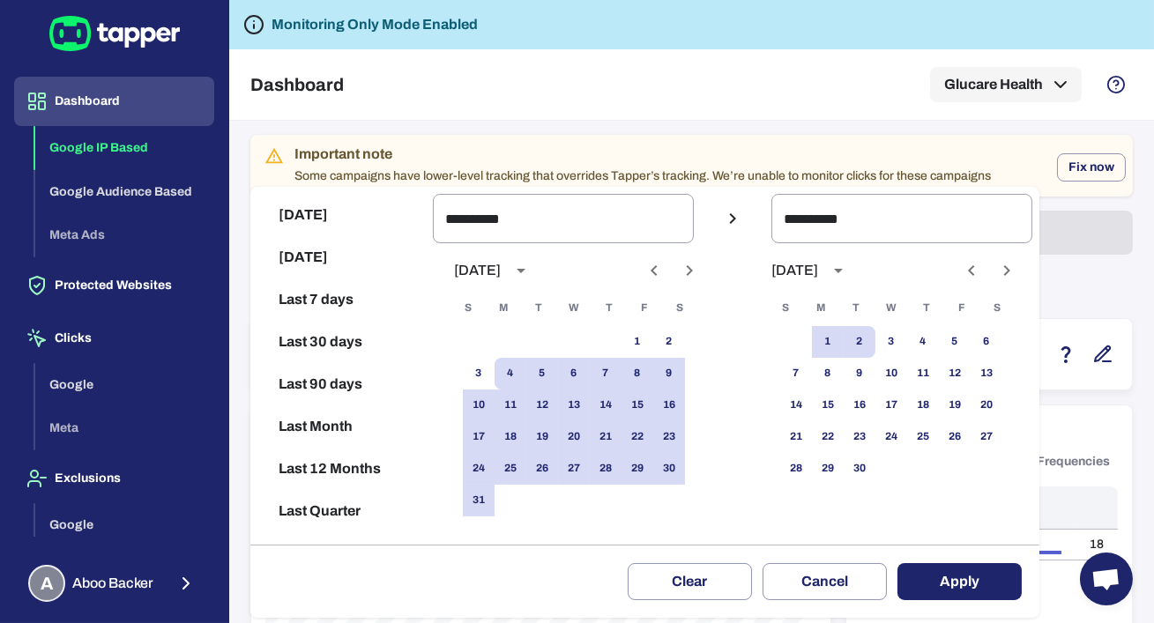
click at [944, 576] on button "Apply" at bounding box center [959, 581] width 124 height 37
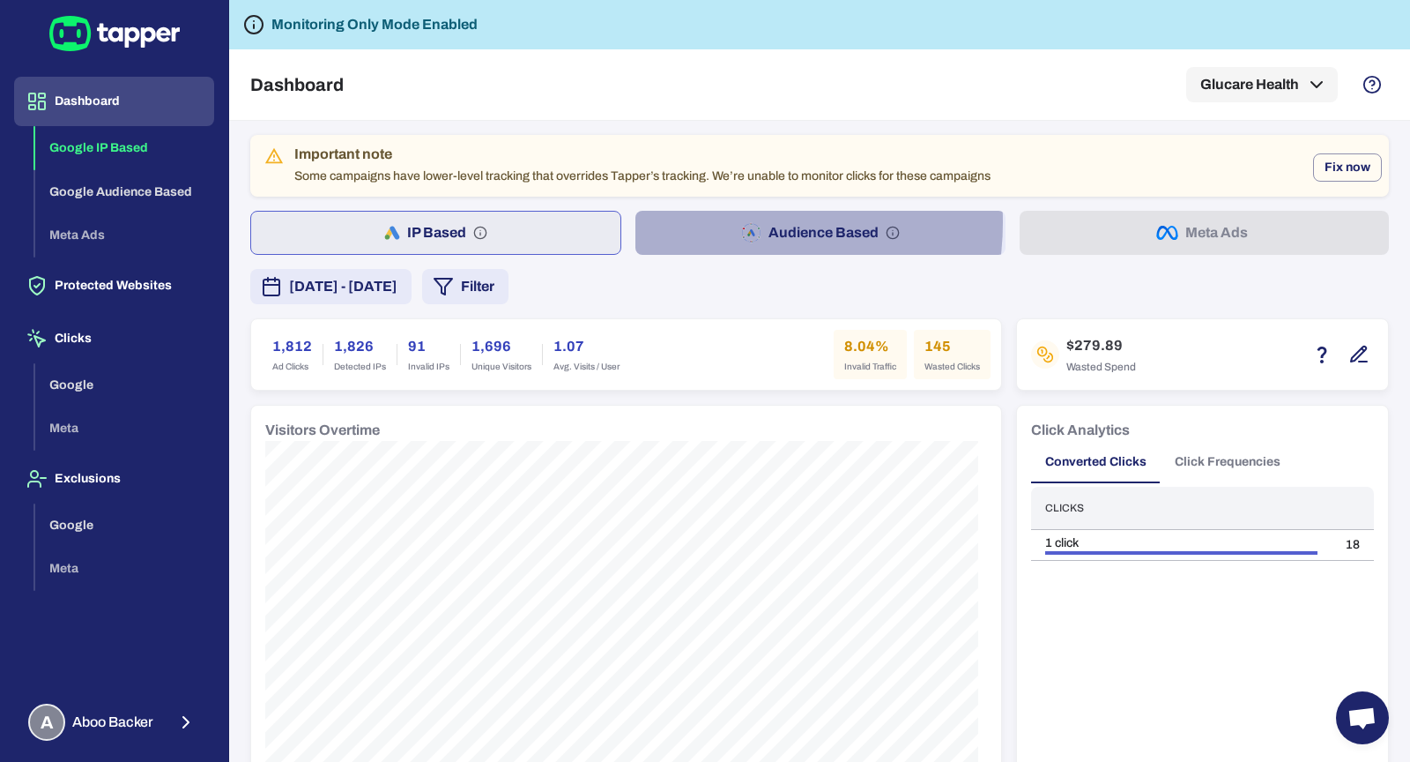
click at [710, 221] on button "Audience Based" at bounding box center [820, 233] width 369 height 44
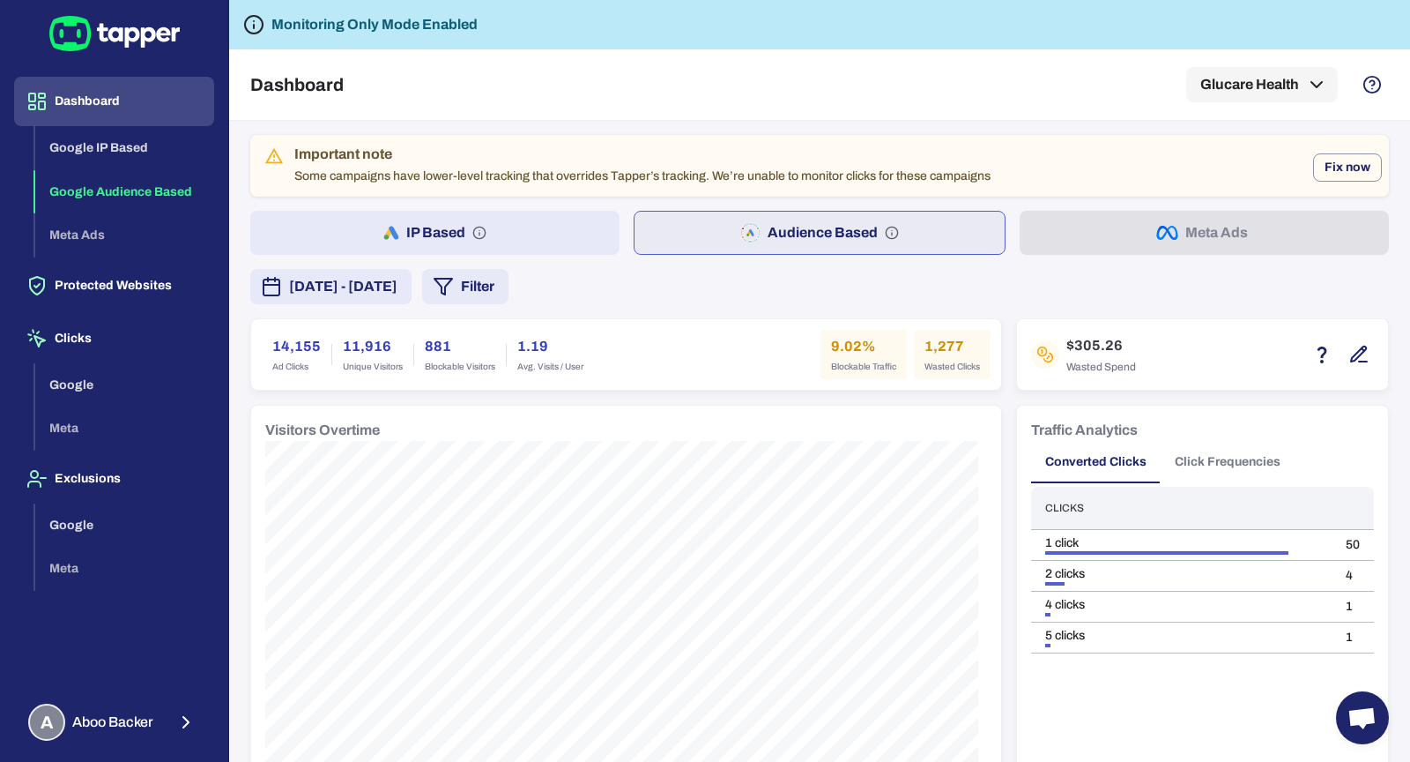
click at [570, 239] on button "IP Based" at bounding box center [434, 233] width 369 height 44
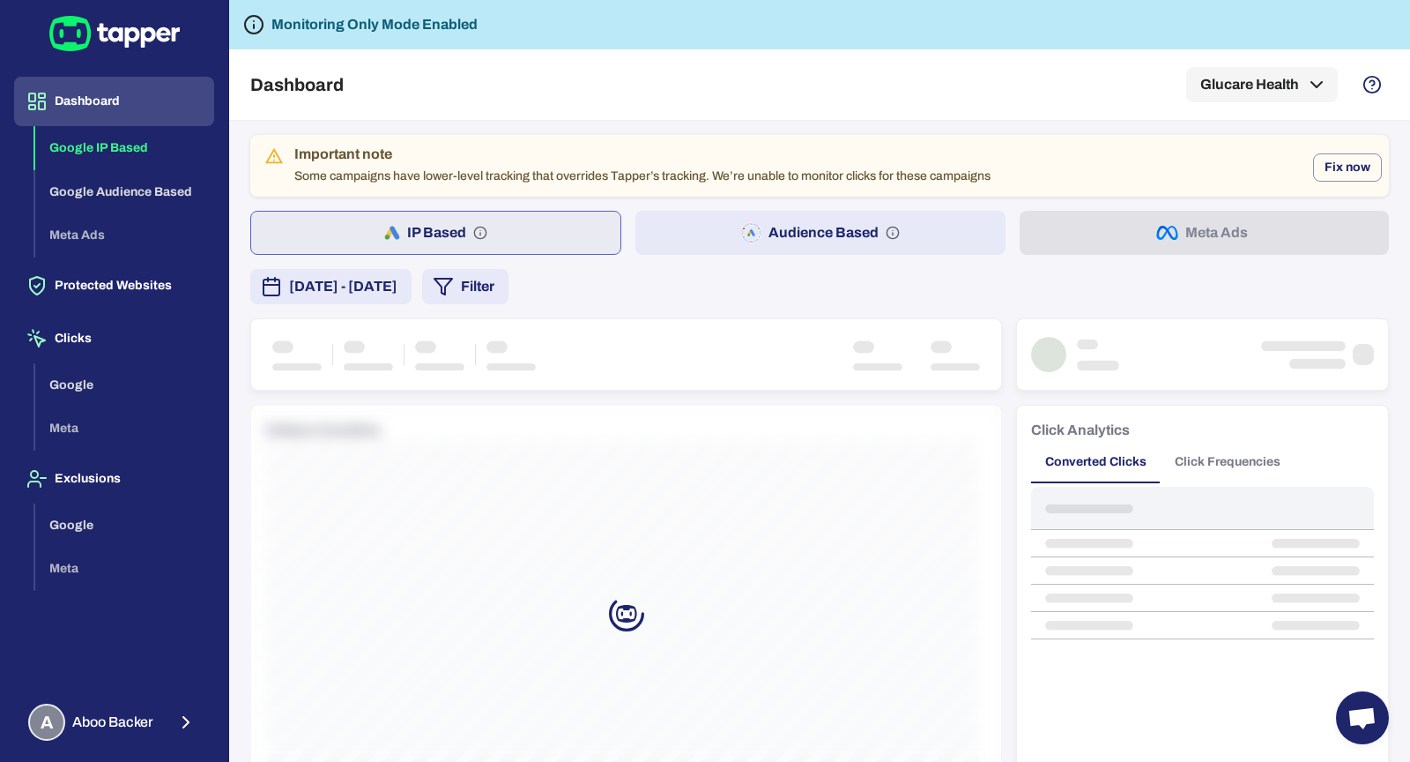
click at [453, 242] on button "IP Based" at bounding box center [435, 233] width 371 height 44
click at [398, 278] on span "August 4, 2025 - September 2, 2025" at bounding box center [343, 286] width 108 height 21
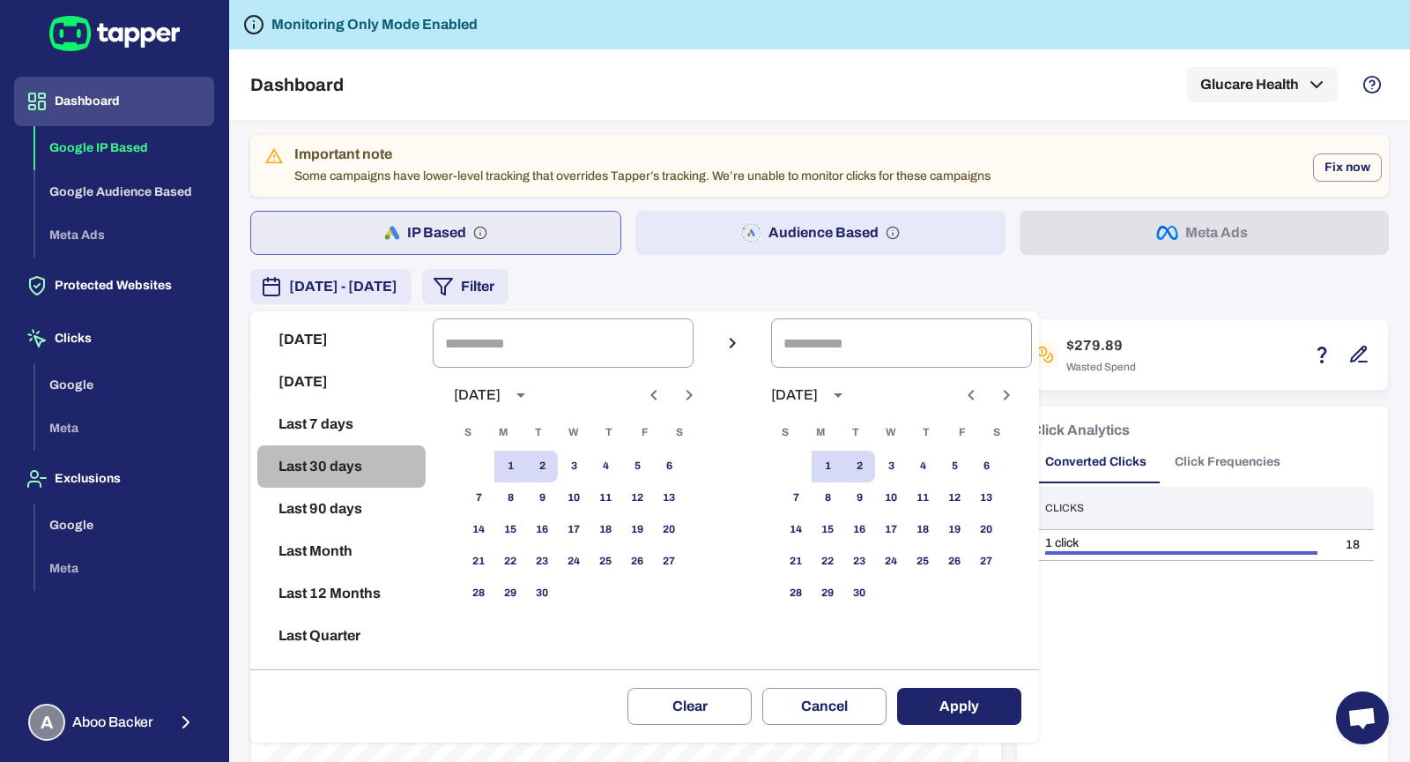
click at [367, 448] on button "Last 30 days" at bounding box center [341, 466] width 168 height 42
type input "**********"
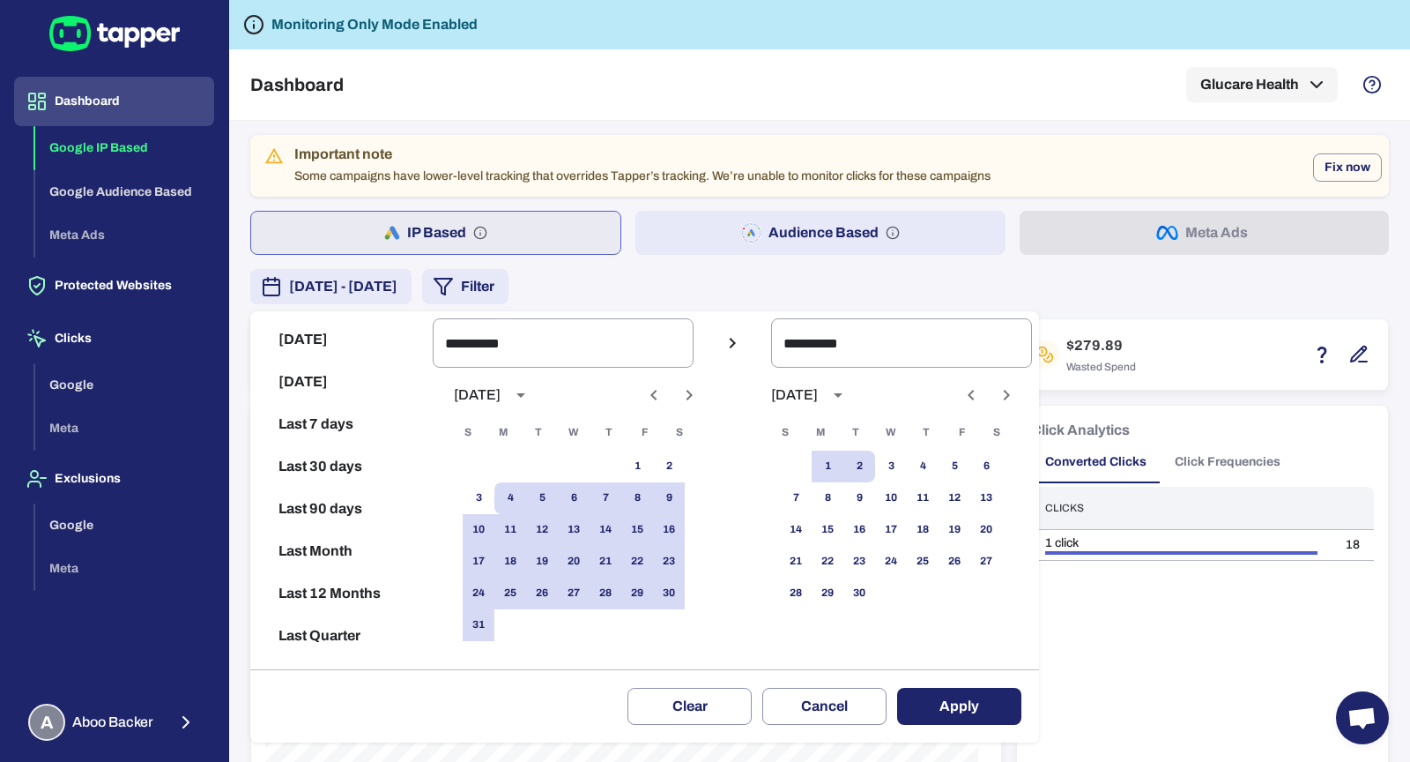
click at [926, 622] on button "Apply" at bounding box center [959, 706] width 124 height 37
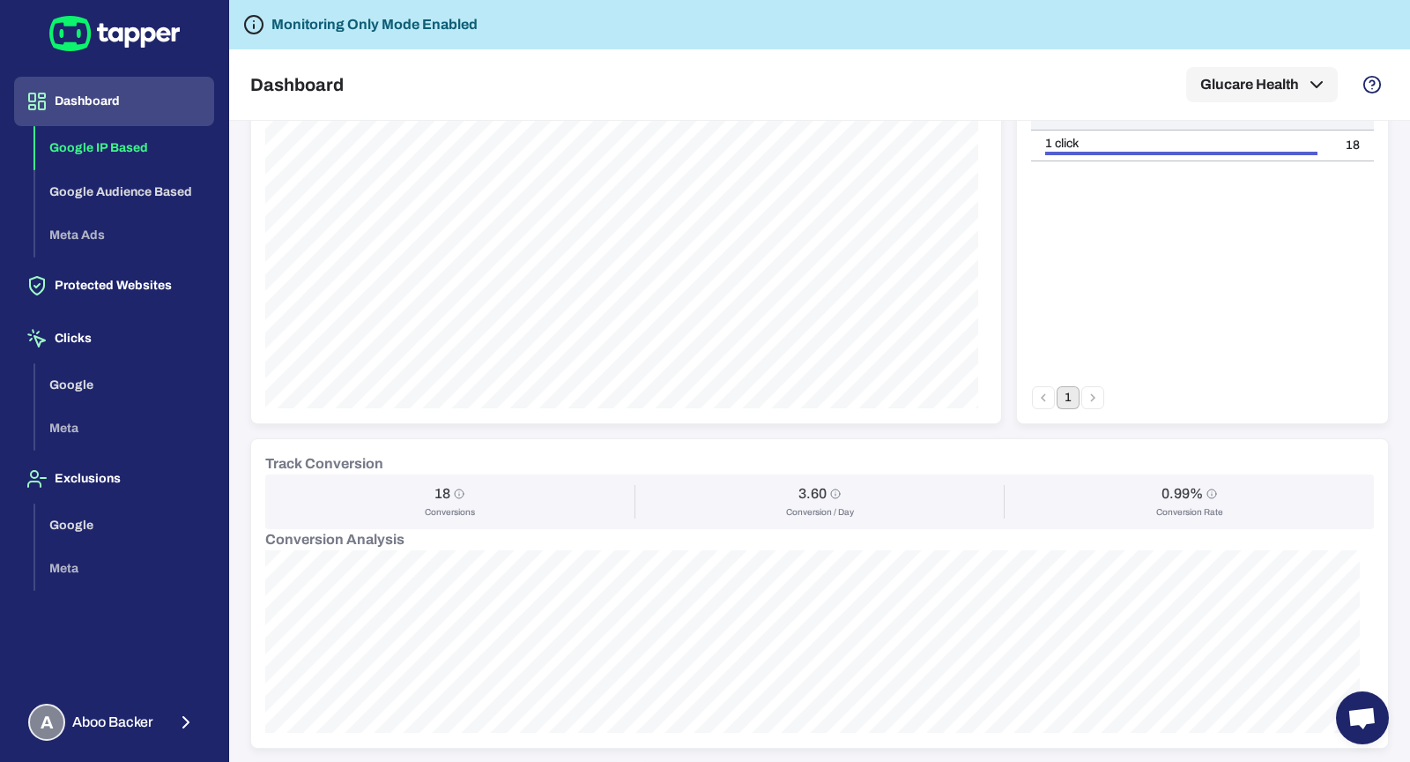
scroll to position [398, 0]
click at [163, 622] on button "A Aboo Backer" at bounding box center [114, 721] width 200 height 51
click at [266, 622] on button "Logout" at bounding box center [303, 719] width 145 height 42
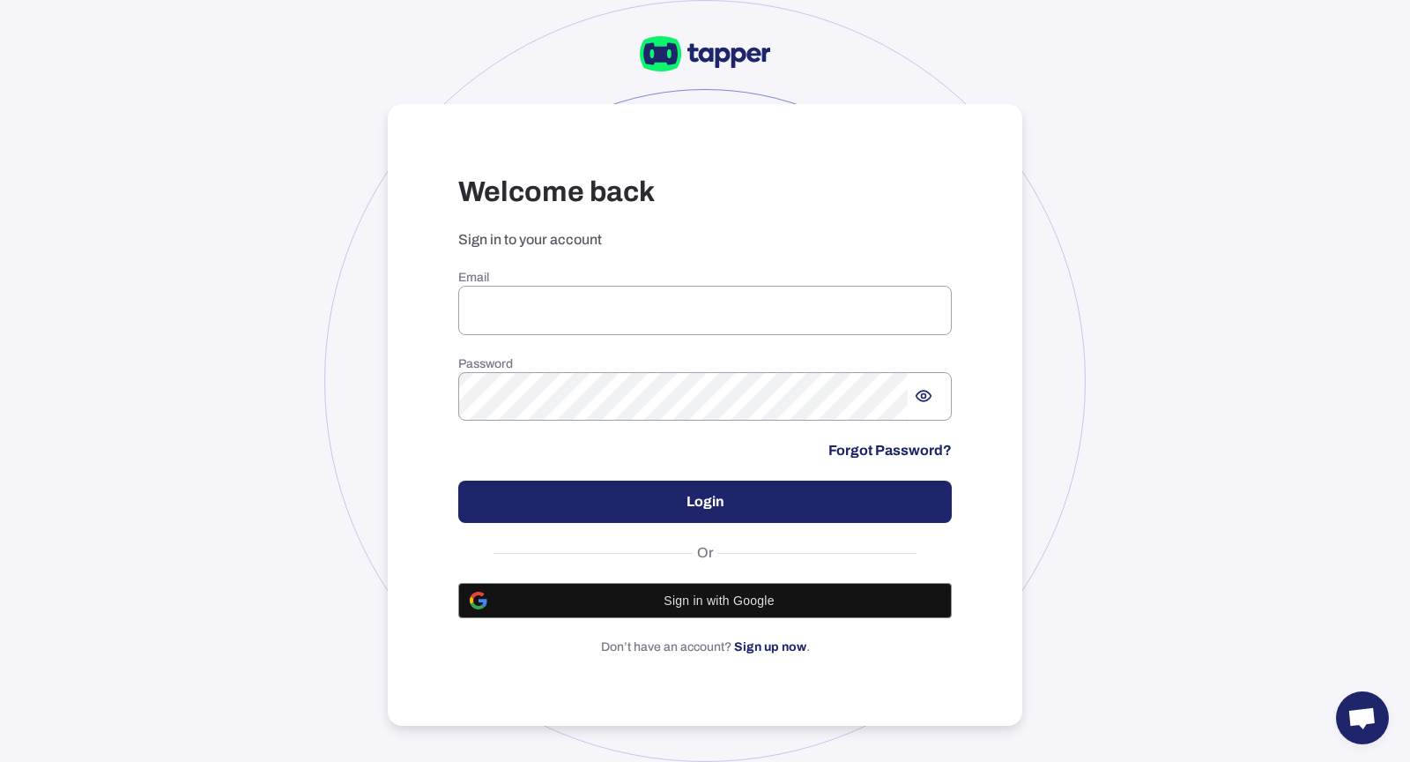
type input "**********"
drag, startPoint x: 551, startPoint y: 263, endPoint x: 561, endPoint y: 271, distance: 12.5
click at [552, 263] on div "**********" at bounding box center [705, 415] width 635 height 622
click at [576, 285] on h6 "Email" at bounding box center [705, 278] width 494 height 16
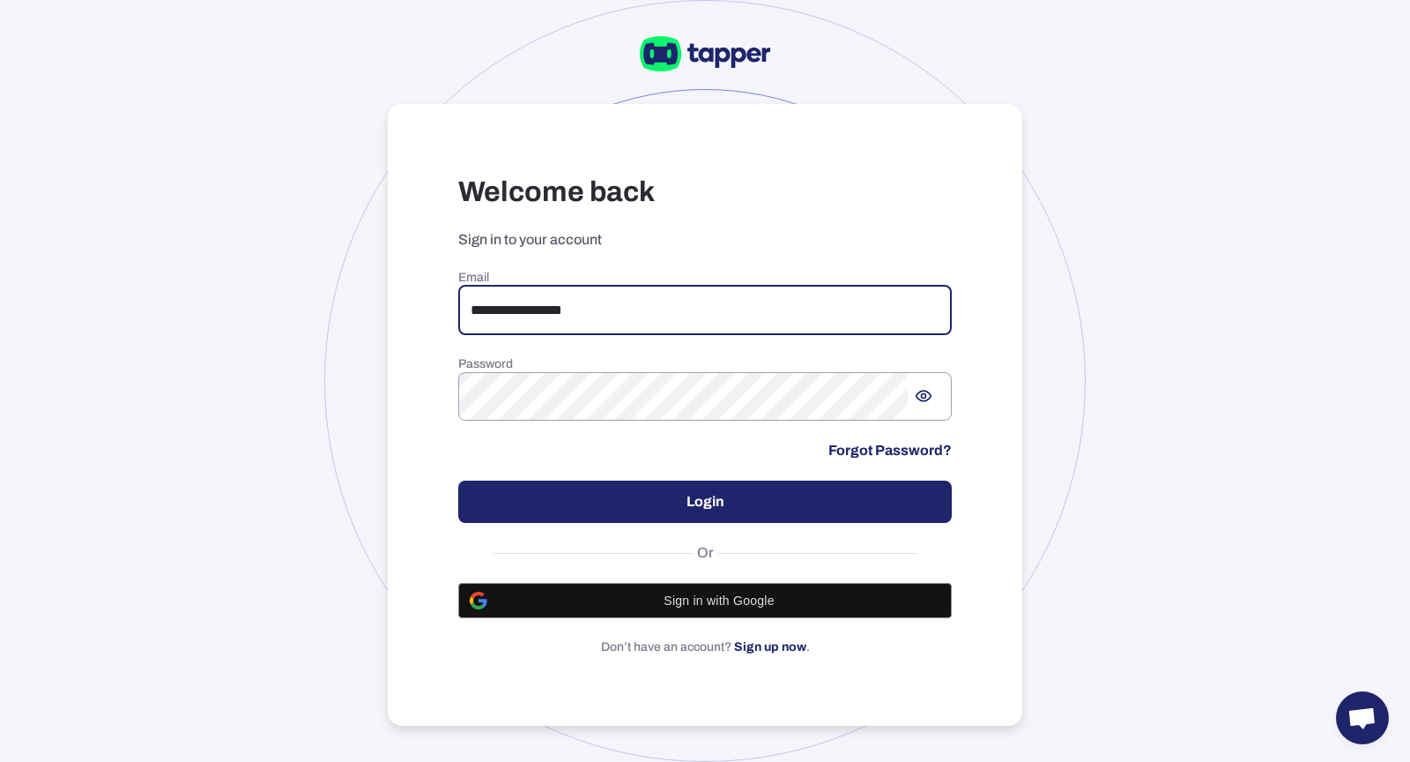
click at [614, 299] on input "**********" at bounding box center [705, 310] width 494 height 49
click at [559, 500] on button "Login" at bounding box center [705, 501] width 494 height 42
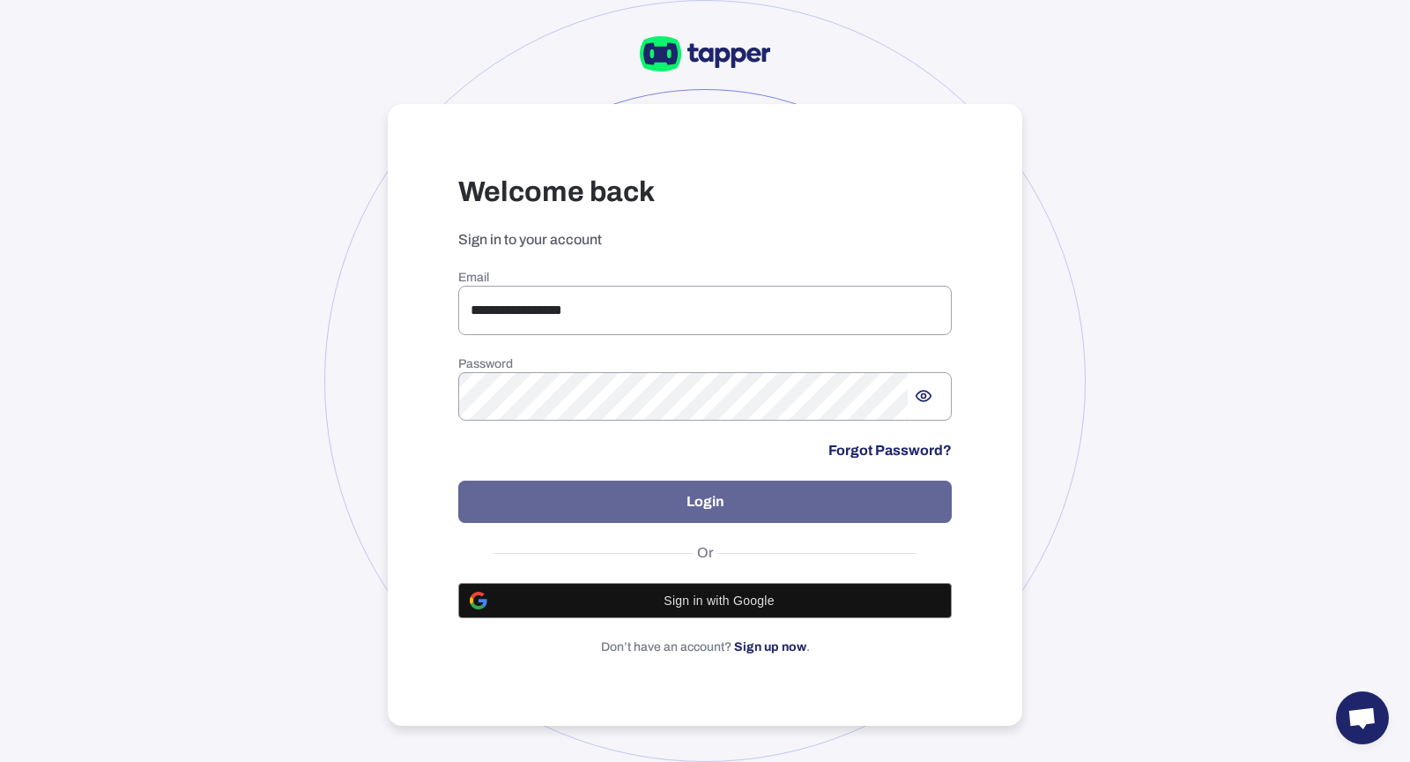
click at [559, 500] on button "Login" at bounding box center [705, 501] width 494 height 42
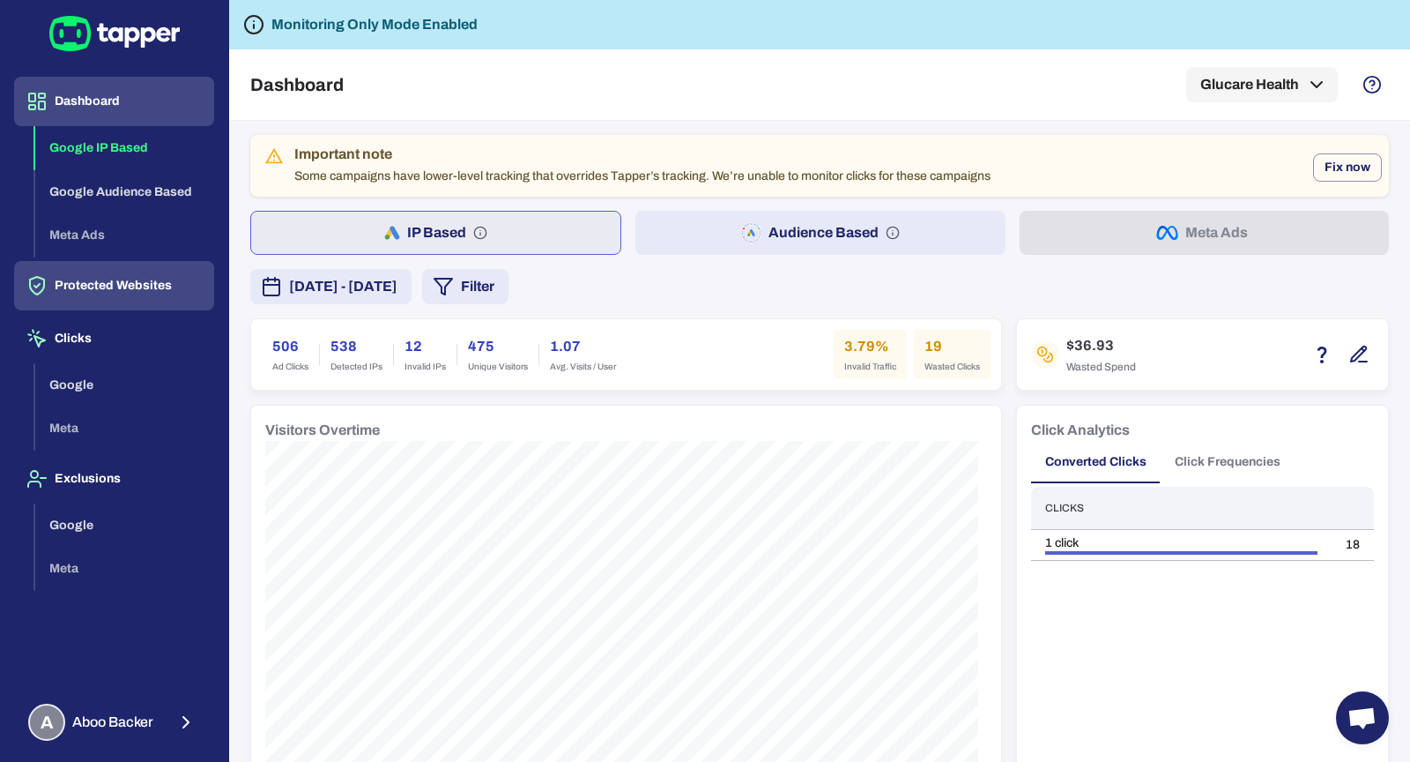
click at [174, 299] on button "Protected Websites" at bounding box center [114, 285] width 200 height 49
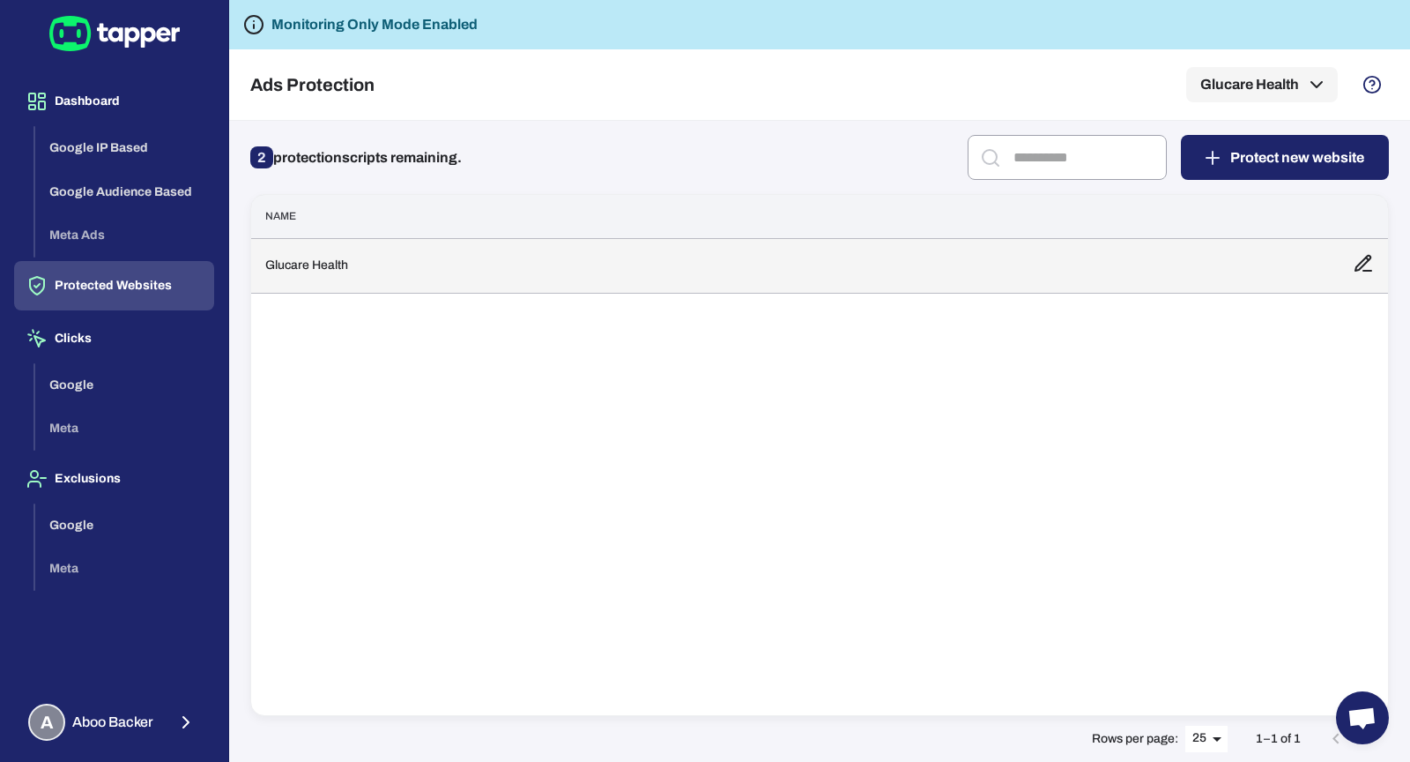
click at [467, 280] on td "Glucare Health" at bounding box center [795, 265] width 1088 height 55
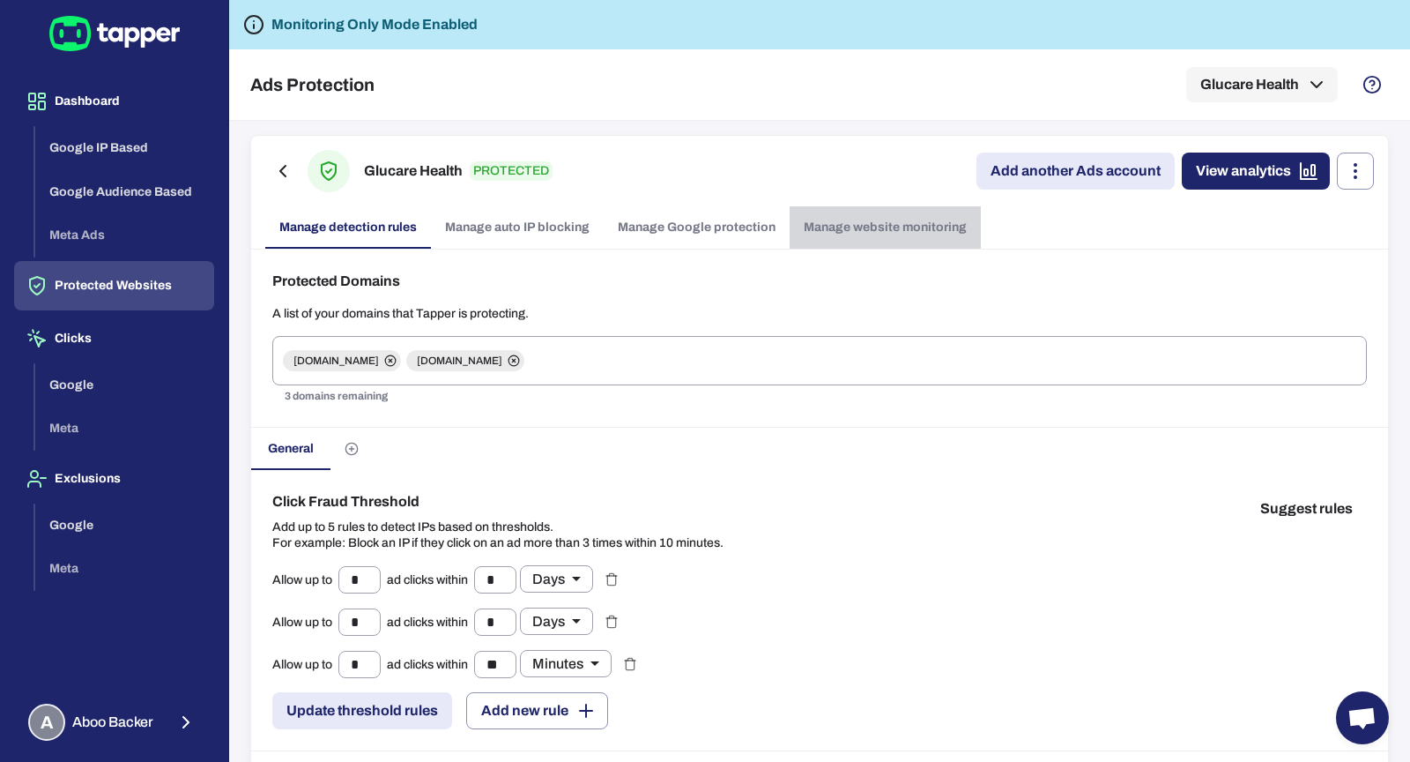
click at [835, 242] on link "Manage website monitoring" at bounding box center [885, 227] width 191 height 42
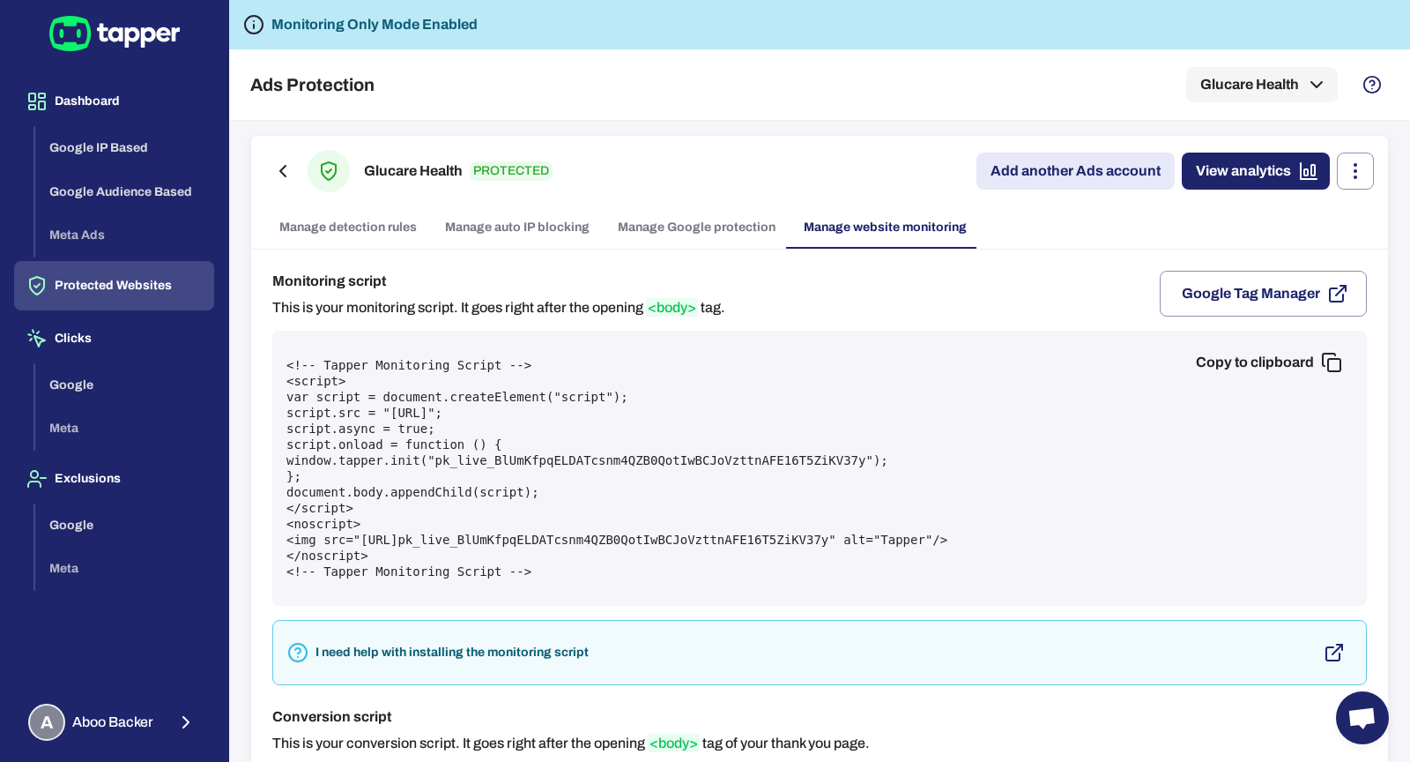
click at [1189, 358] on button "Copy to clipboard" at bounding box center [1267, 362] width 171 height 35
click at [657, 225] on link "Manage Google protection" at bounding box center [697, 227] width 186 height 42
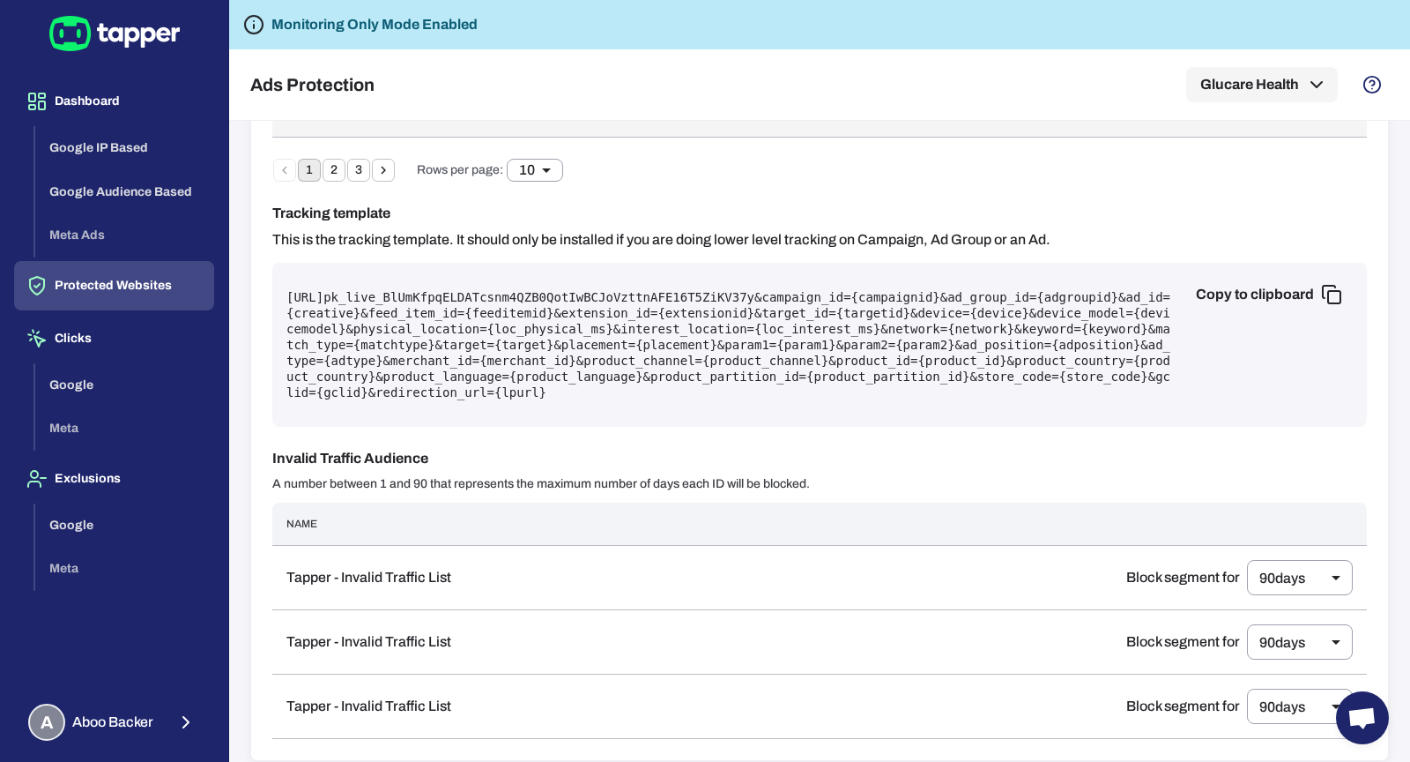
scroll to position [1152, 0]
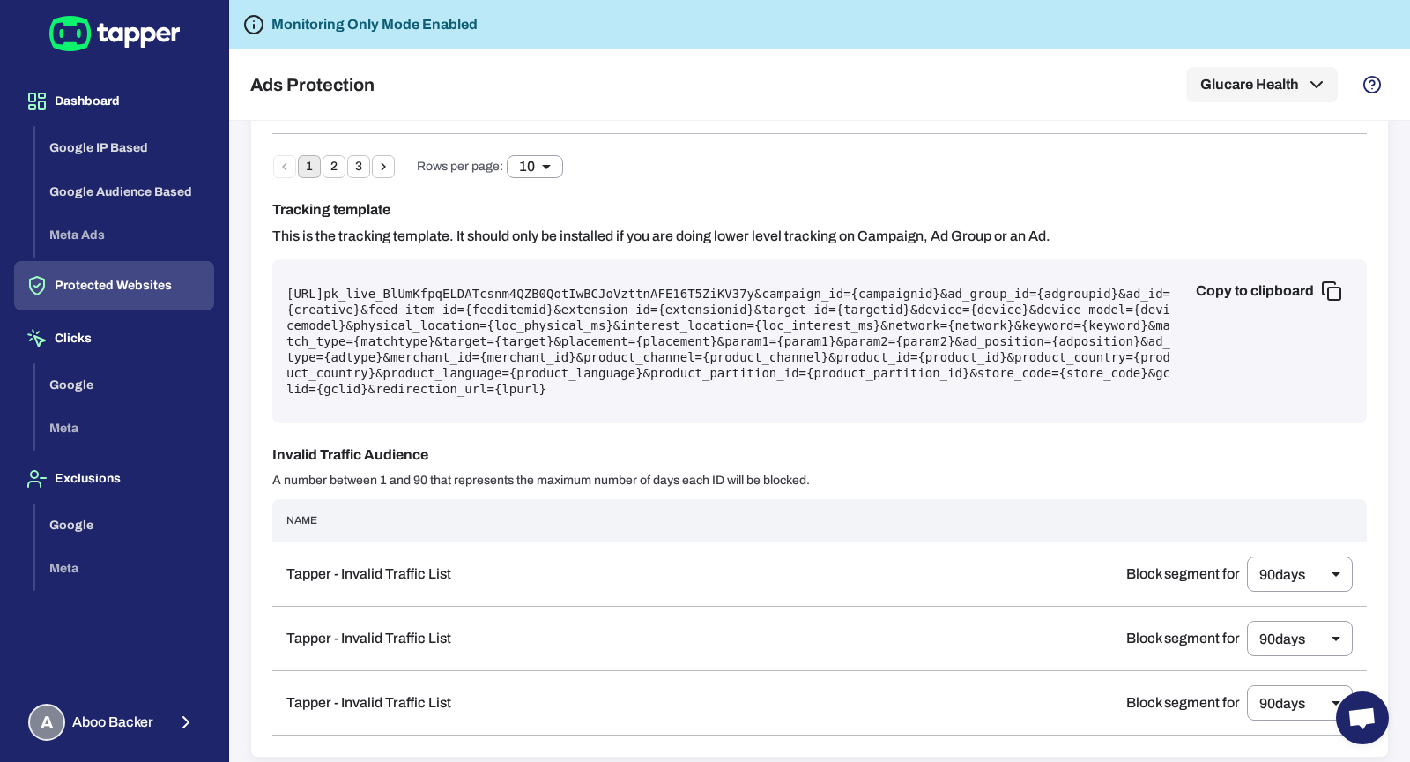
click at [604, 319] on pre "[URL] pk_live_BlUmKfpqELDATcsnm4QZB0QotIwBCJoVzttnAFE16T5ZiKV37y &campaign_id={…" at bounding box center [819, 341] width 1067 height 111
click at [604, 312] on pre "[URL] pk_live_BlUmKfpqELDATcsnm4QZB0QotIwBCJoVzttnAFE16T5ZiKV37y &campaign_id={…" at bounding box center [819, 341] width 1067 height 111
click at [604, 311] on pre "[URL] pk_live_BlUmKfpqELDATcsnm4QZB0QotIwBCJoVzttnAFE16T5ZiKV37y &campaign_id={…" at bounding box center [819, 341] width 1067 height 111
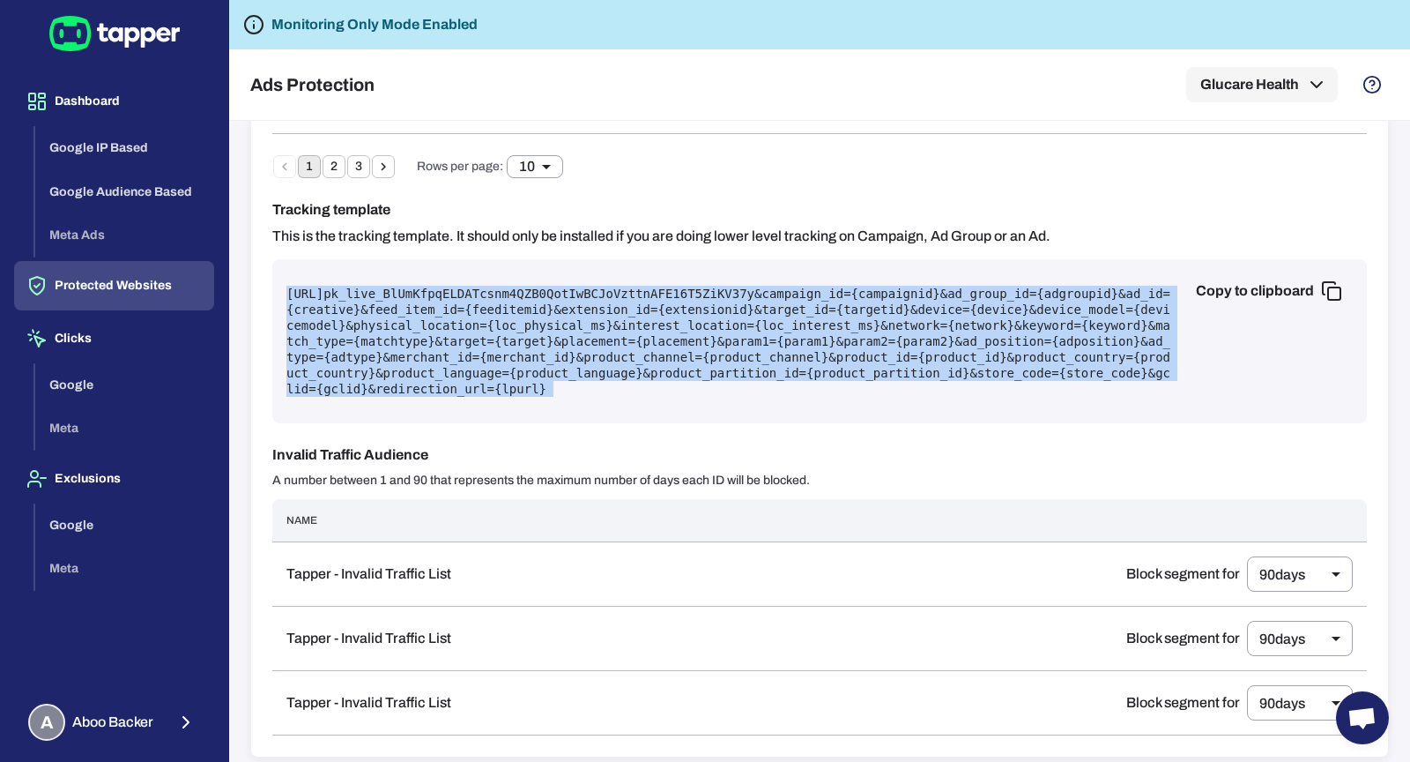
click at [604, 311] on pre "[URL] pk_live_BlUmKfpqELDATcsnm4QZB0QotIwBCJoVzttnAFE16T5ZiKV37y &campaign_id={…" at bounding box center [819, 341] width 1067 height 111
click at [77, 99] on button "Dashboard" at bounding box center [114, 101] width 200 height 49
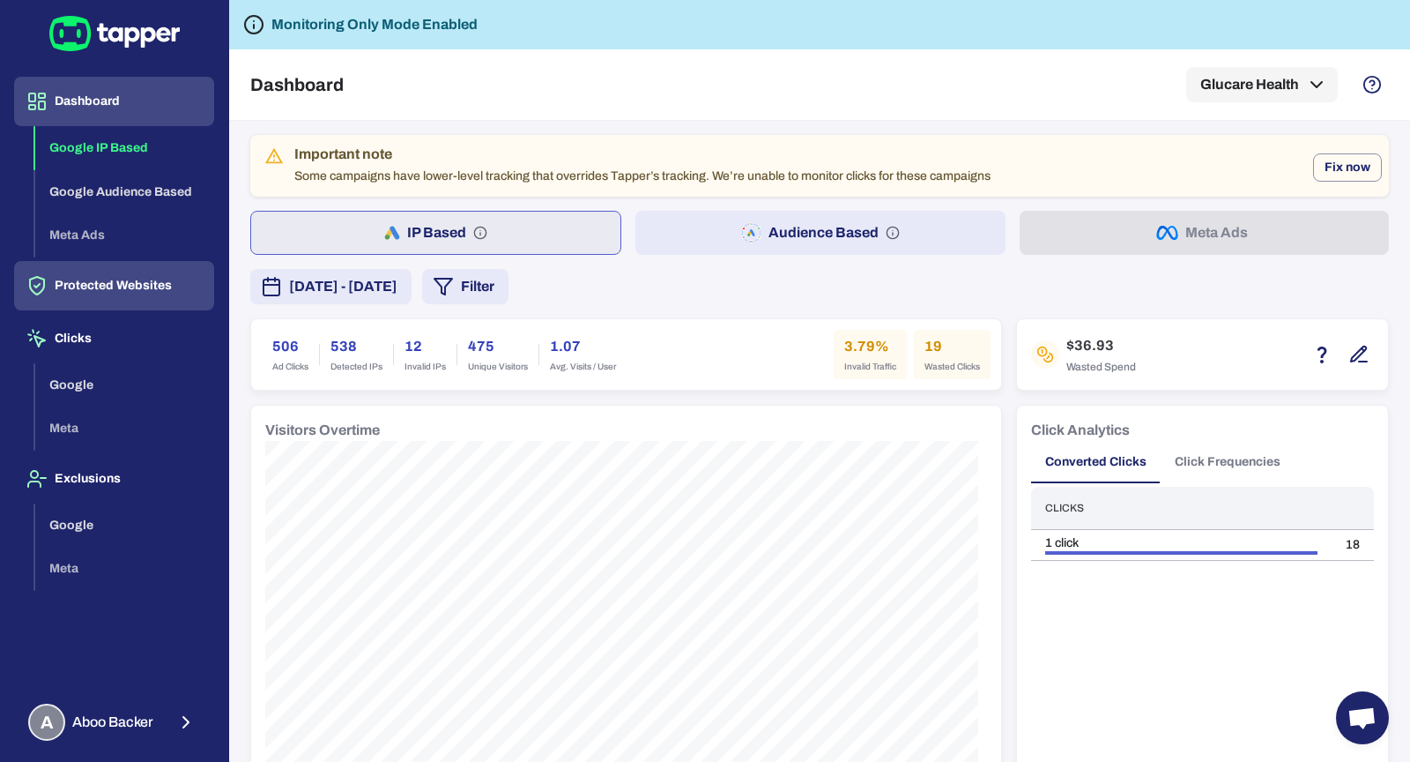
click at [144, 294] on button "Protected Websites" at bounding box center [114, 285] width 200 height 49
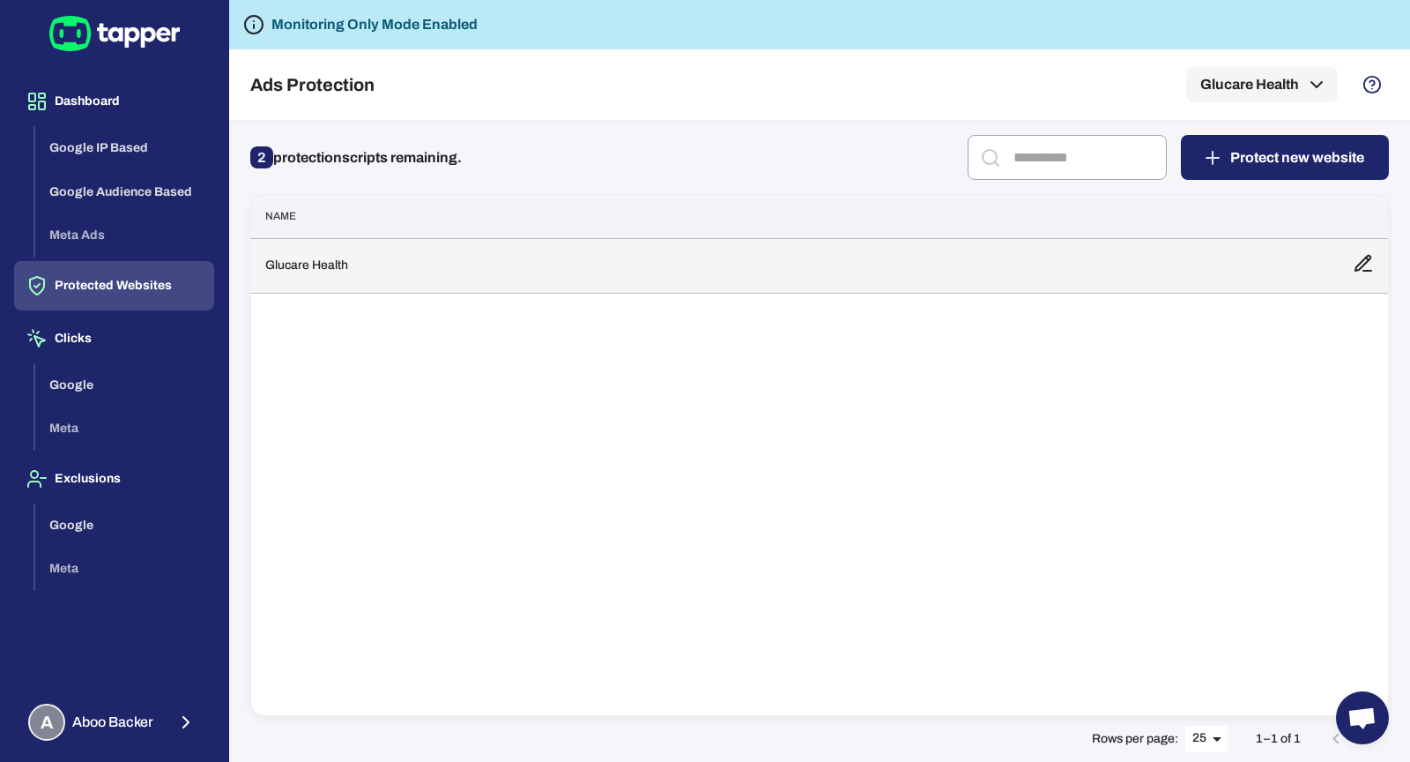
click at [366, 262] on td "Glucare Health" at bounding box center [795, 265] width 1088 height 55
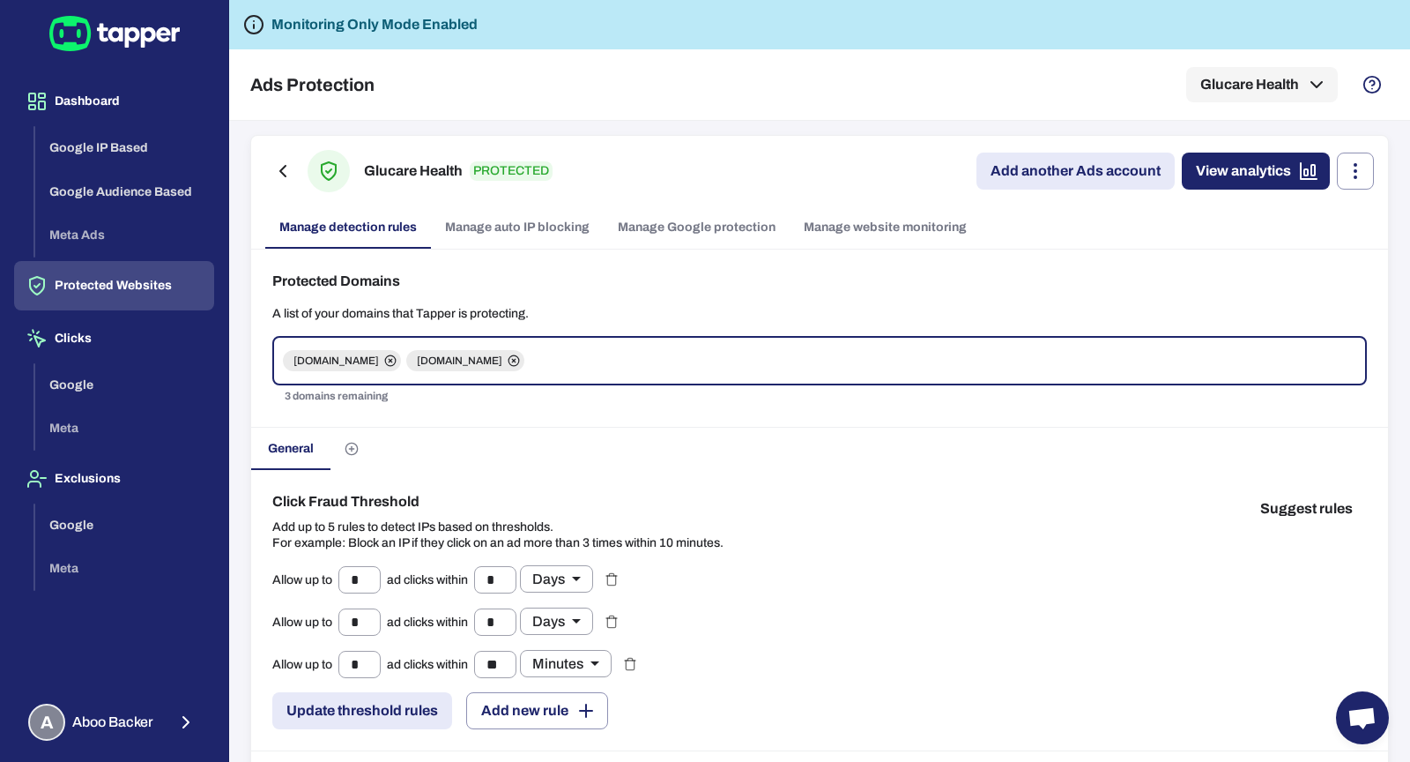
click at [708, 237] on link "Manage Google protection" at bounding box center [697, 227] width 186 height 42
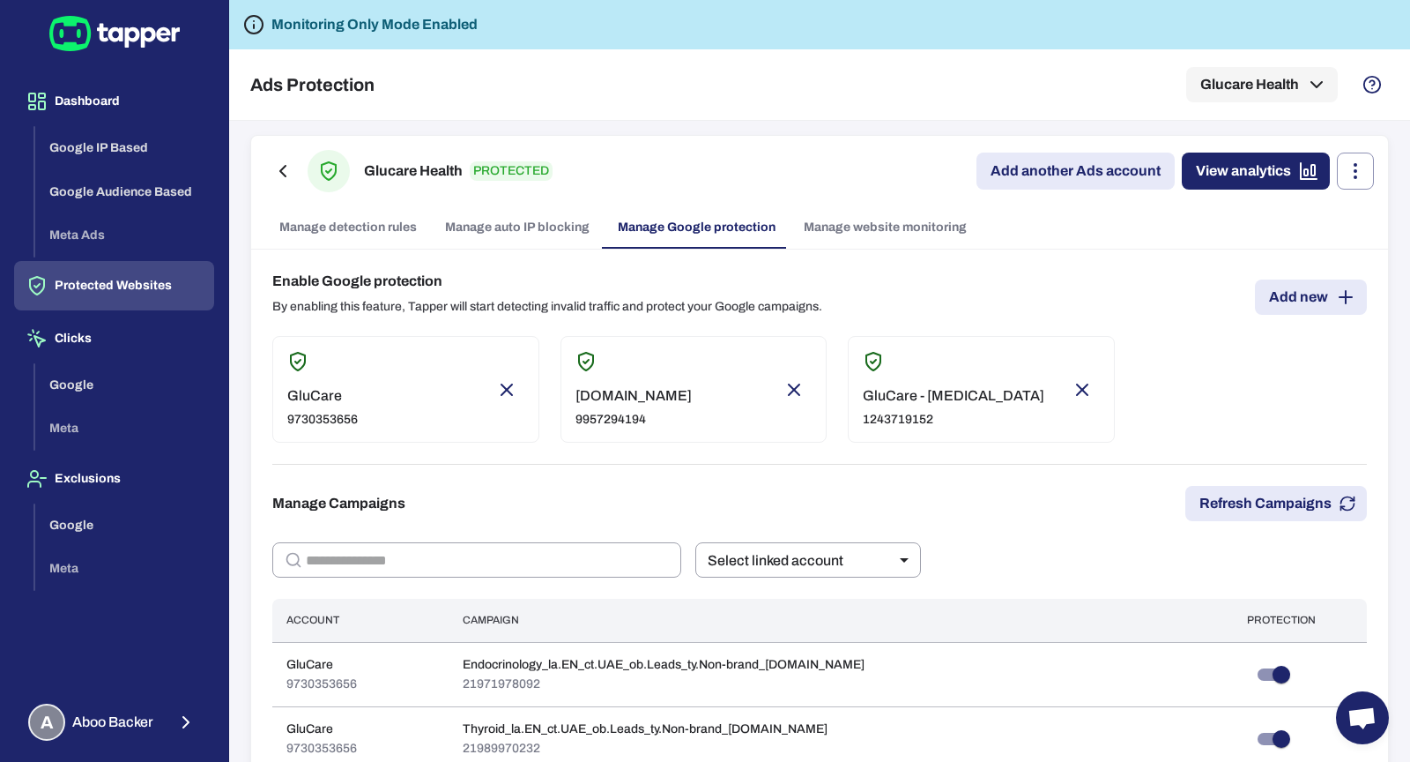
click at [1288, 304] on link "Add new" at bounding box center [1311, 296] width 112 height 35
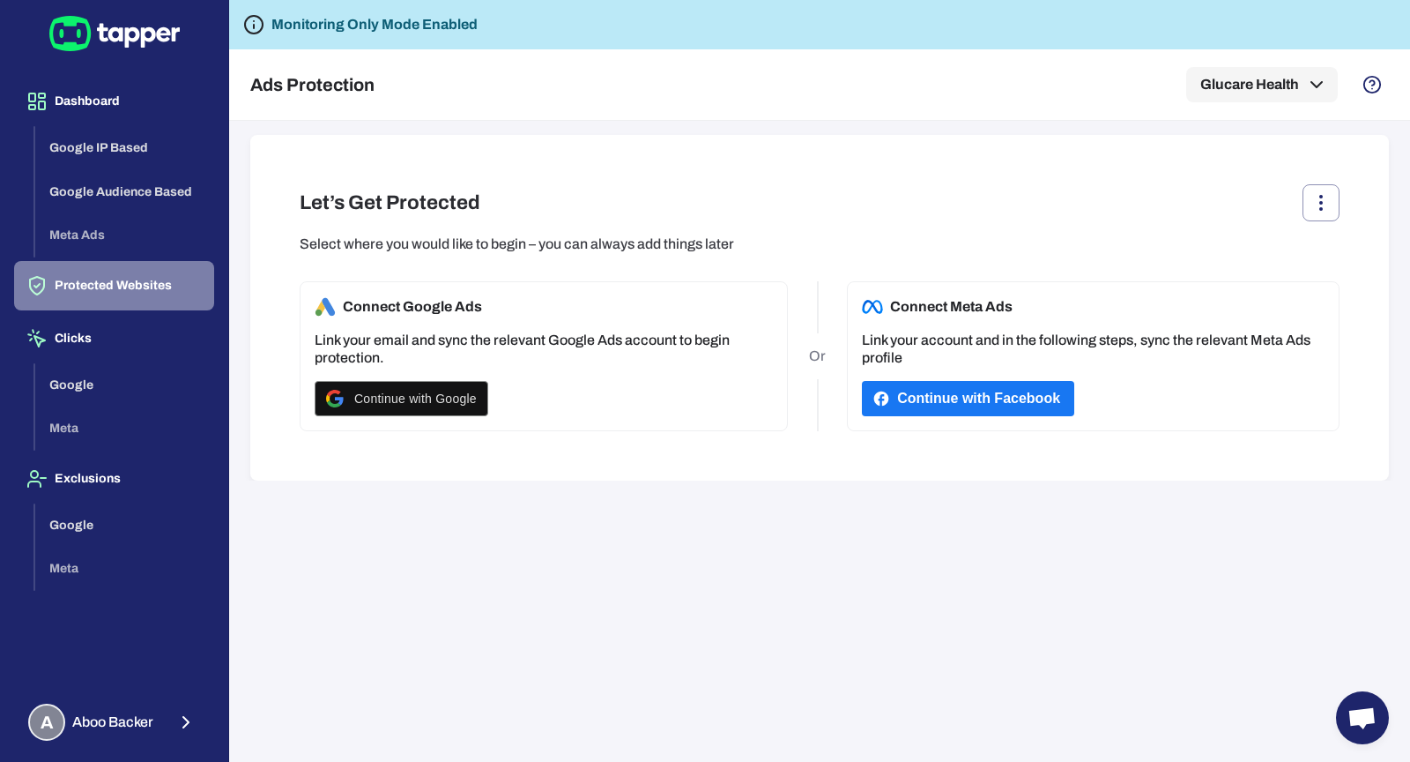
click at [138, 261] on button "Protected Websites" at bounding box center [114, 285] width 200 height 49
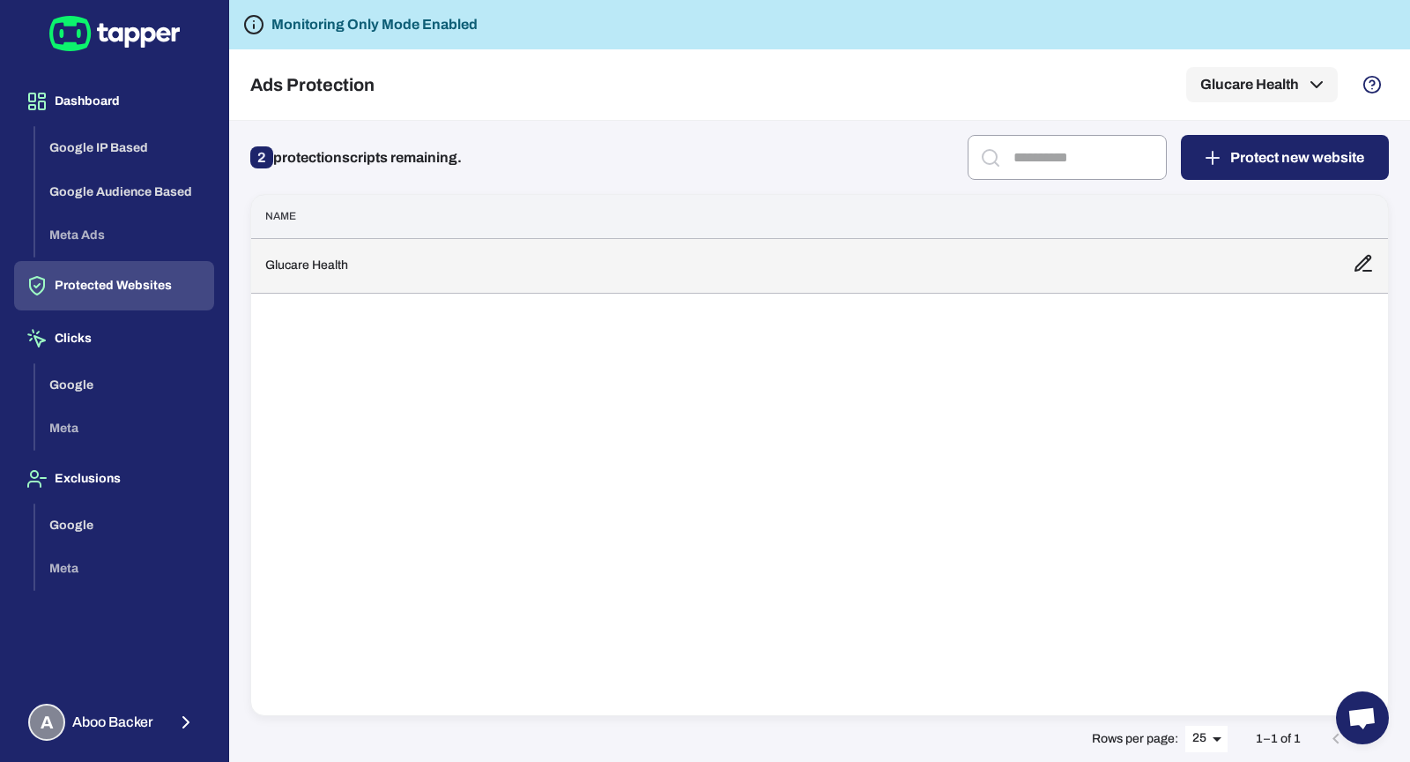
click at [620, 289] on td "Glucare Health" at bounding box center [795, 265] width 1088 height 55
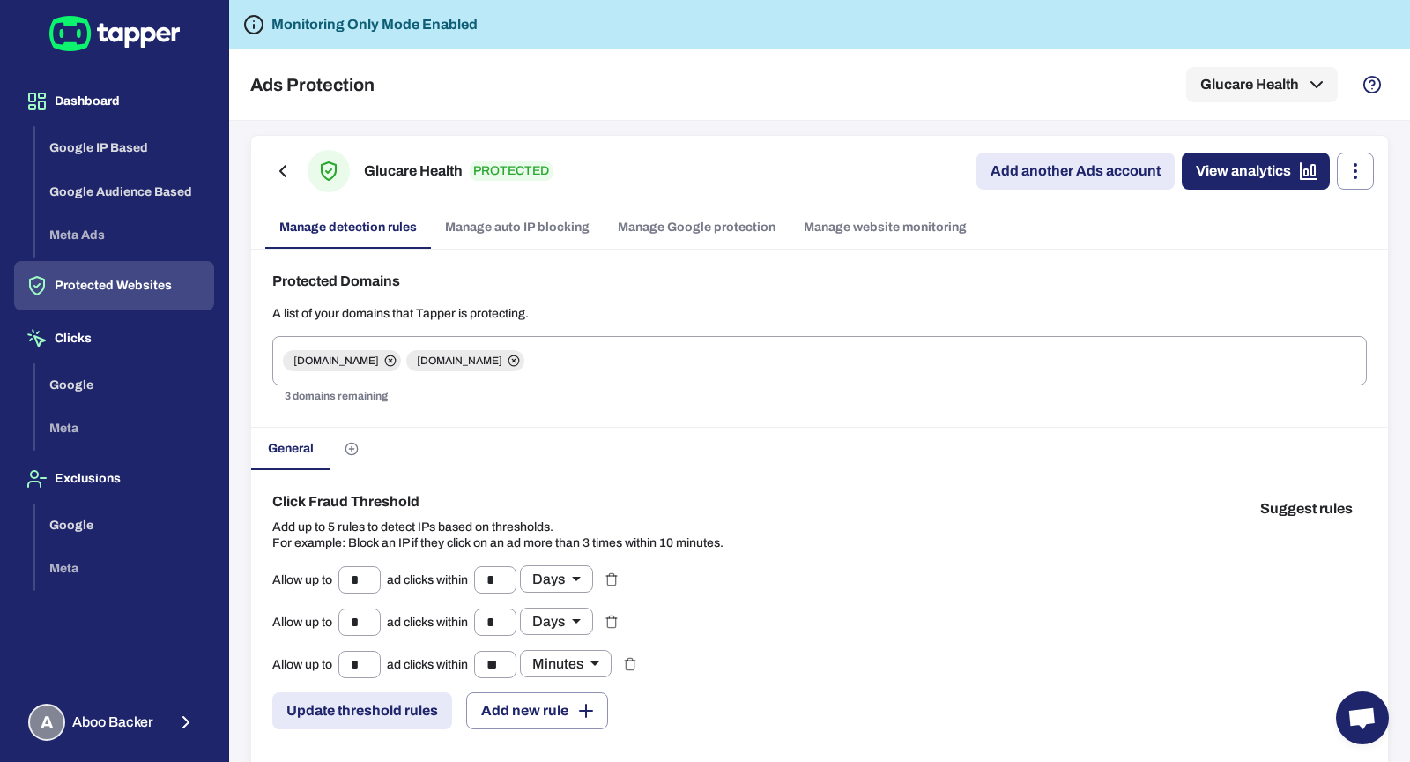
click at [678, 259] on div "Protected Domains A list of your domains that Tapper is protecting. [DOMAIN_NAM…" at bounding box center [819, 338] width 1137 height 178
click at [680, 235] on link "Manage Google protection" at bounding box center [697, 227] width 186 height 42
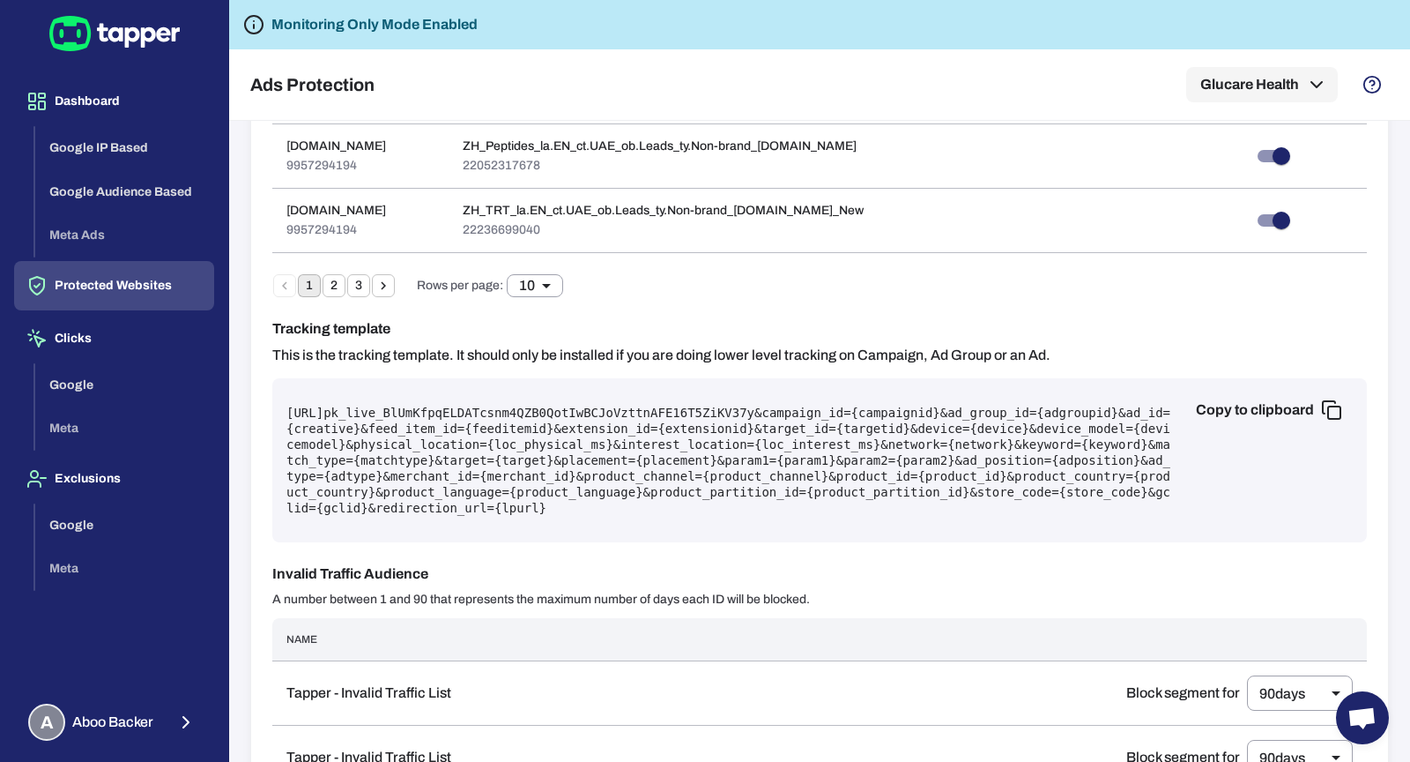
scroll to position [1152, 0]
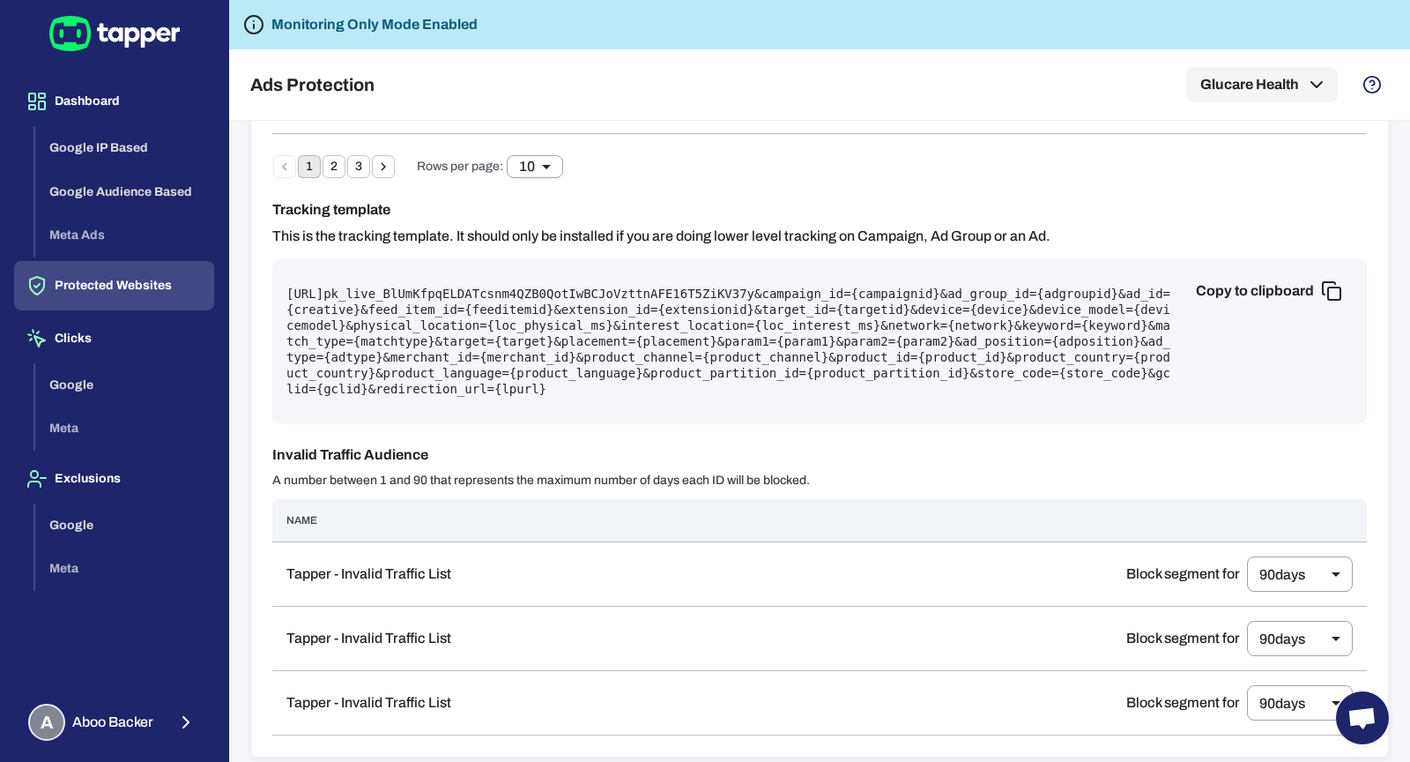
click at [635, 394] on div "Copy to clipboard [URL] pk_live_BlUmKfpqELDATcsnm4QZB0QotIwBCJoVzttnAFE16T5ZiKV…" at bounding box center [819, 341] width 1095 height 164
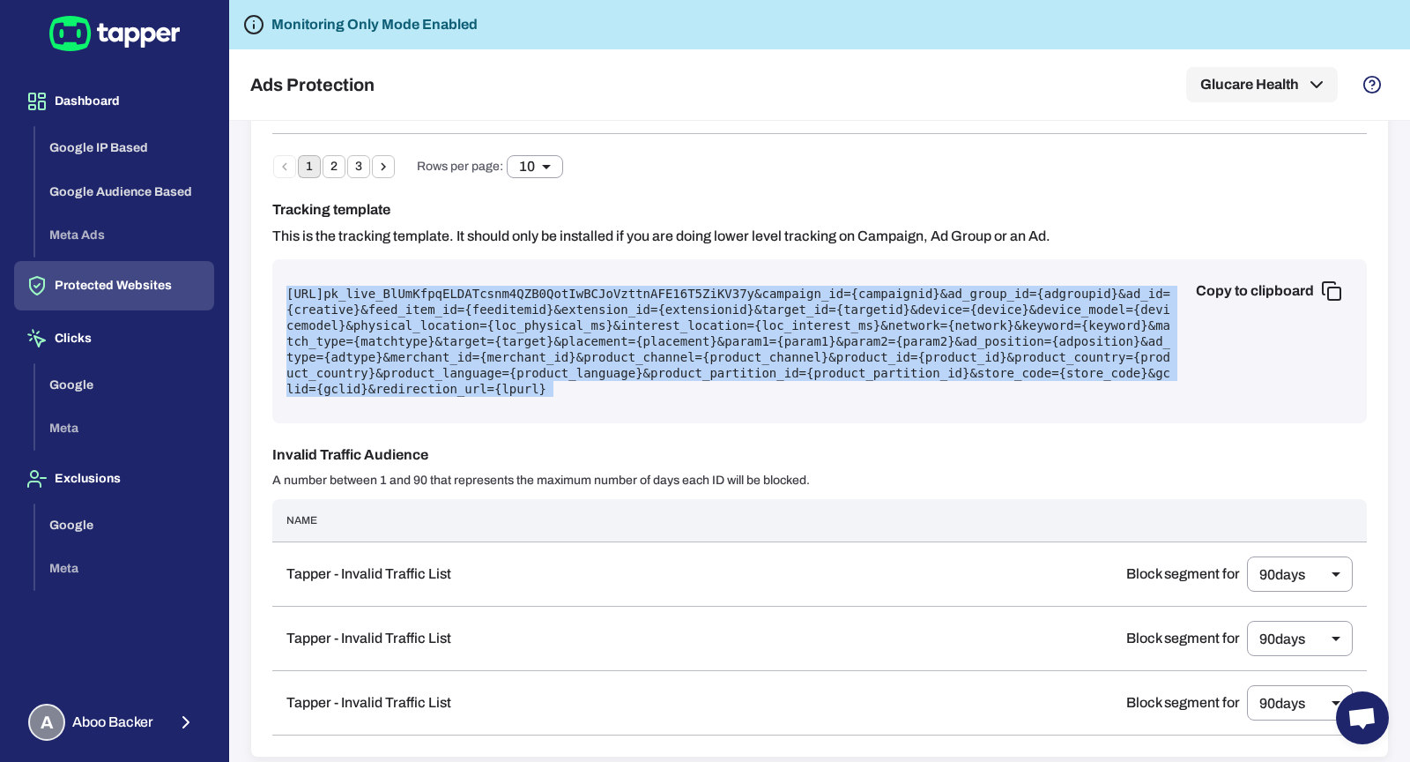
click at [635, 394] on div "Copy to clipboard [URL] pk_live_BlUmKfpqELDATcsnm4QZB0QotIwBCJoVzttnAFE16T5ZiKV…" at bounding box center [819, 341] width 1095 height 164
click at [866, 358] on pre "[URL] pk_live_BlUmKfpqELDATcsnm4QZB0QotIwBCJoVzttnAFE16T5ZiKV37y &campaign_id={…" at bounding box center [819, 341] width 1067 height 111
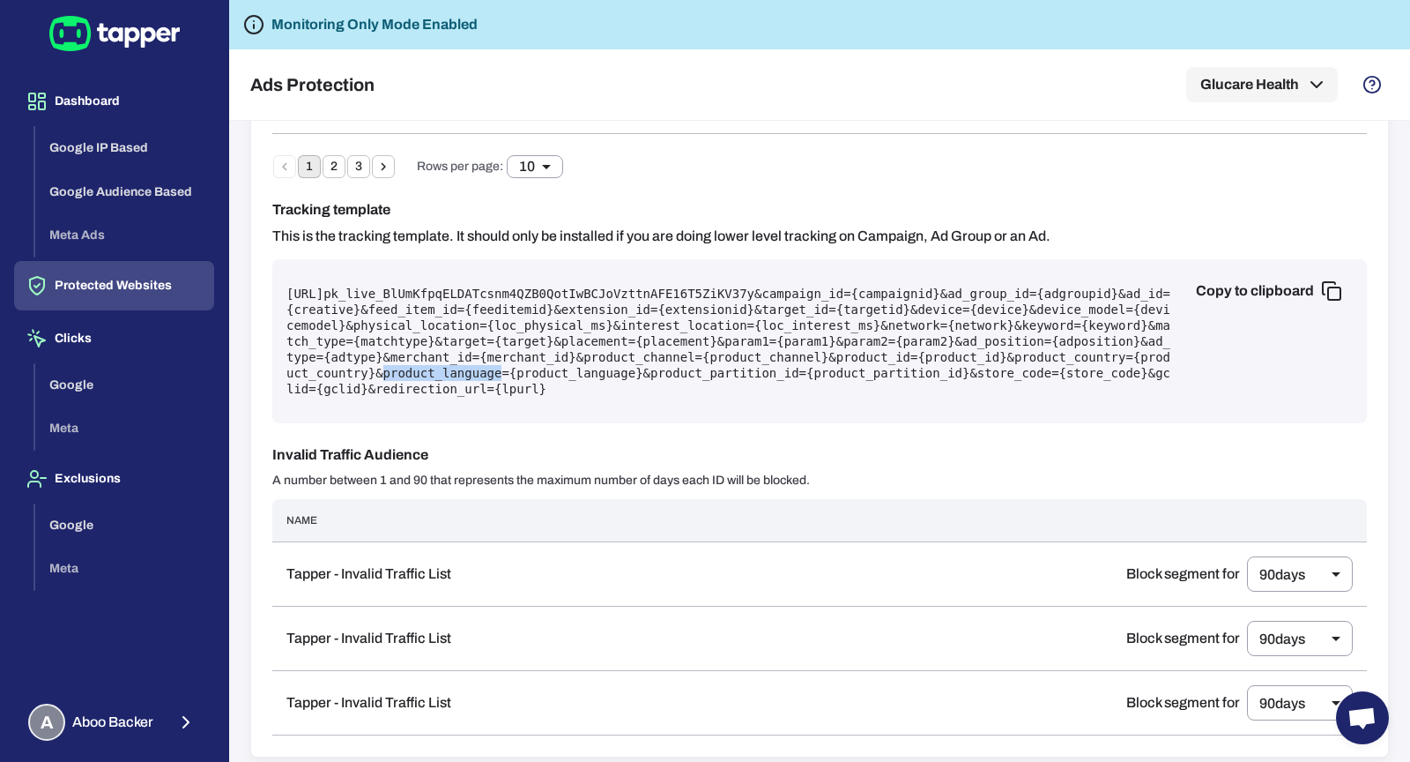
click at [866, 358] on pre "[URL] pk_live_BlUmKfpqELDATcsnm4QZB0QotIwBCJoVzttnAFE16T5ZiKV37y &campaign_id={…" at bounding box center [819, 341] width 1067 height 111
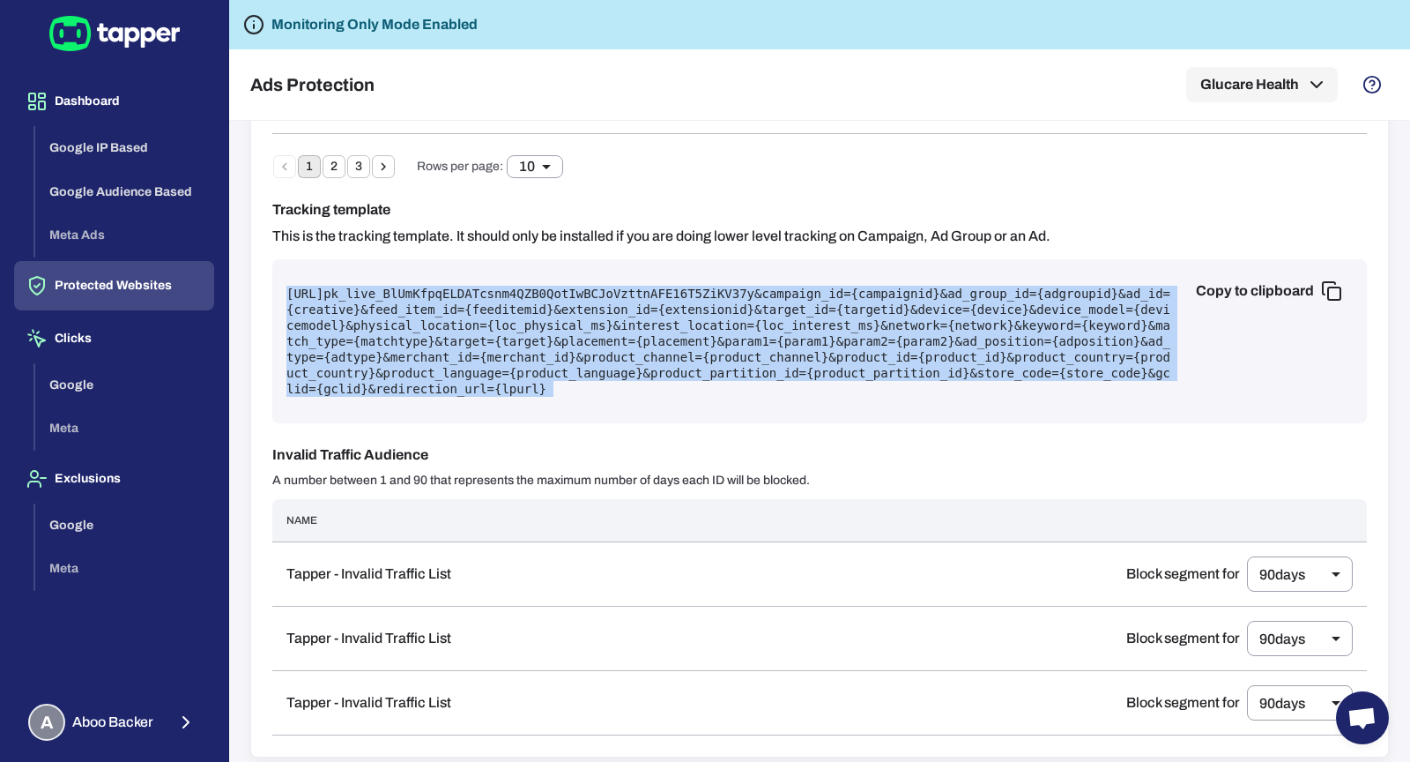
click at [866, 358] on pre "[URL] pk_live_BlUmKfpqELDATcsnm4QZB0QotIwBCJoVzttnAFE16T5ZiKV37y &campaign_id={…" at bounding box center [819, 341] width 1067 height 111
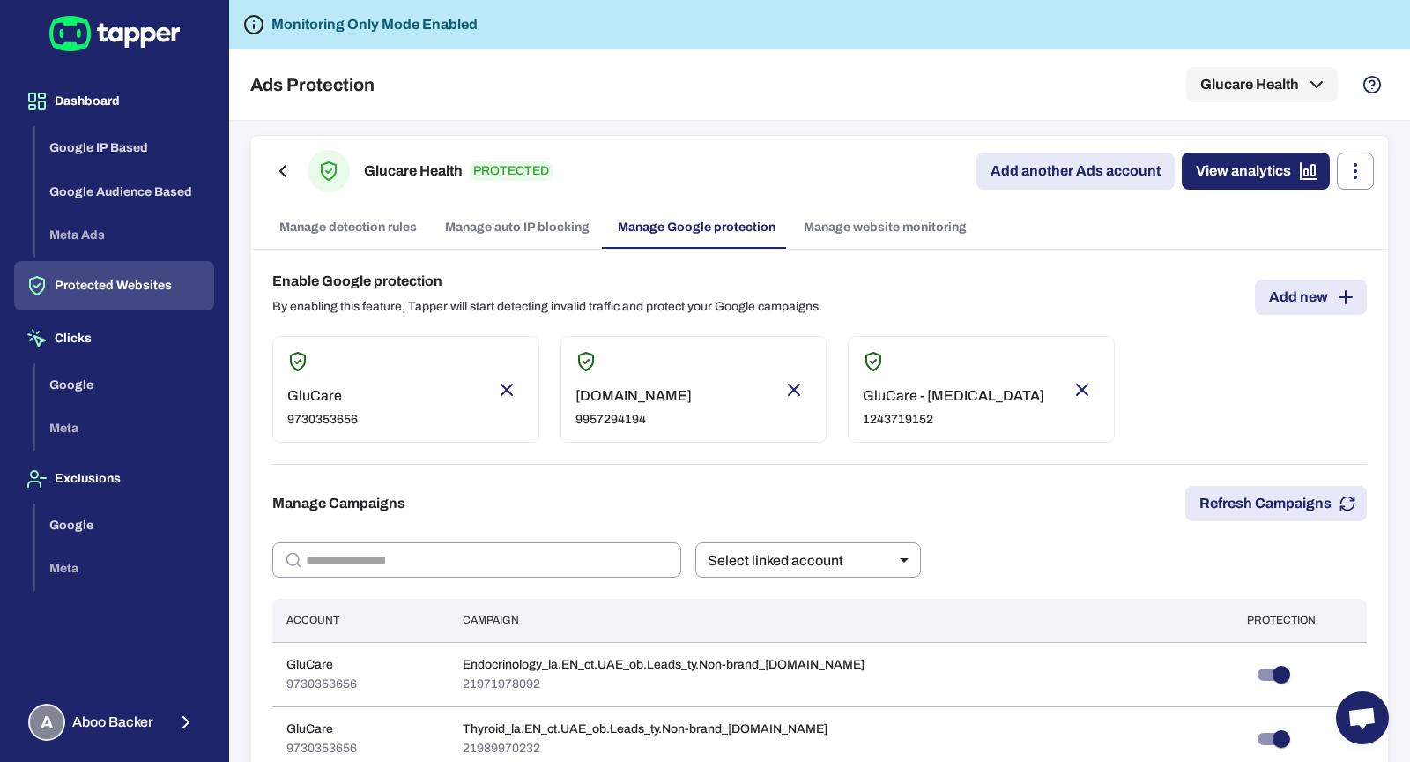
click at [937, 244] on link "Manage website monitoring" at bounding box center [885, 227] width 191 height 42
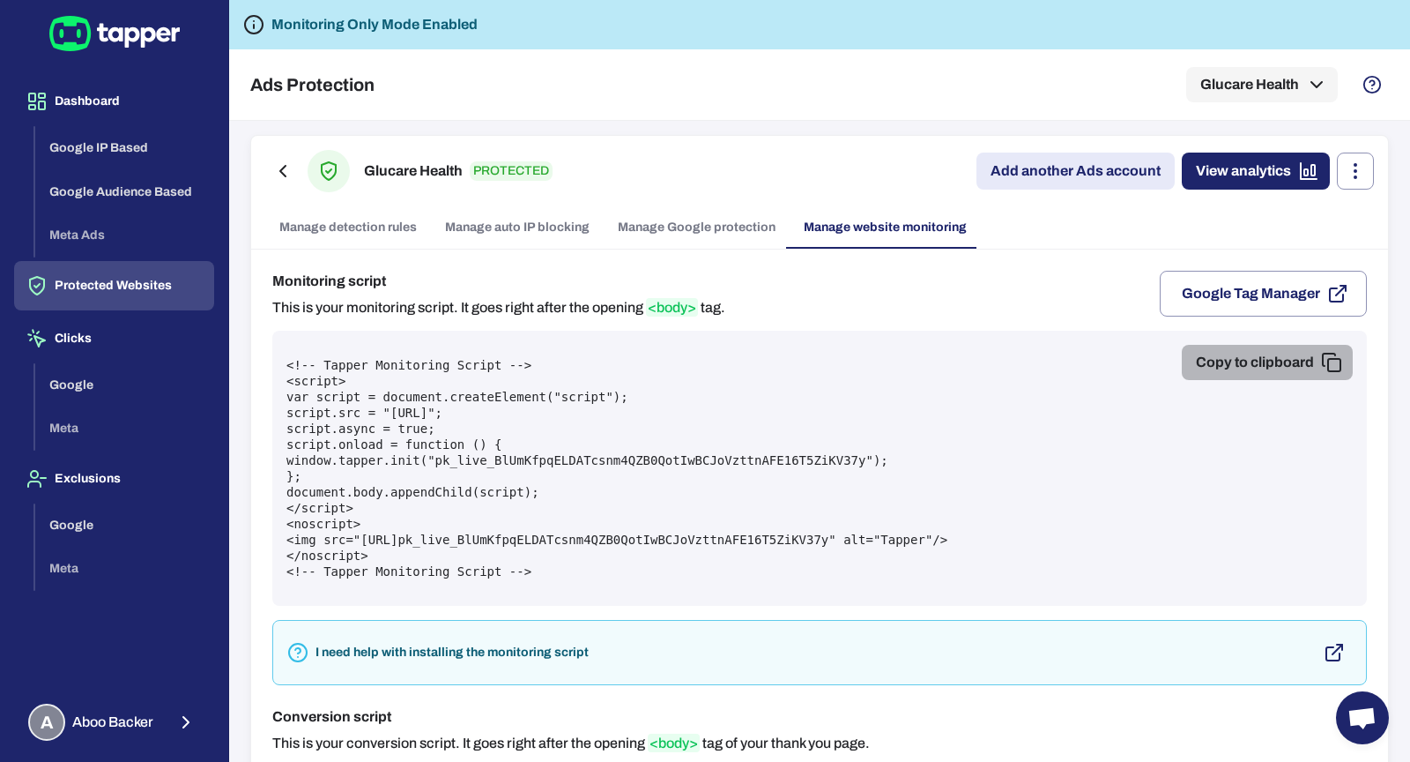
click at [1239, 357] on button "Copy to clipboard" at bounding box center [1267, 362] width 171 height 35
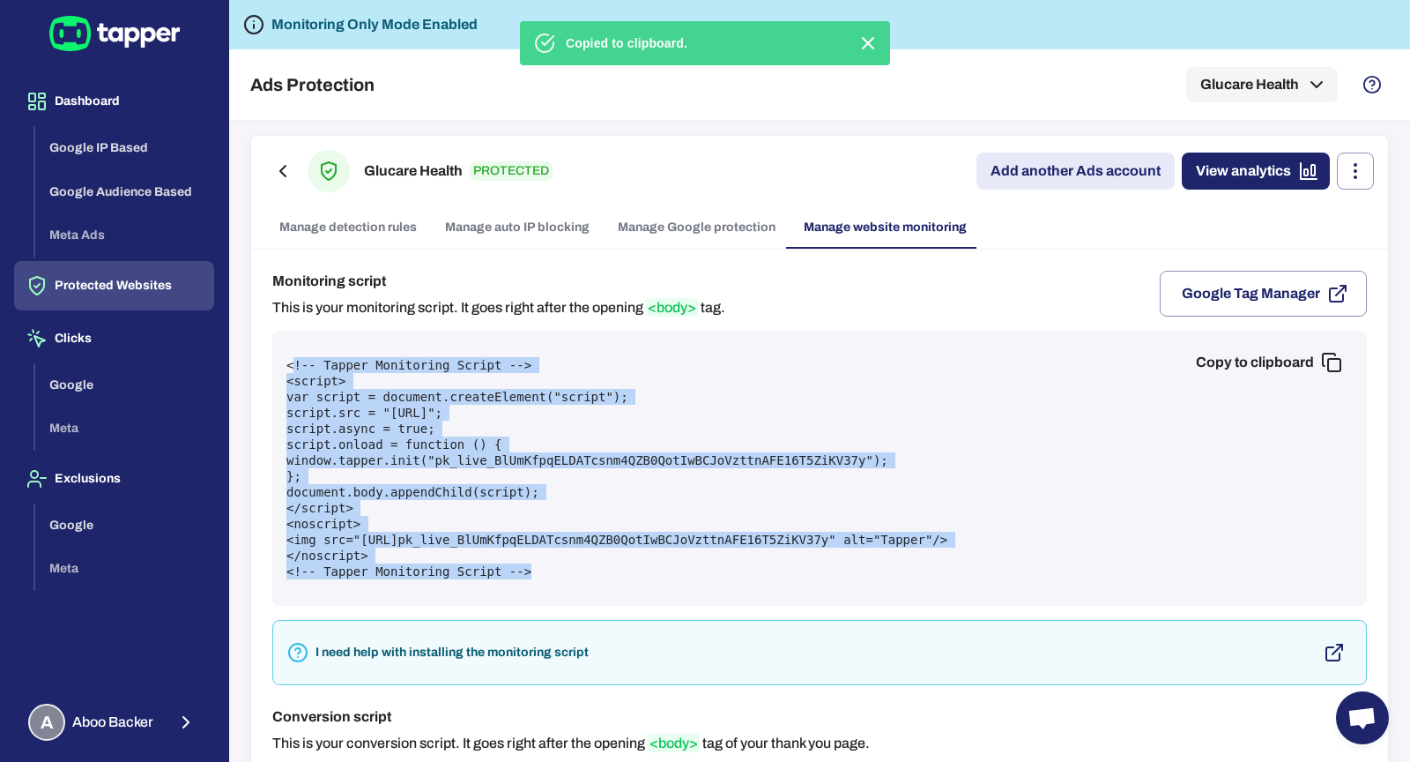
drag, startPoint x: 290, startPoint y: 361, endPoint x: 676, endPoint y: 583, distance: 445.0
click at [676, 584] on div "Copy to clipboard <!-- Tapper Monitoring Script --> <script> var script = docum…" at bounding box center [819, 468] width 1095 height 275
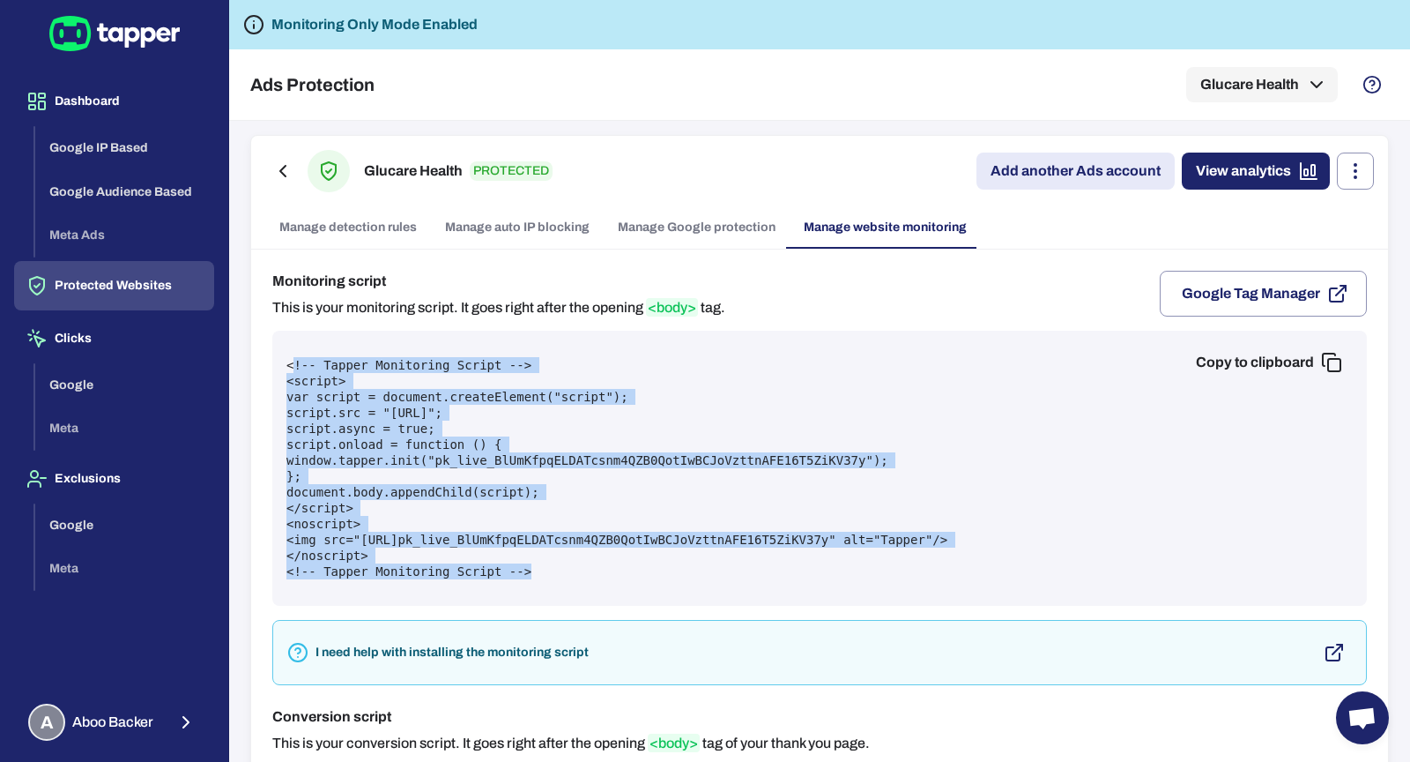
click at [511, 427] on pre "<!-- Tapper Monitoring Script --> <script> var script = document.createElement(…" at bounding box center [819, 468] width 1067 height 222
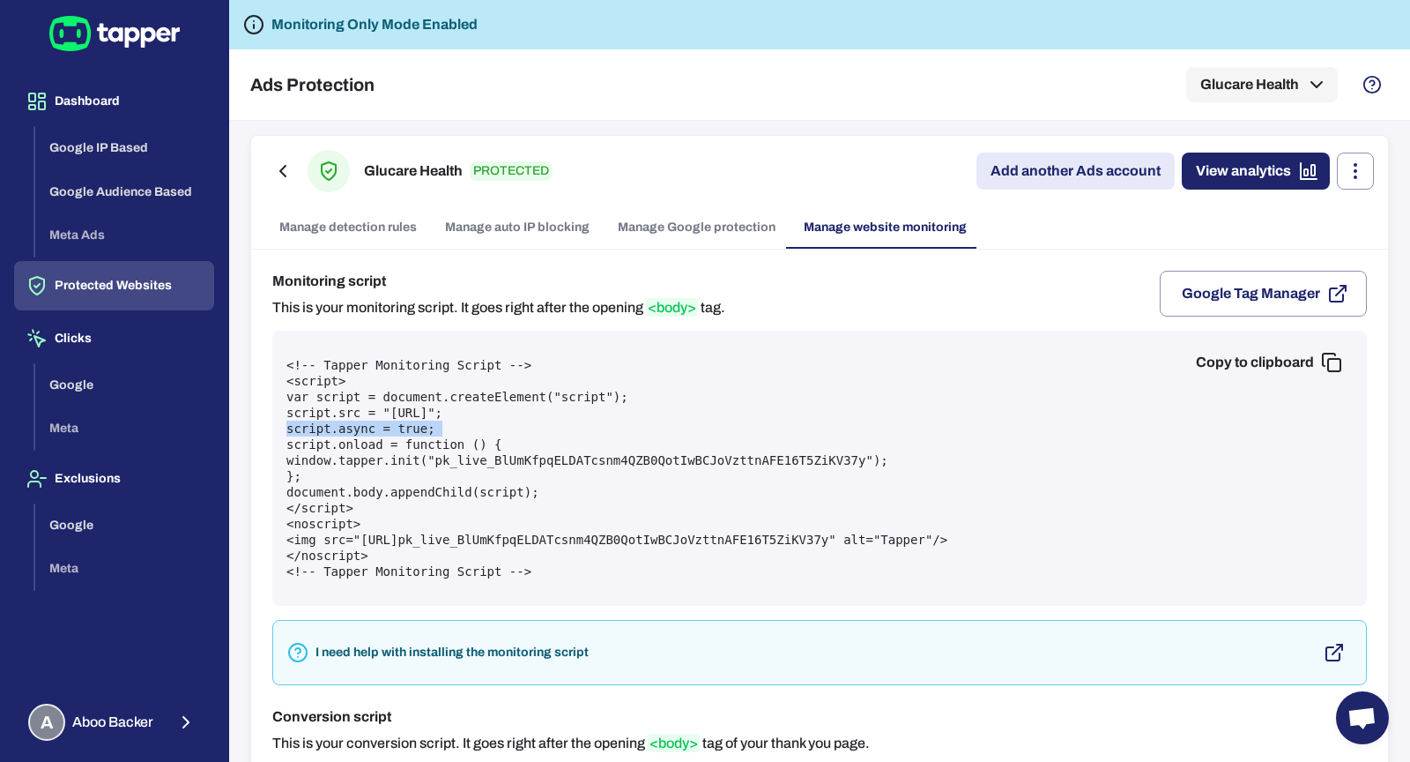
click at [511, 427] on pre "<!-- Tapper Monitoring Script --> <script> var script = document.createElement(…" at bounding box center [819, 468] width 1067 height 222
click at [338, 218] on link "Manage detection rules" at bounding box center [348, 227] width 166 height 42
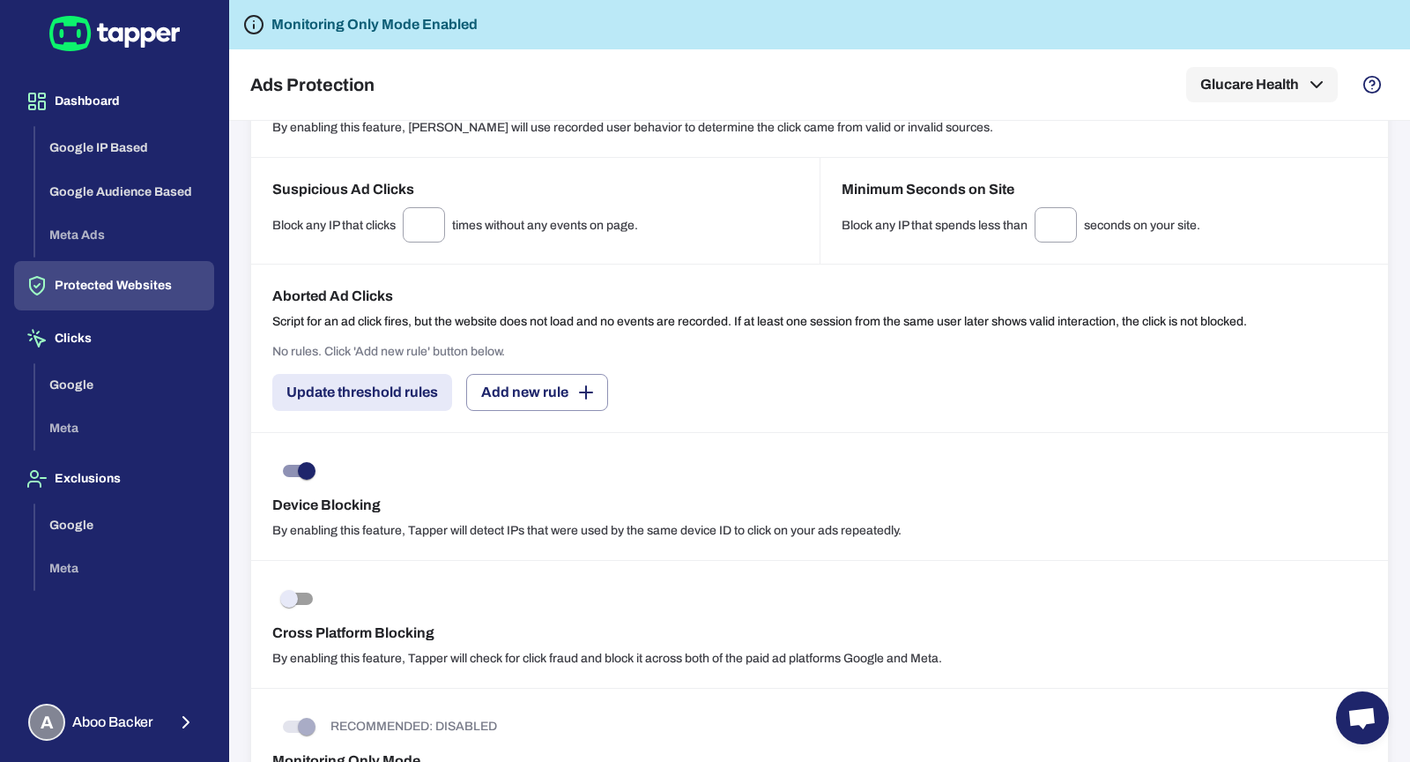
scroll to position [1248, 0]
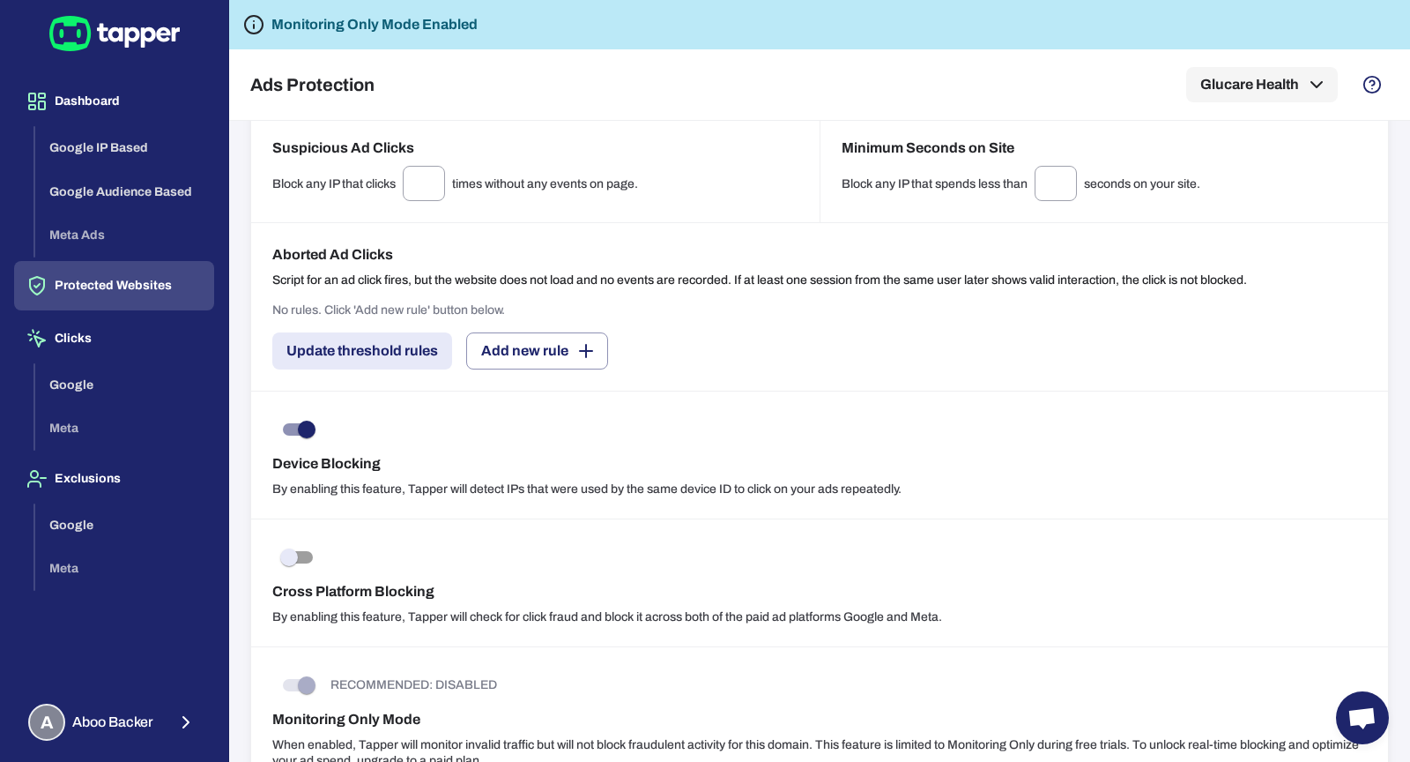
click at [459, 486] on p "By enabling this feature, Tapper will detect IPs that were used by the same dev…" at bounding box center [819, 489] width 1095 height 16
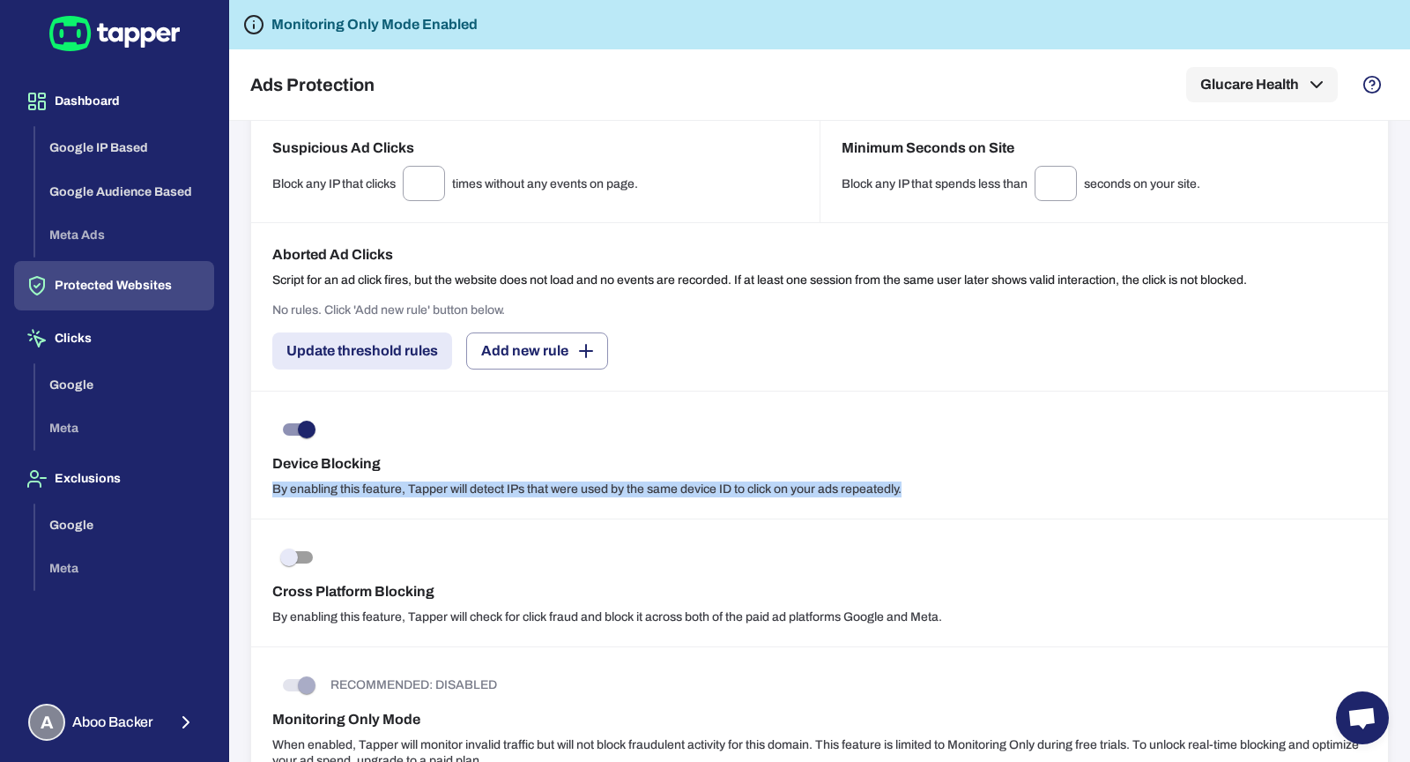
click at [459, 485] on p "By enabling this feature, Tapper will detect IPs that were used by the same dev…" at bounding box center [819, 489] width 1095 height 16
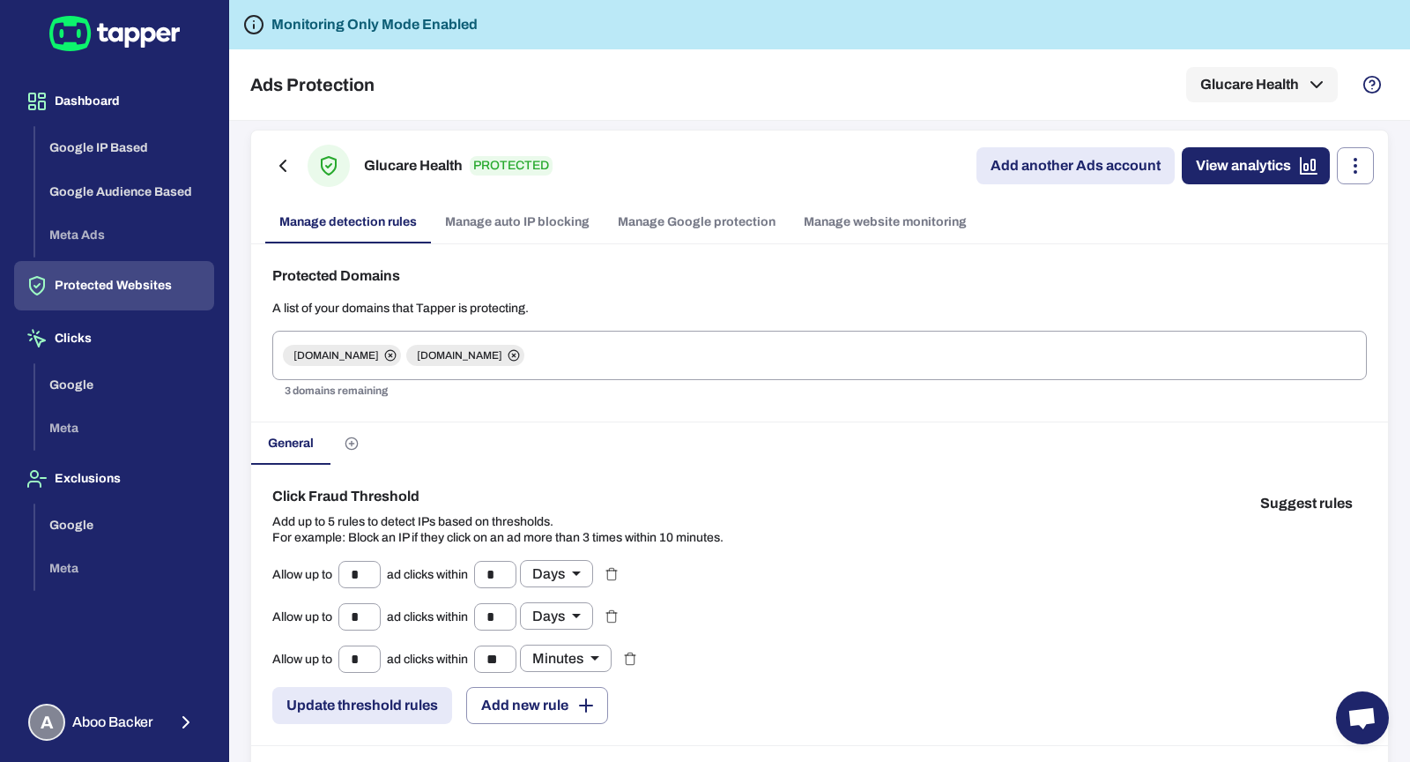
scroll to position [0, 0]
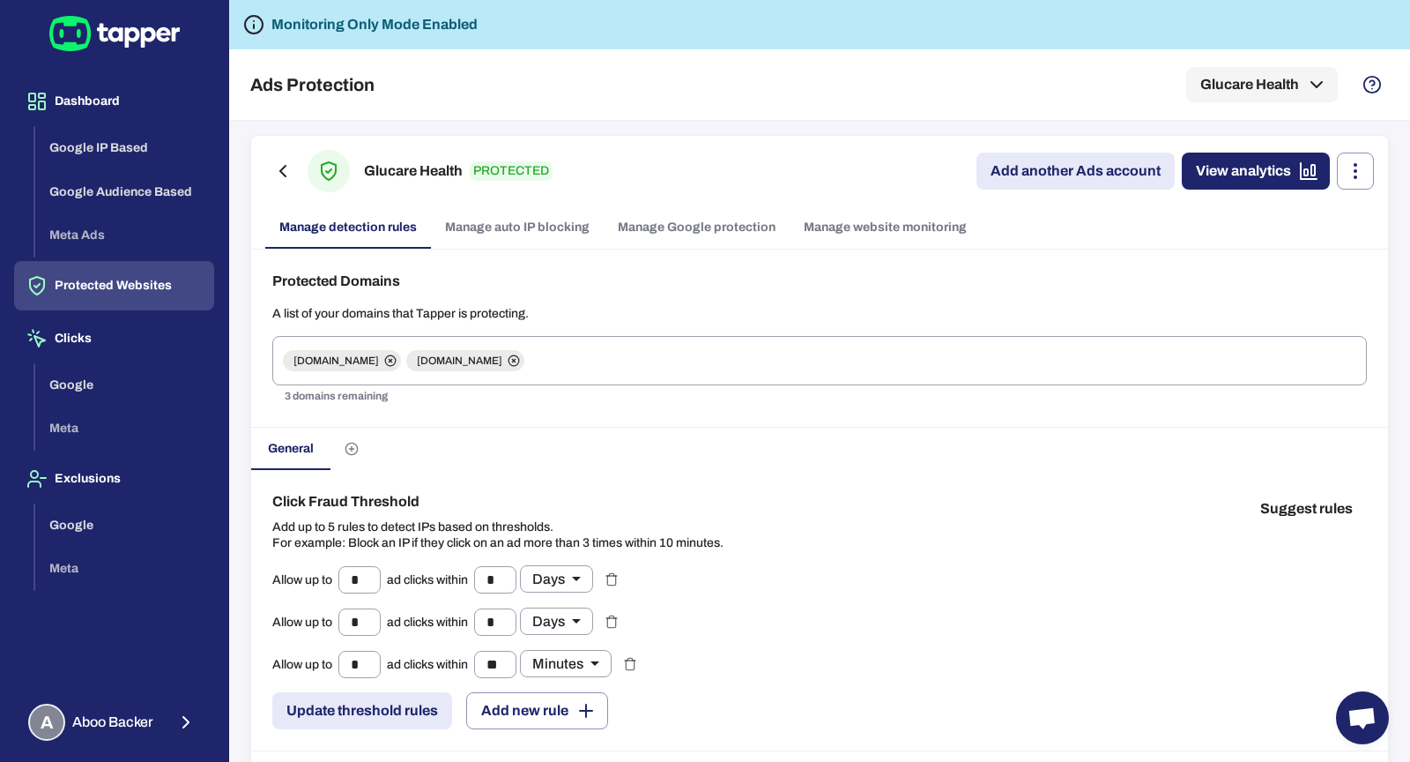
click at [868, 206] on div "Glucare Health PROTECTED Add another Ads account View analytics Manage detectio…" at bounding box center [819, 192] width 1137 height 113
click at [877, 232] on link "Manage website monitoring" at bounding box center [885, 227] width 191 height 42
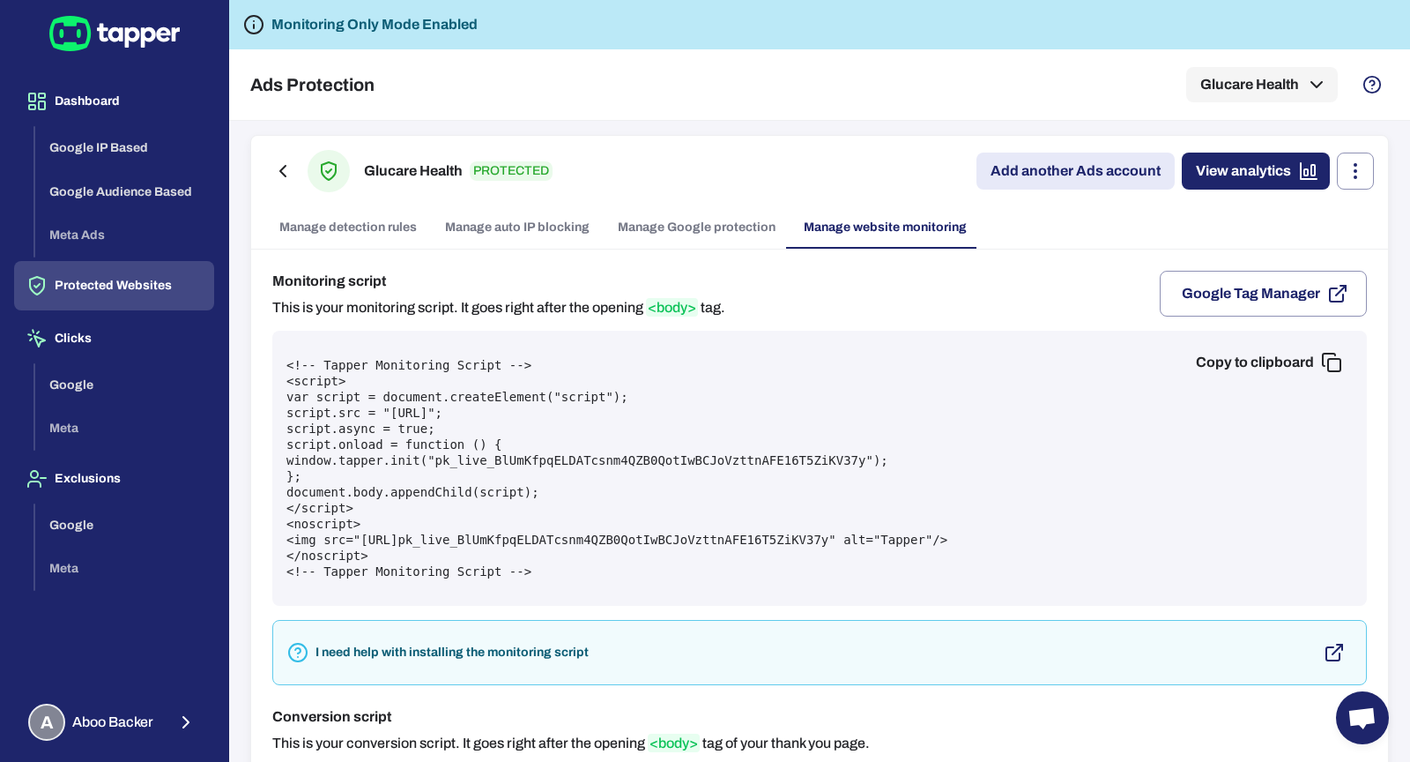
click at [793, 404] on pre "<!-- Tapper Monitoring Script --> <script> var script = document.createElement(…" at bounding box center [819, 468] width 1067 height 222
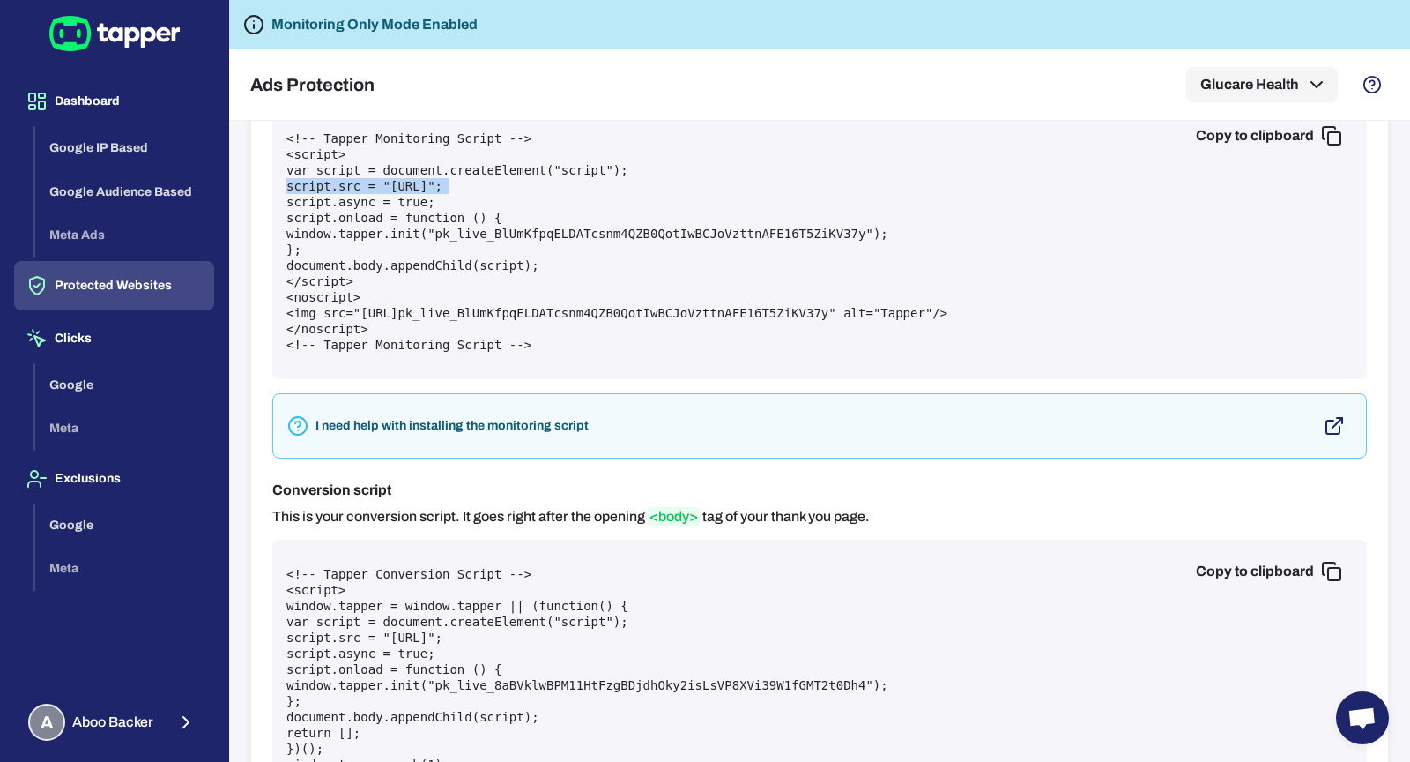
scroll to position [328, 0]
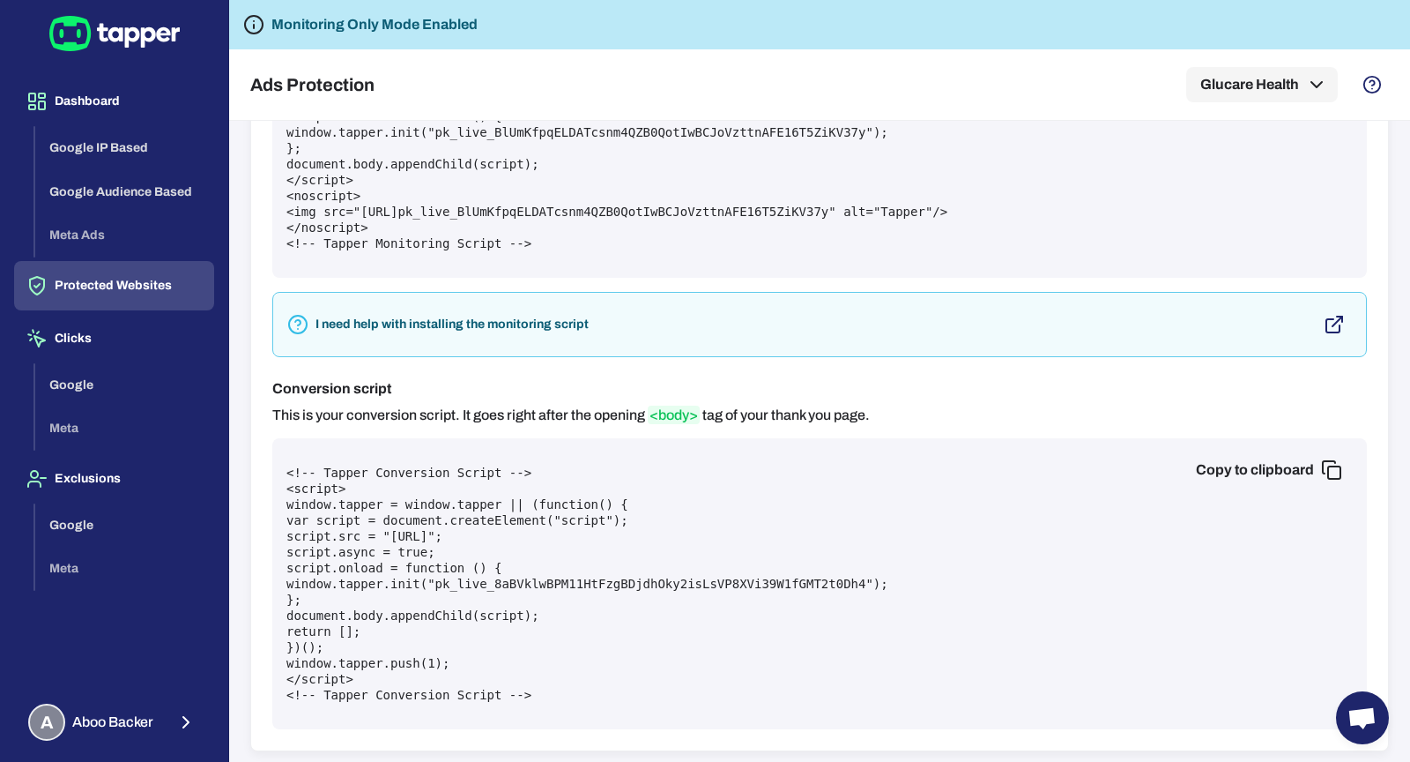
click at [450, 438] on div "Copy to clipboard <!-- Tapper Conversion Script --> <script> window.tapper = wi…" at bounding box center [819, 583] width 1095 height 291
click at [458, 459] on div "Copy to clipboard <!-- Tapper Conversion Script --> <script> window.tapper = wi…" at bounding box center [819, 583] width 1095 height 291
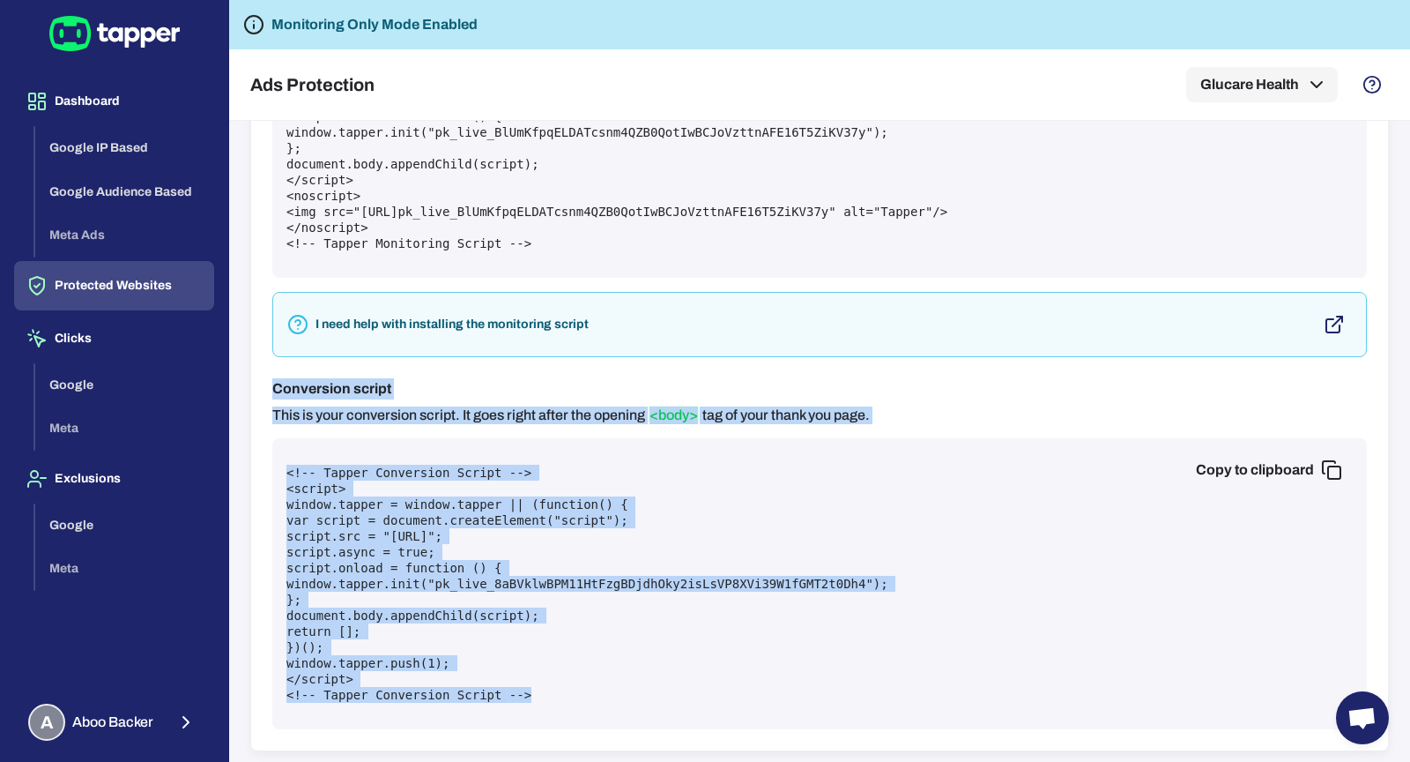
drag, startPoint x: 268, startPoint y: 376, endPoint x: 581, endPoint y: 695, distance: 446.3
click at [581, 695] on div "Monitoring script This is your monitoring script. It goes right after the openi…" at bounding box center [819, 336] width 1137 height 829
